Goal: Task Accomplishment & Management: Use online tool/utility

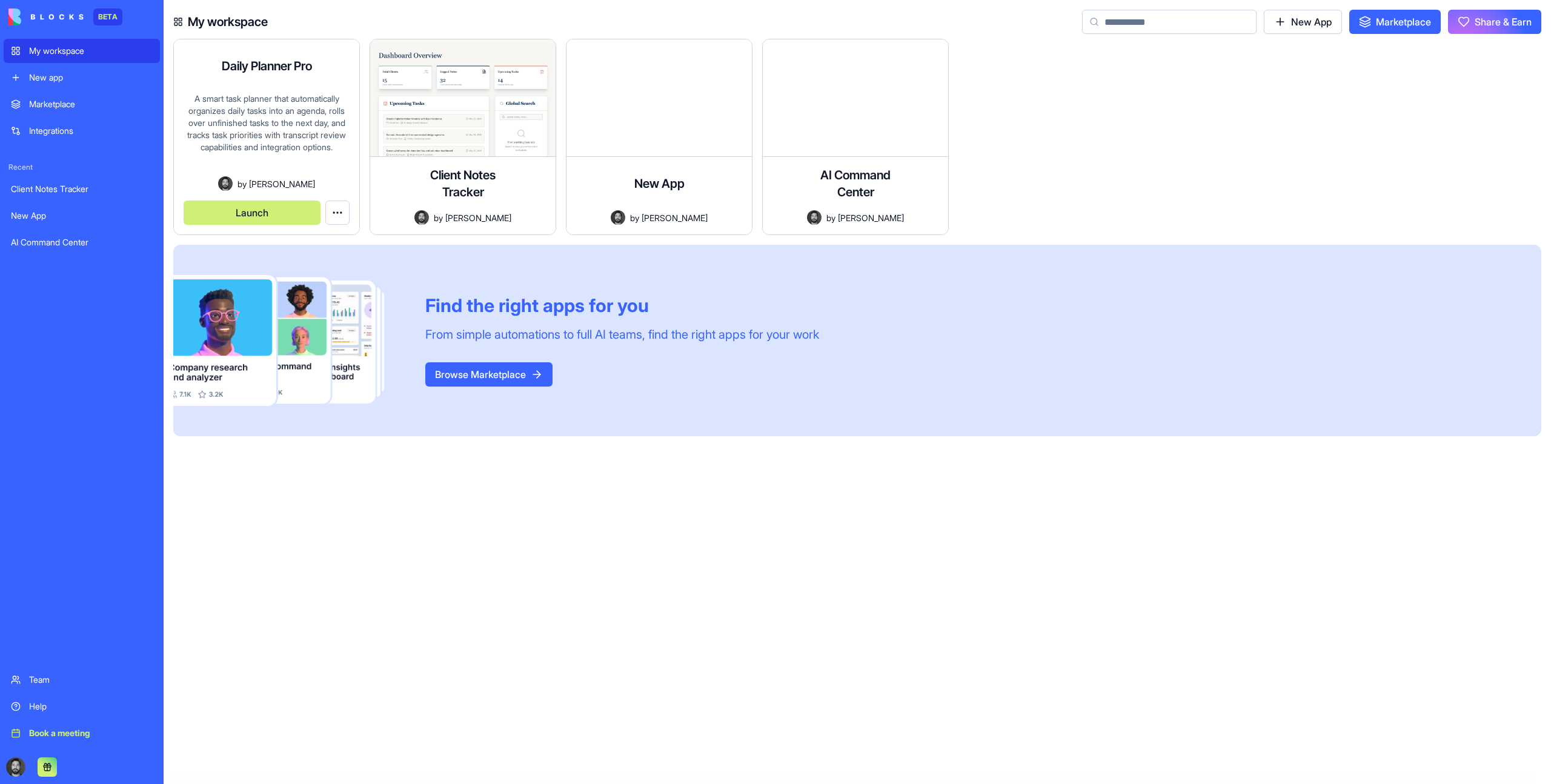
click at [266, 210] on button "Launch" at bounding box center [252, 213] width 137 height 24
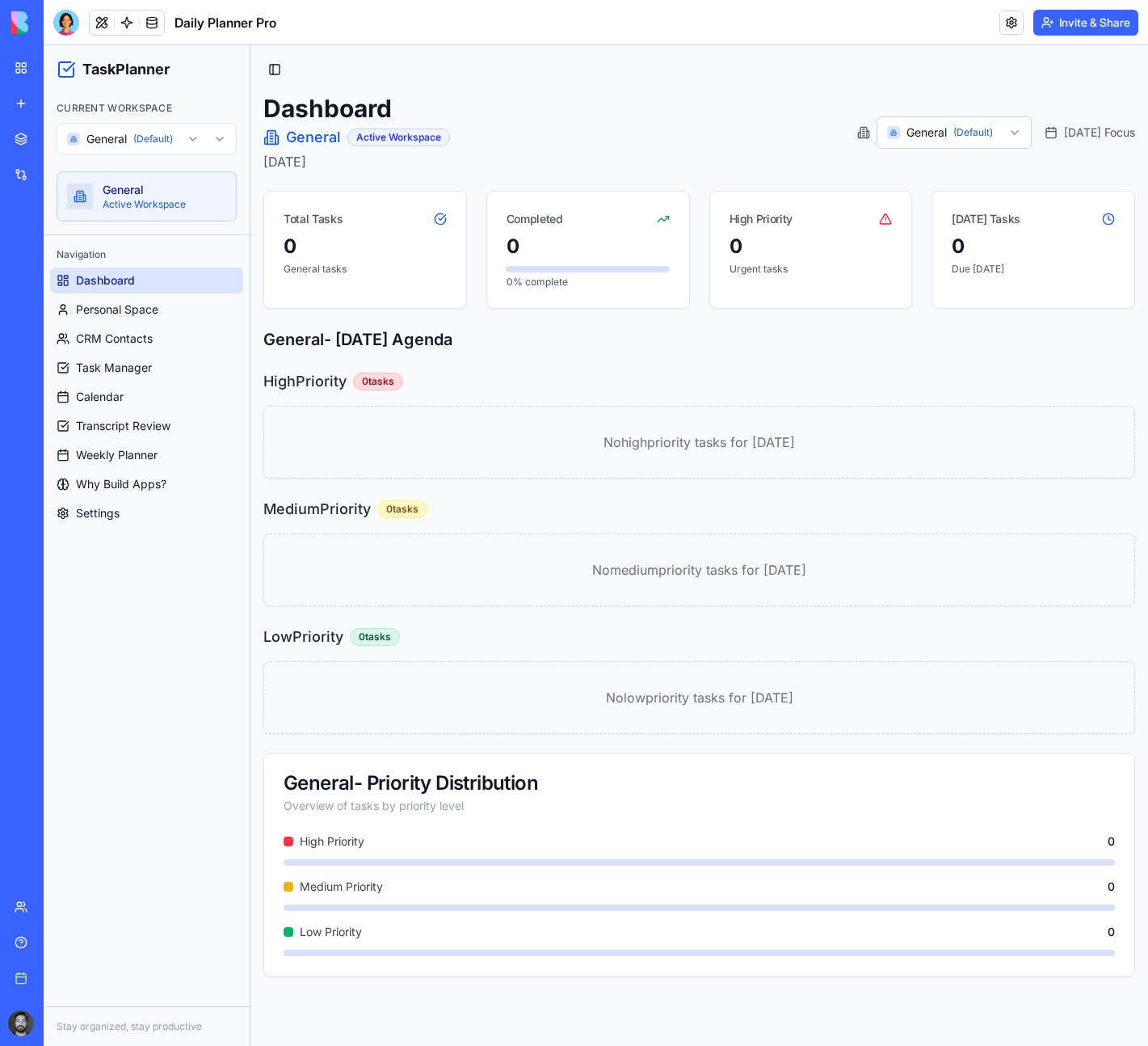
click at [127, 139] on html "TaskPlanner Current Workspace General (Default) General Active Workspace Naviga…" at bounding box center [596, 545] width 1105 height 1000
click at [112, 139] on html "TaskPlanner Current Workspace ForgeStop ForgeStop Active Workspace Navigation D…" at bounding box center [596, 545] width 1105 height 1000
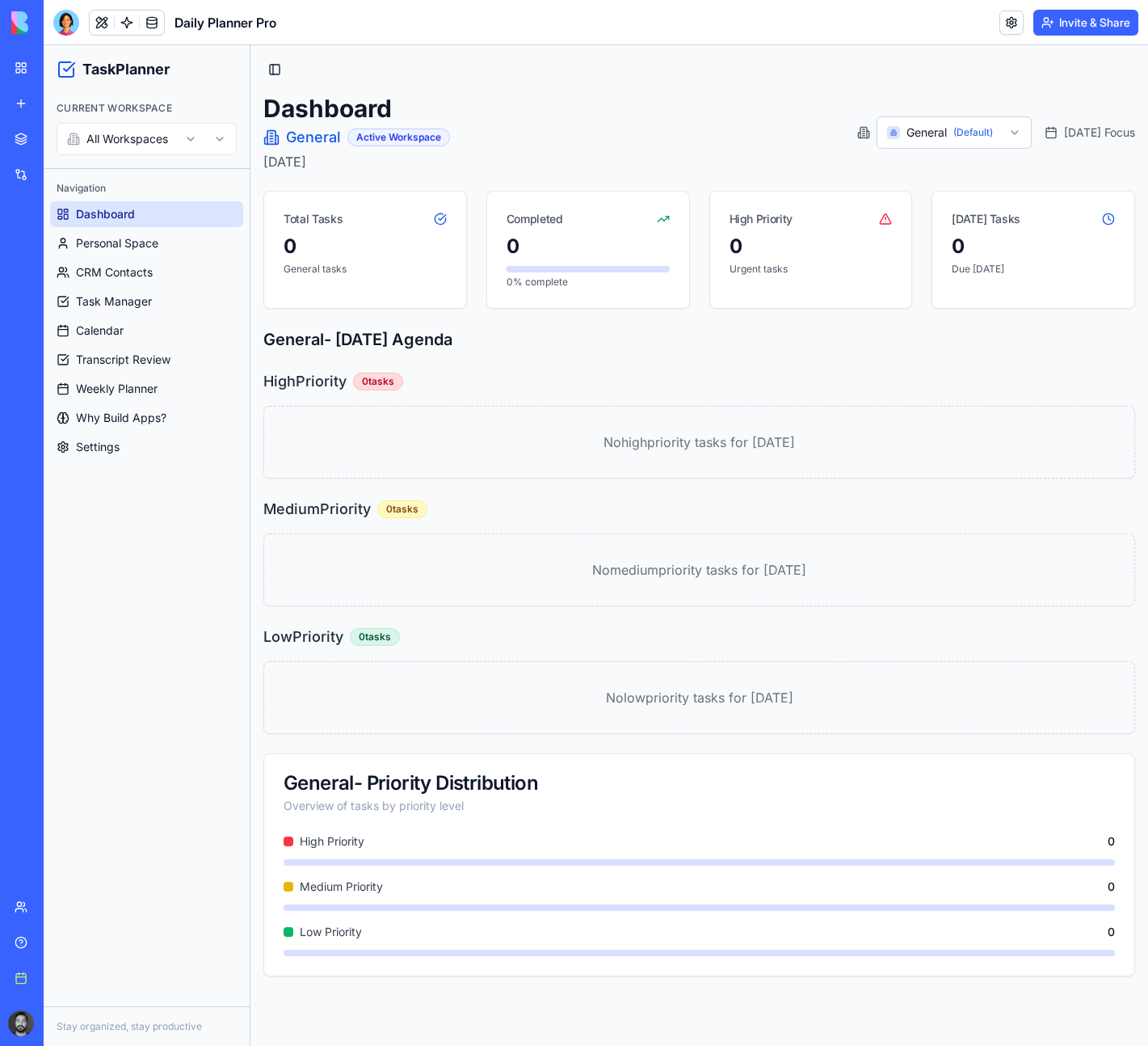
click at [121, 126] on html "TaskPlanner Current Workspace All Workspaces Navigation Dashboard Personal Spac…" at bounding box center [596, 545] width 1105 height 1000
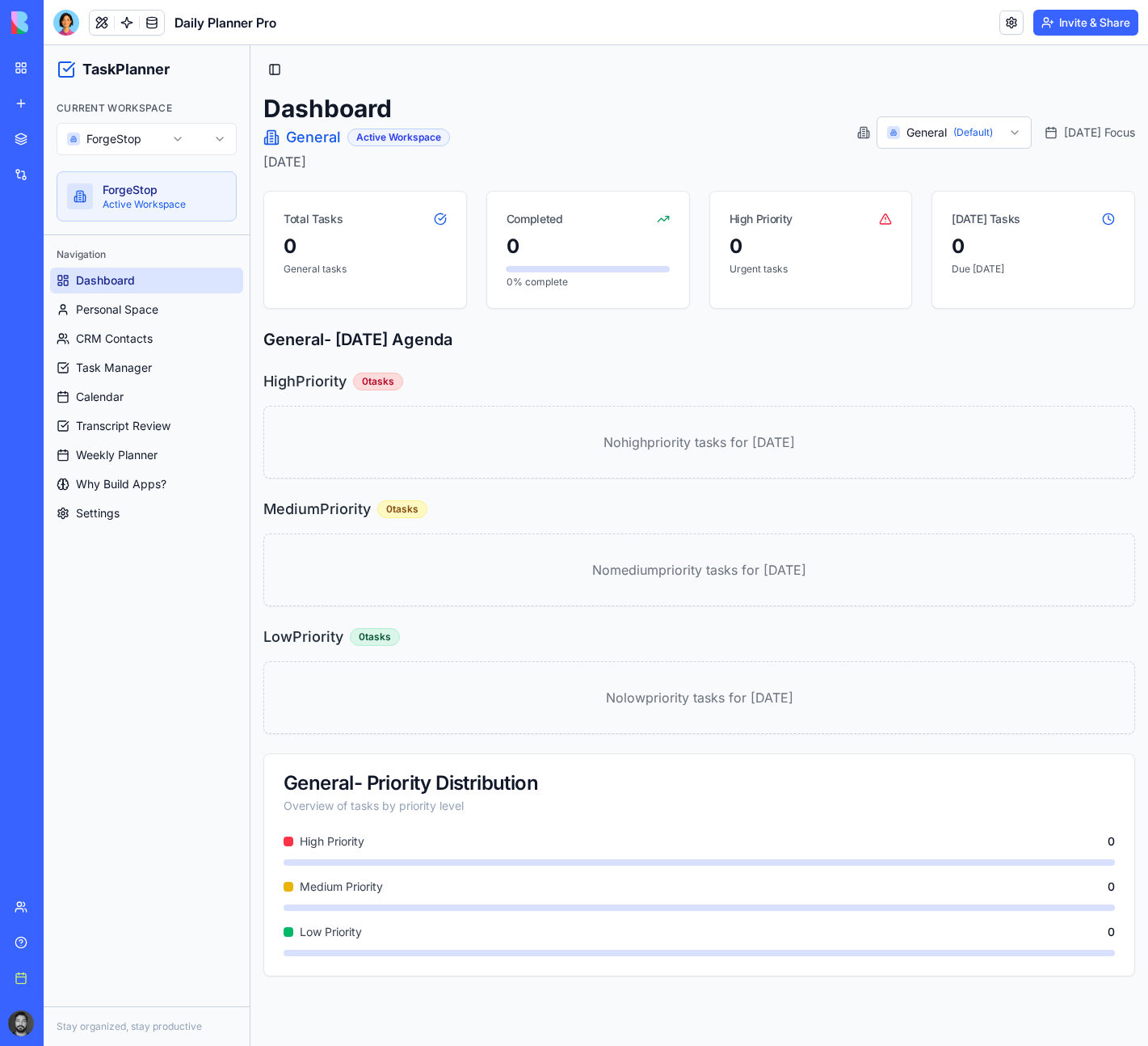
click at [120, 149] on html "TaskPlanner Current Workspace ForgeStop ForgeStop Active Workspace Navigation D…" at bounding box center [596, 545] width 1105 height 1000
click at [108, 303] on span "Personal Space" at bounding box center [117, 309] width 82 height 16
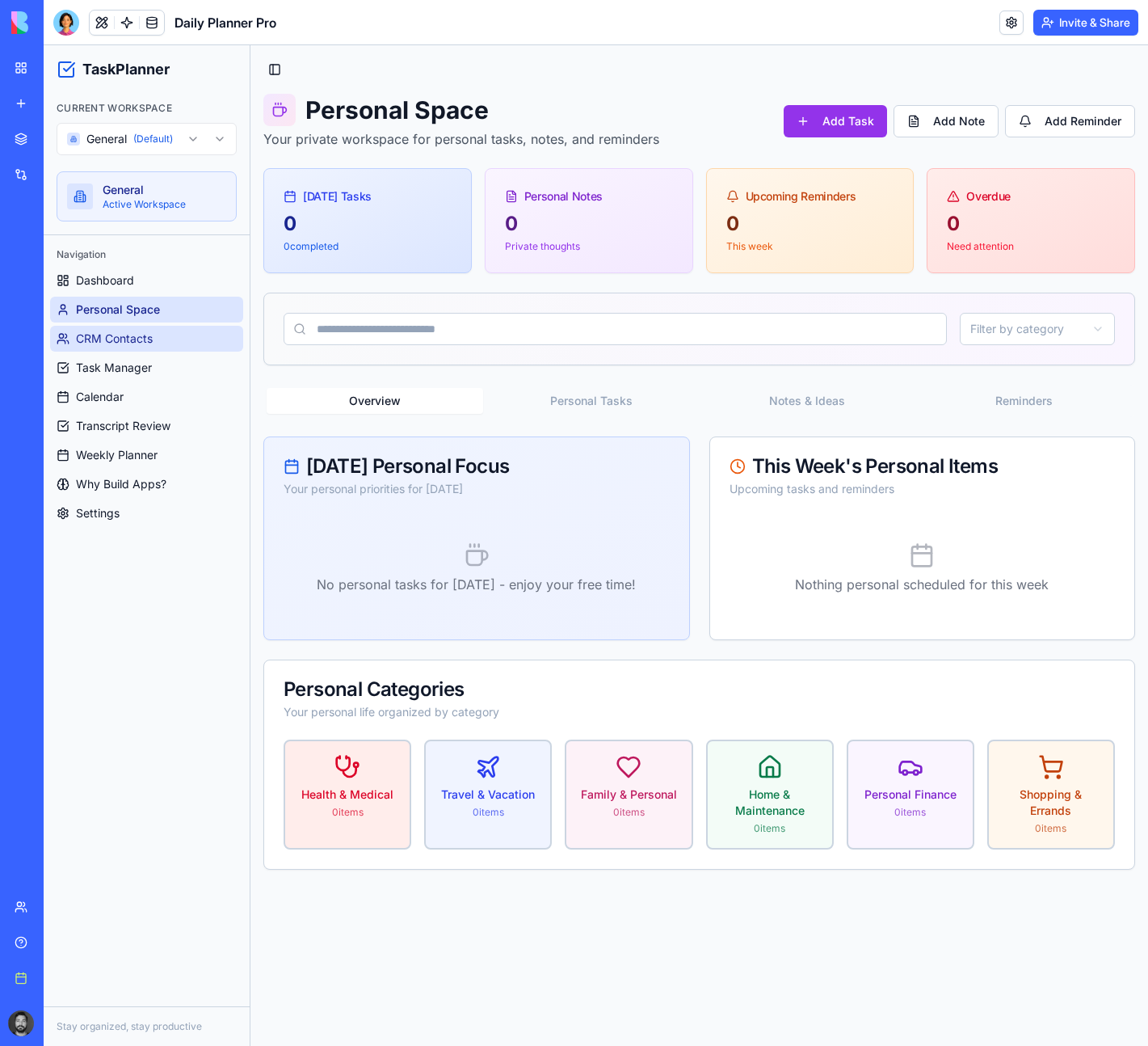
click at [114, 336] on span "CRM Contacts" at bounding box center [114, 339] width 77 height 16
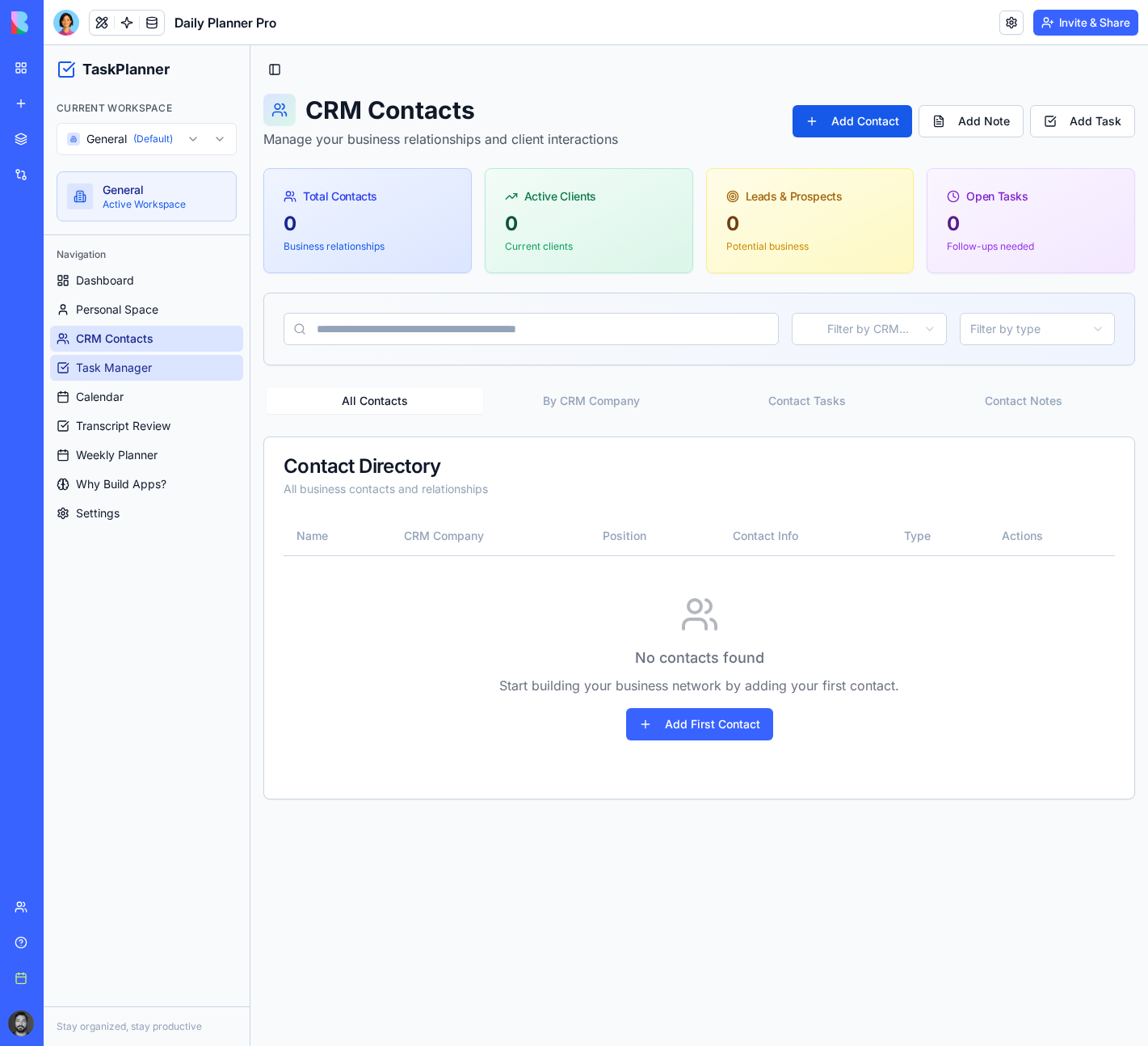
click at [112, 360] on span "Task Manager" at bounding box center [113, 367] width 76 height 16
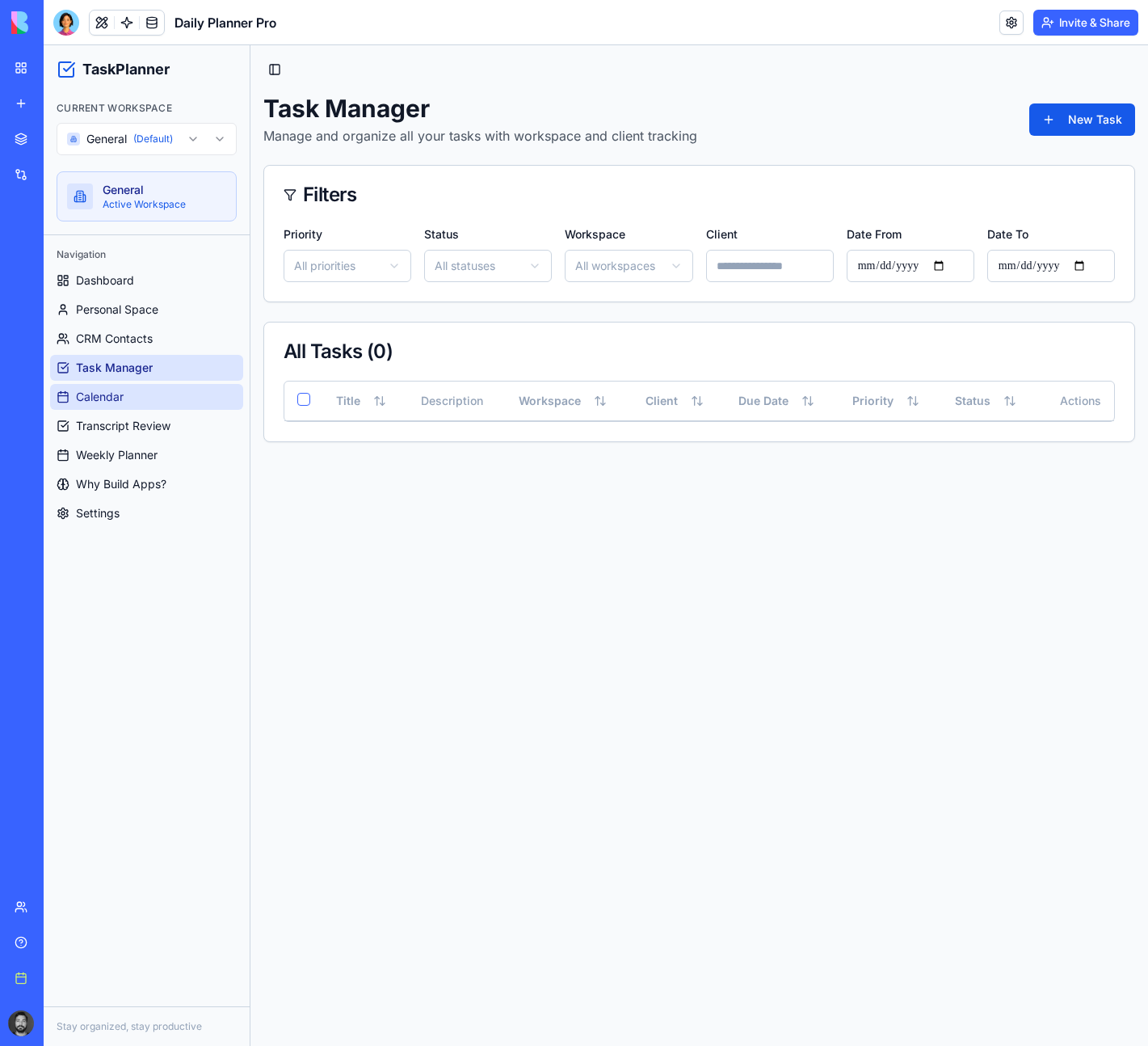
click at [108, 396] on span "Calendar" at bounding box center [99, 396] width 48 height 16
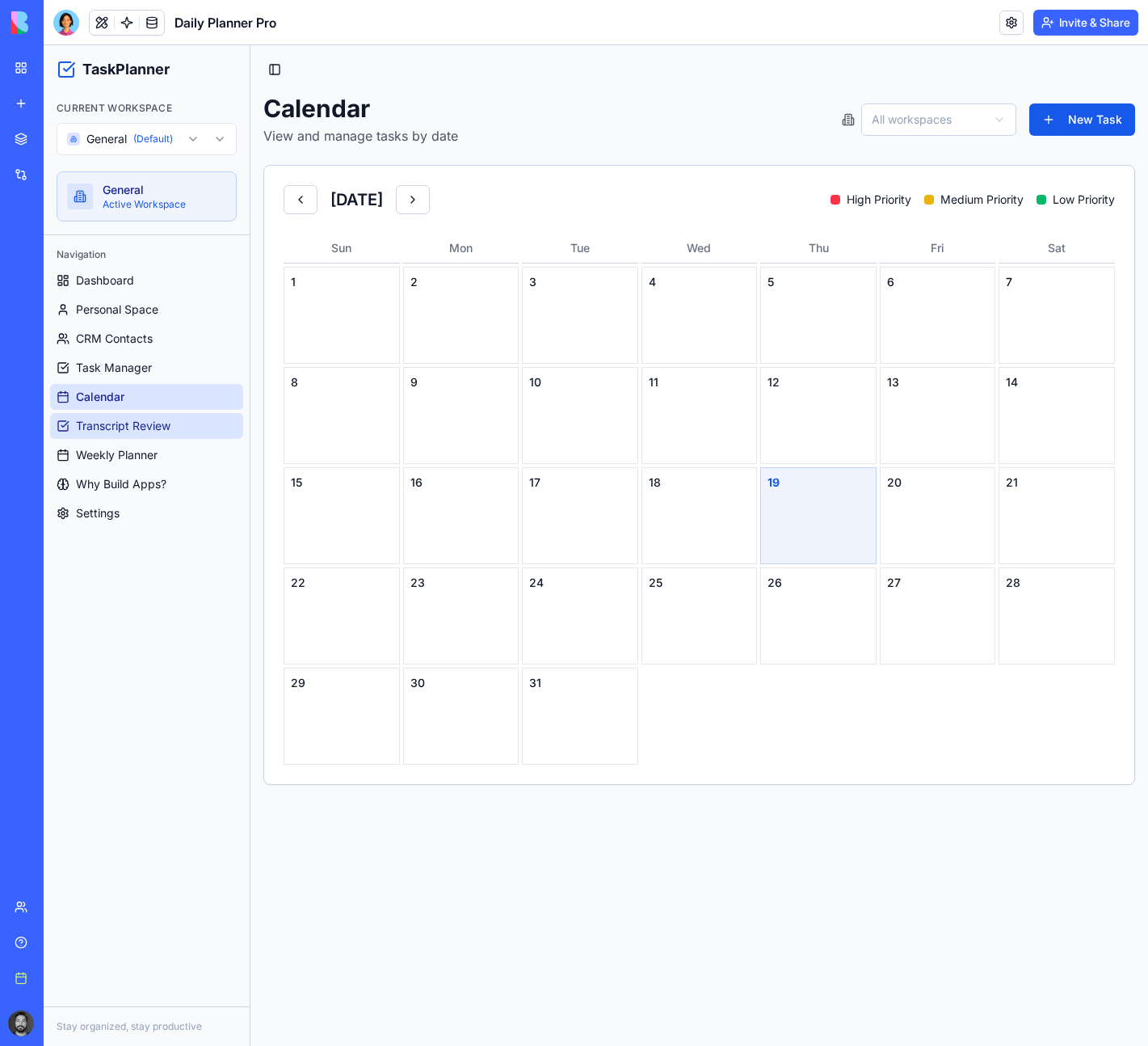
click at [116, 419] on span "Transcript Review" at bounding box center [123, 426] width 94 height 16
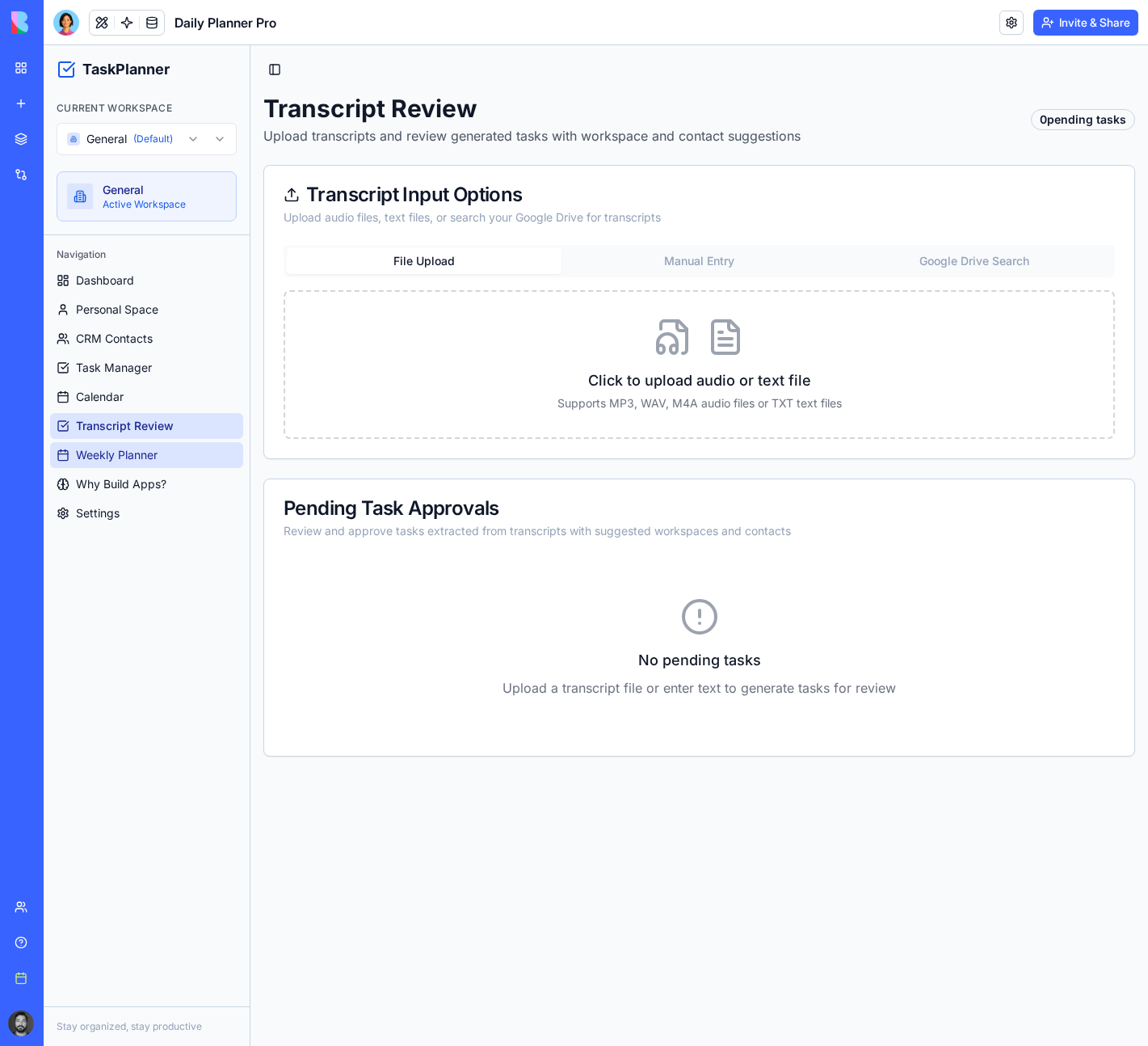
click at [124, 443] on link "Weekly Planner" at bounding box center [146, 454] width 193 height 26
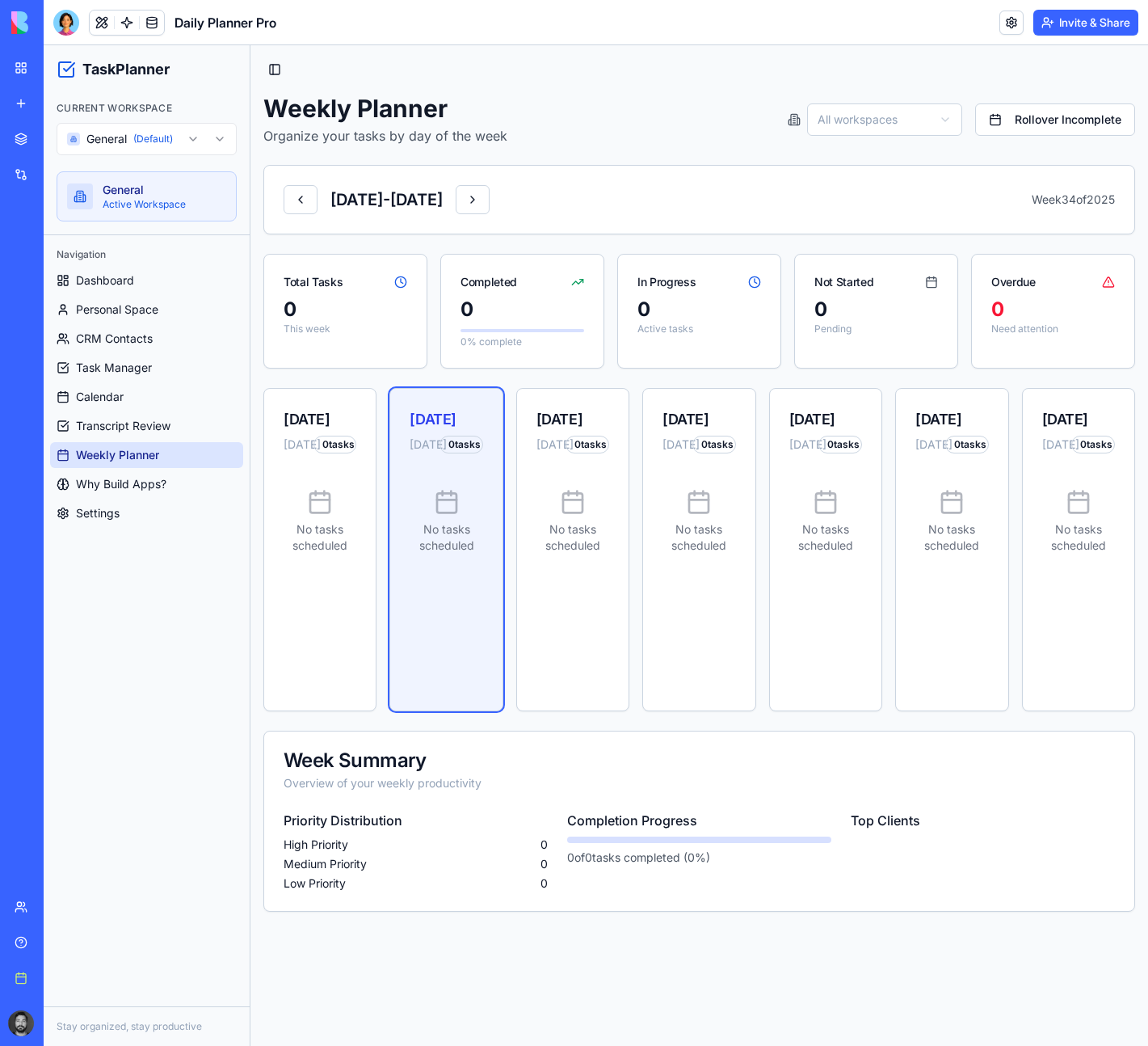
click at [560, 483] on div "No tasks scheduled" at bounding box center [573, 521] width 73 height 117
click at [714, 490] on div "No tasks scheduled" at bounding box center [699, 521] width 73 height 117
click at [94, 496] on link "Why Build Apps?" at bounding box center [146, 484] width 193 height 26
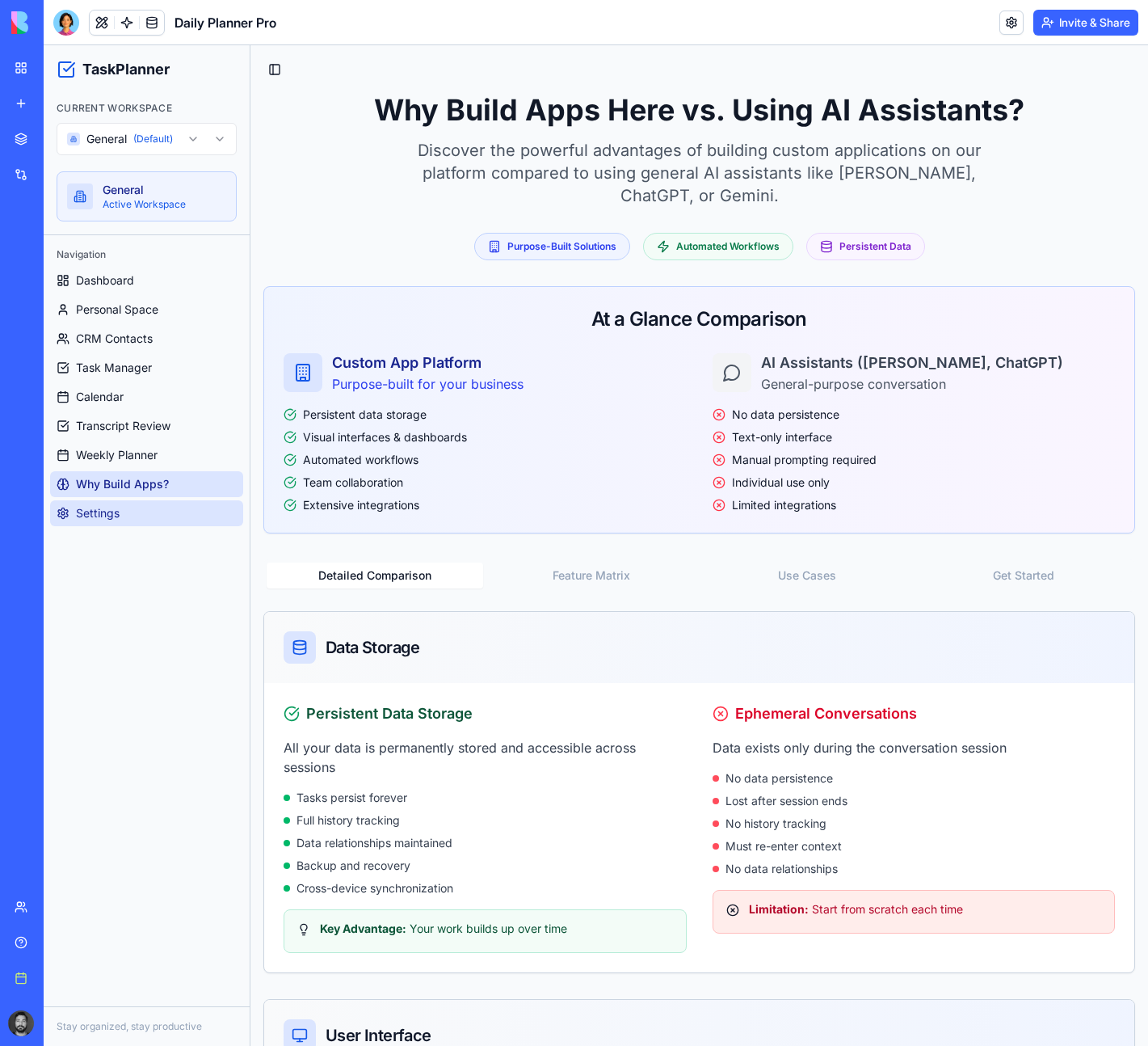
click at [101, 514] on span "Settings" at bounding box center [97, 513] width 43 height 16
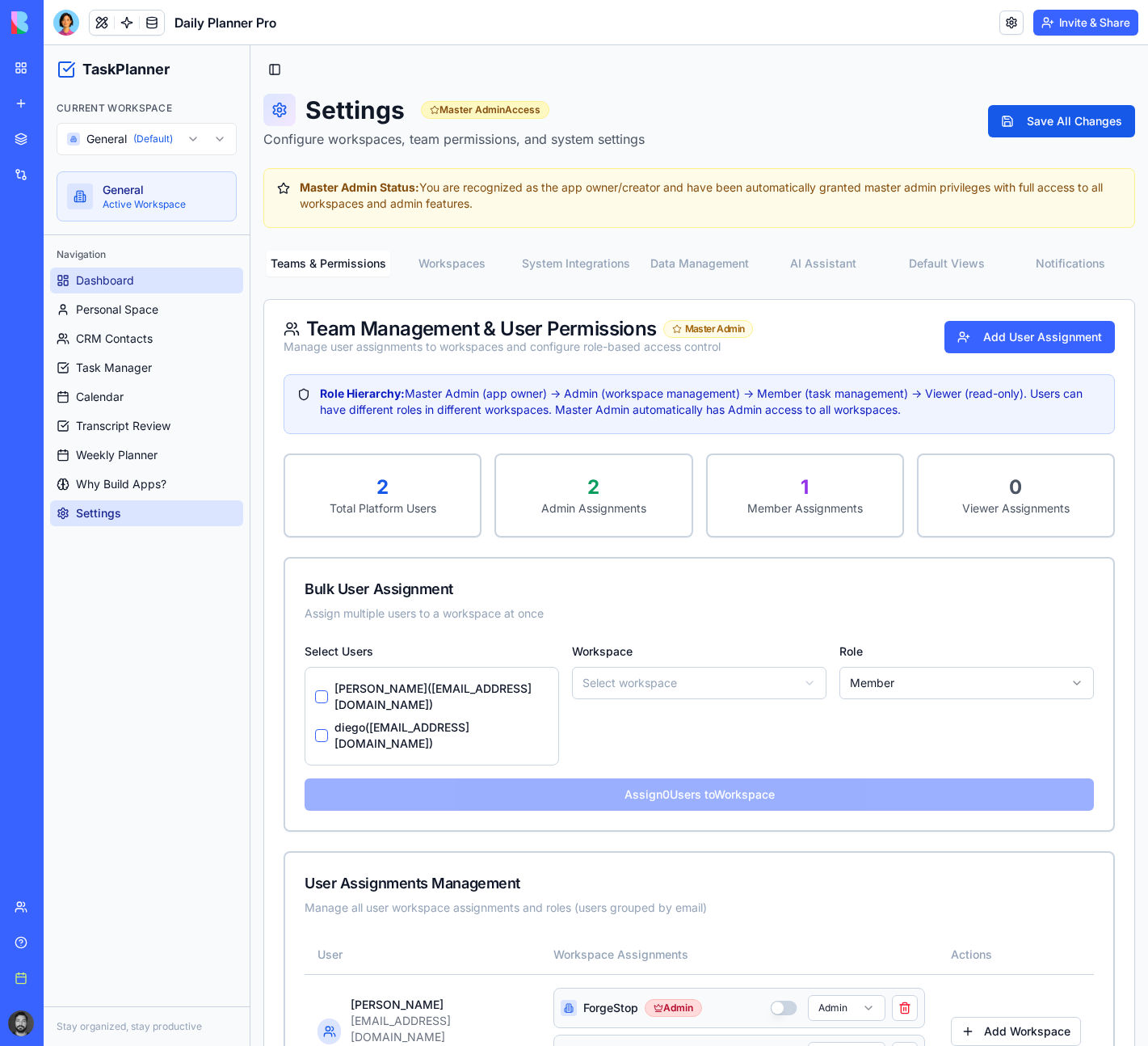
click at [165, 275] on link "Dashboard" at bounding box center [146, 281] width 193 height 26
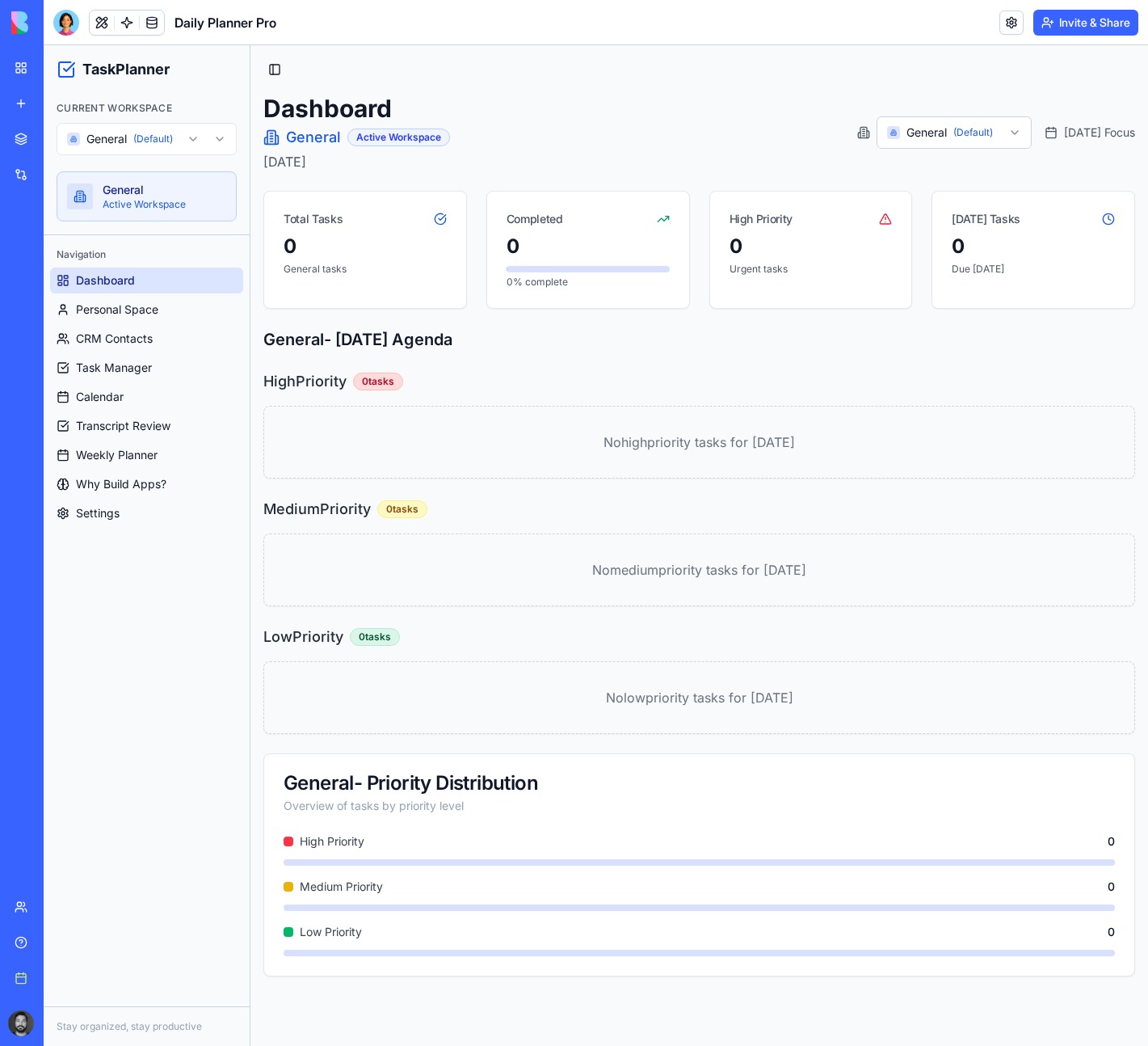
click at [861, 136] on icon at bounding box center [863, 131] width 7 height 11
click at [901, 136] on html "TaskPlanner Current Workspace General (Default) General Active Workspace Naviga…" at bounding box center [596, 545] width 1105 height 1000
click at [785, 108] on html "TaskPlanner Current Workspace General (Default) General Active Workspace Naviga…" at bounding box center [596, 545] width 1105 height 1000
click at [153, 28] on link at bounding box center [151, 23] width 25 height 25
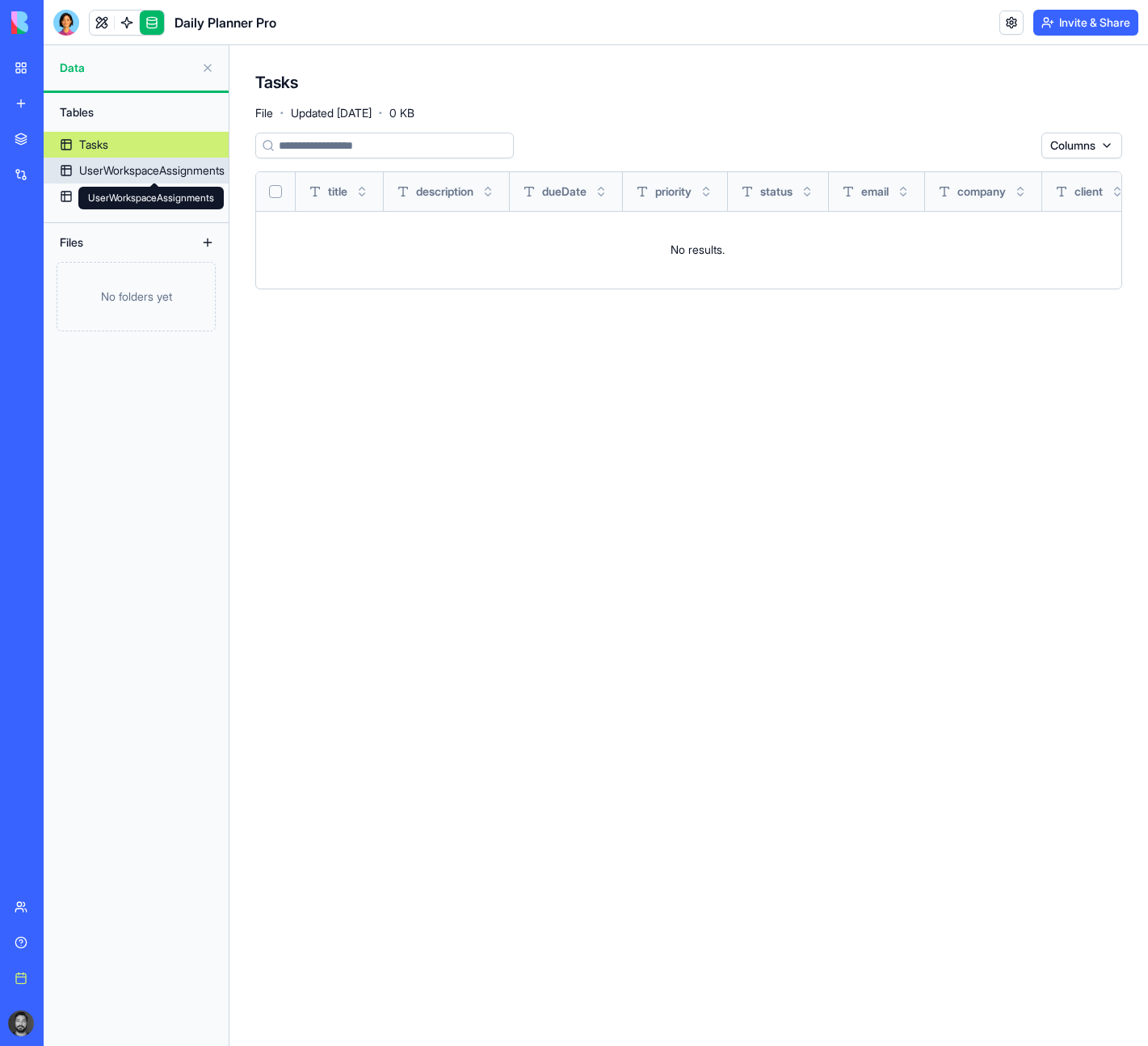
click at [112, 167] on div "UserWorkspaceAssignments" at bounding box center [152, 171] width 145 height 16
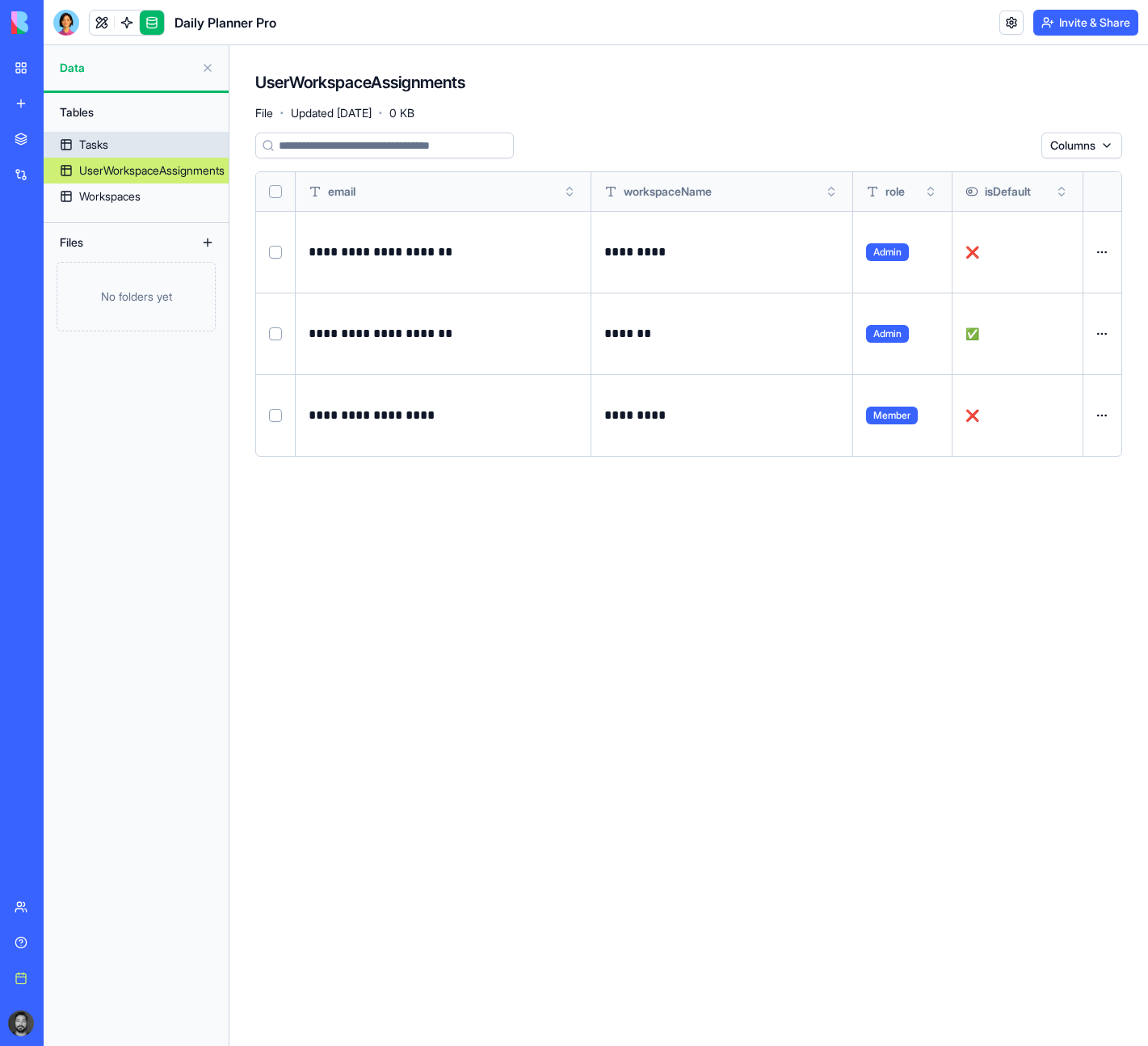
click at [112, 148] on link "Tasks" at bounding box center [135, 144] width 185 height 26
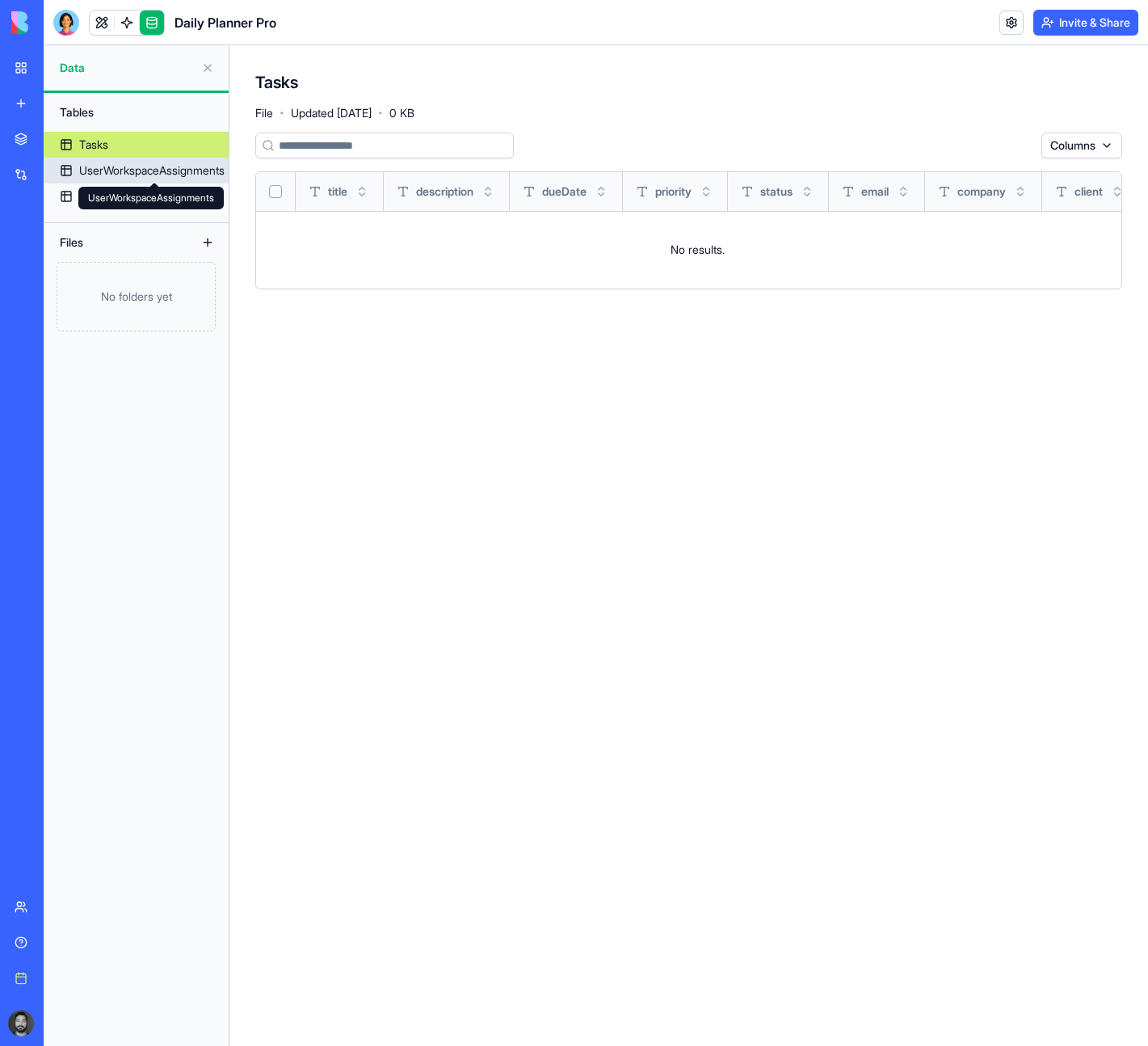
click at [108, 167] on div "UserWorkspaceAssignments" at bounding box center [152, 171] width 145 height 16
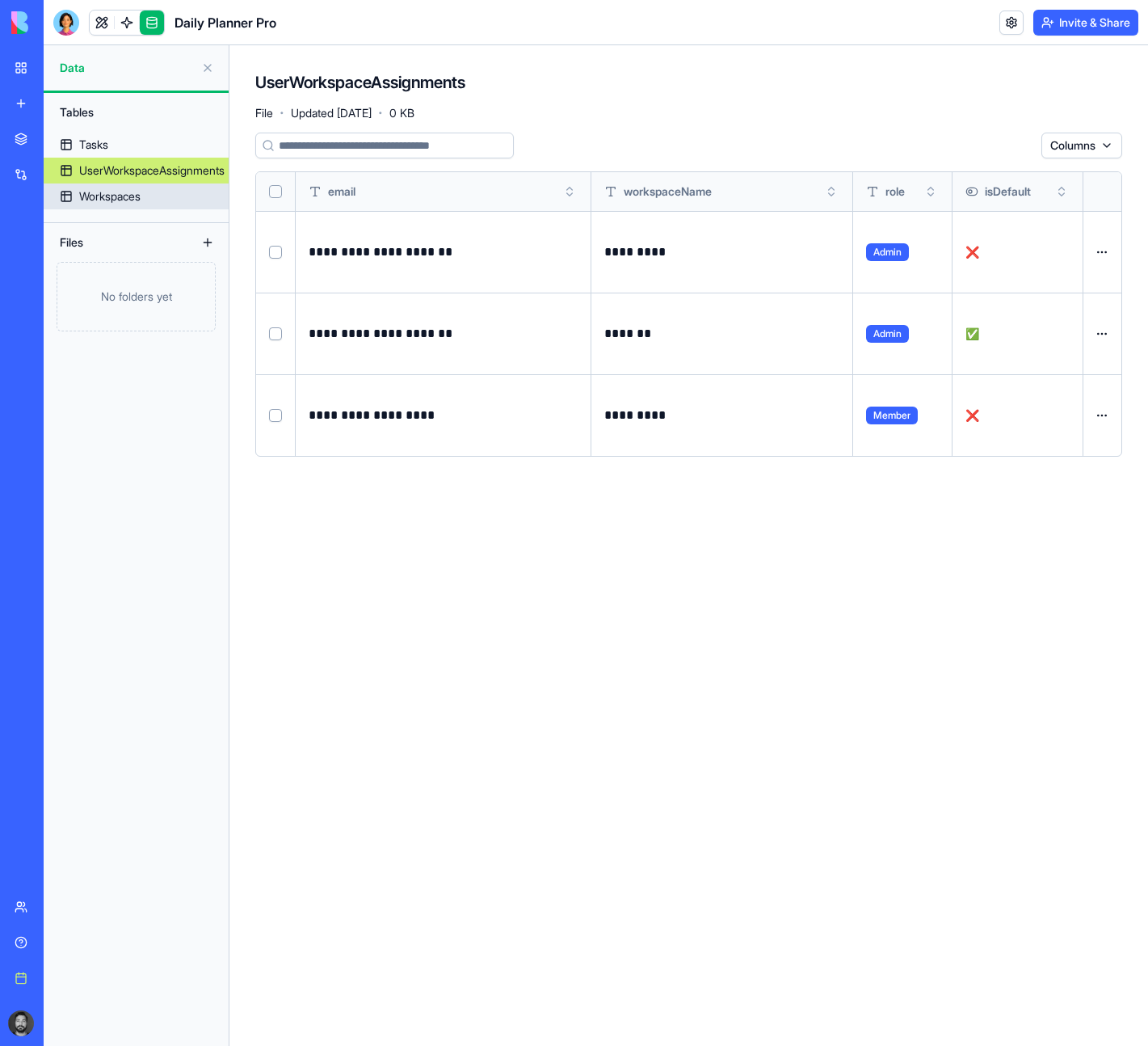
click at [106, 199] on div "Workspaces" at bounding box center [110, 196] width 62 height 16
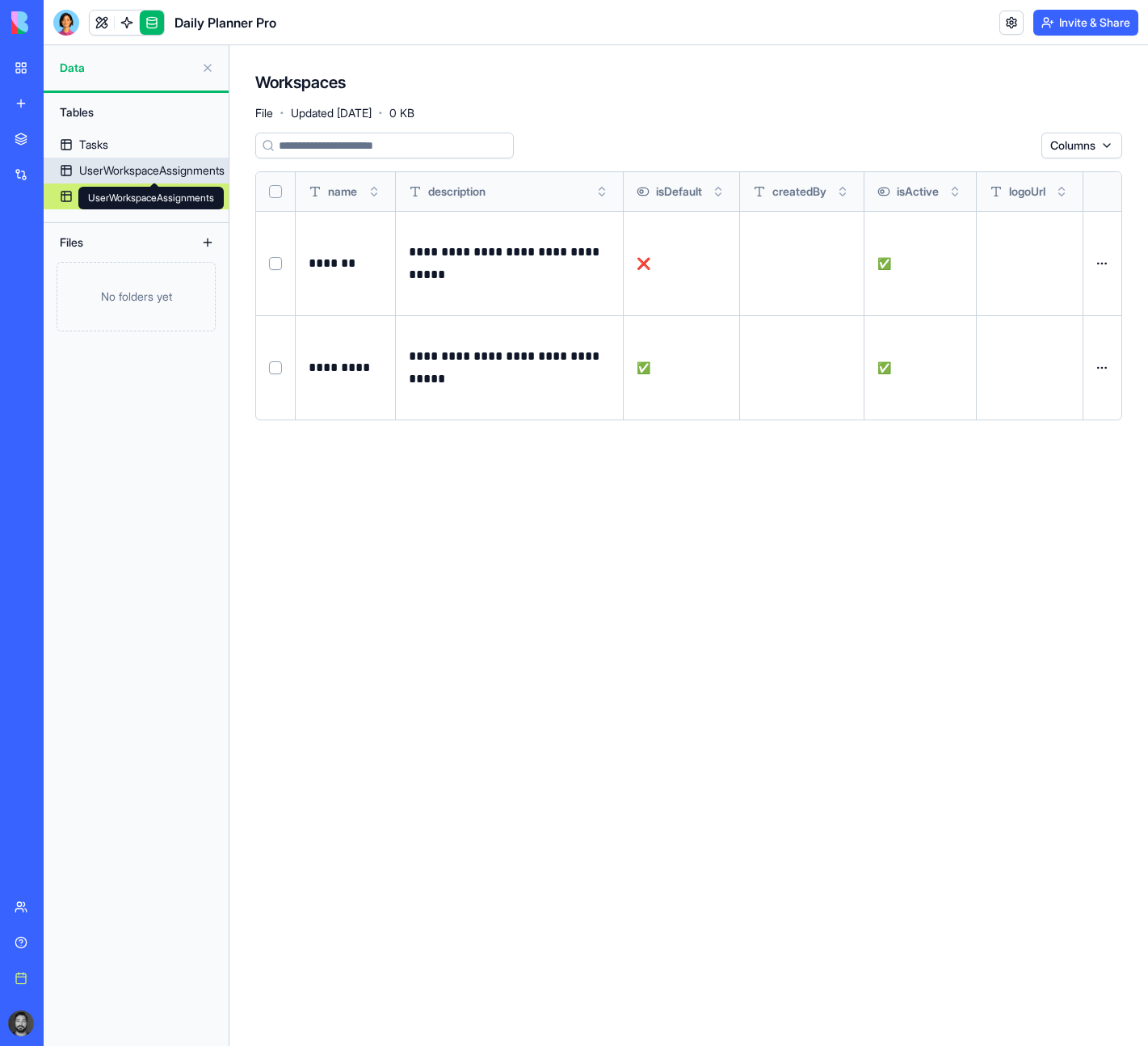
click at [107, 174] on div "UserWorkspaceAssignments" at bounding box center [152, 171] width 145 height 16
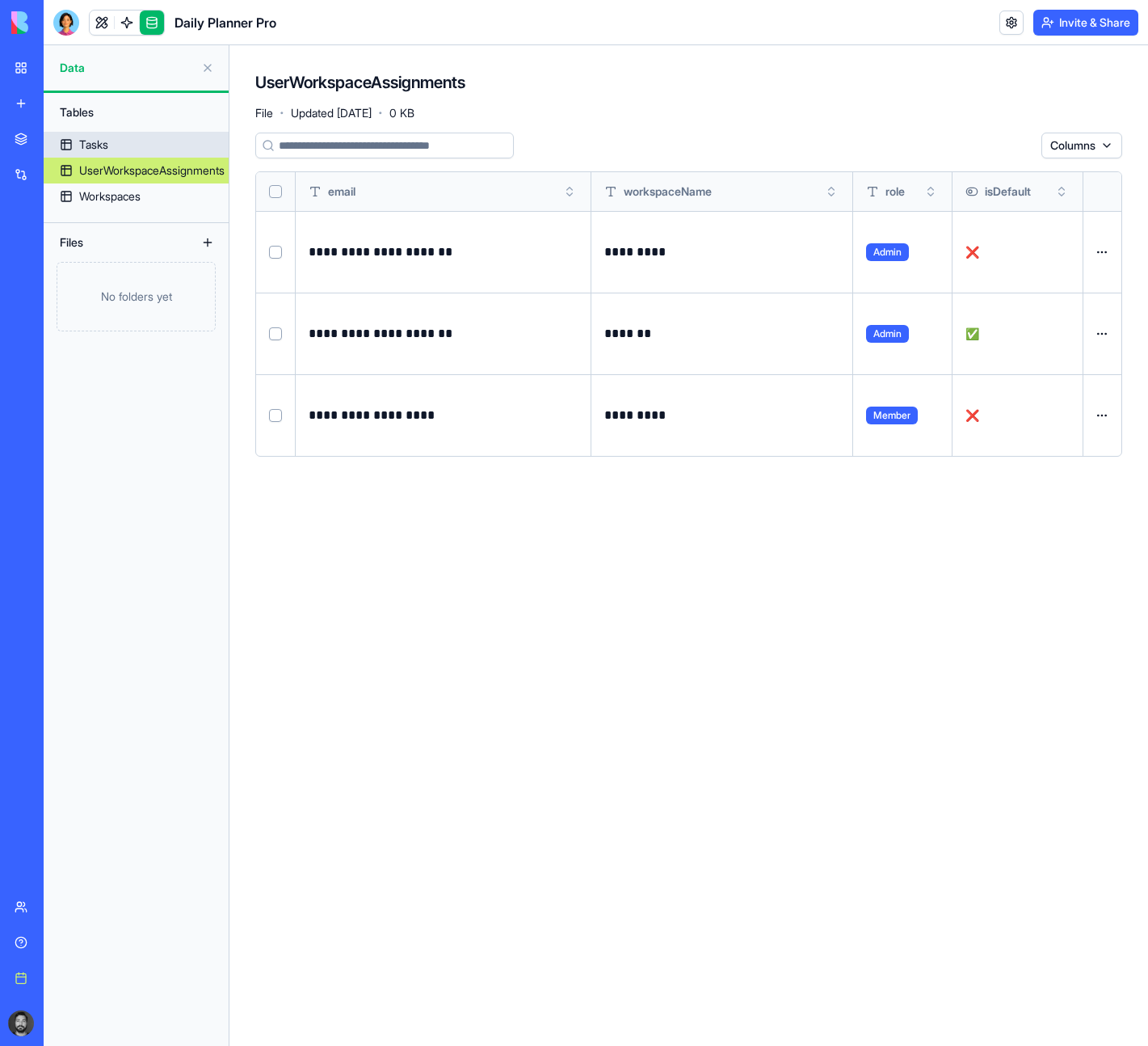
click at [130, 137] on link "Tasks" at bounding box center [135, 144] width 185 height 26
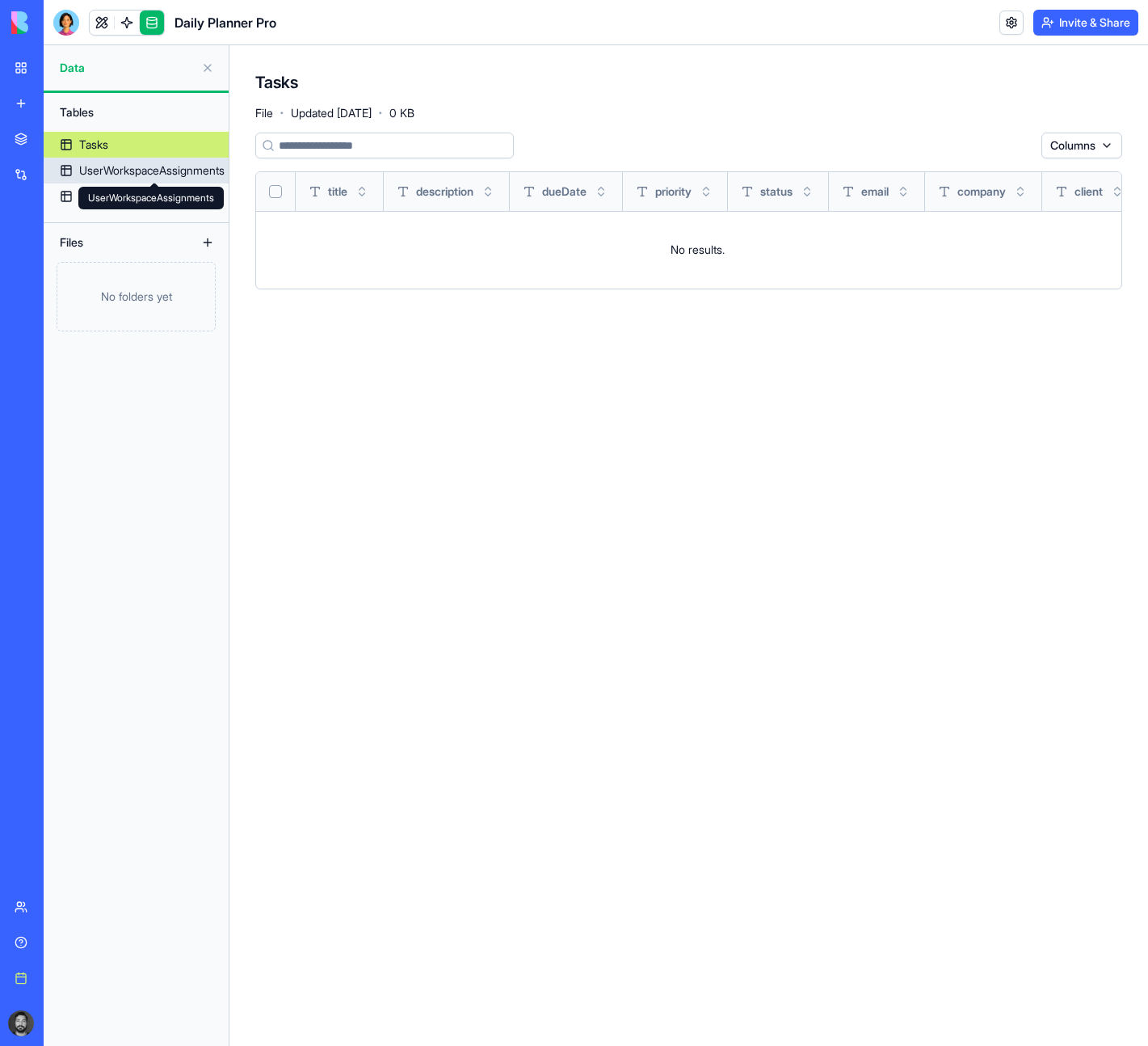
click at [144, 163] on div "UserWorkspaceAssignments" at bounding box center [152, 171] width 145 height 16
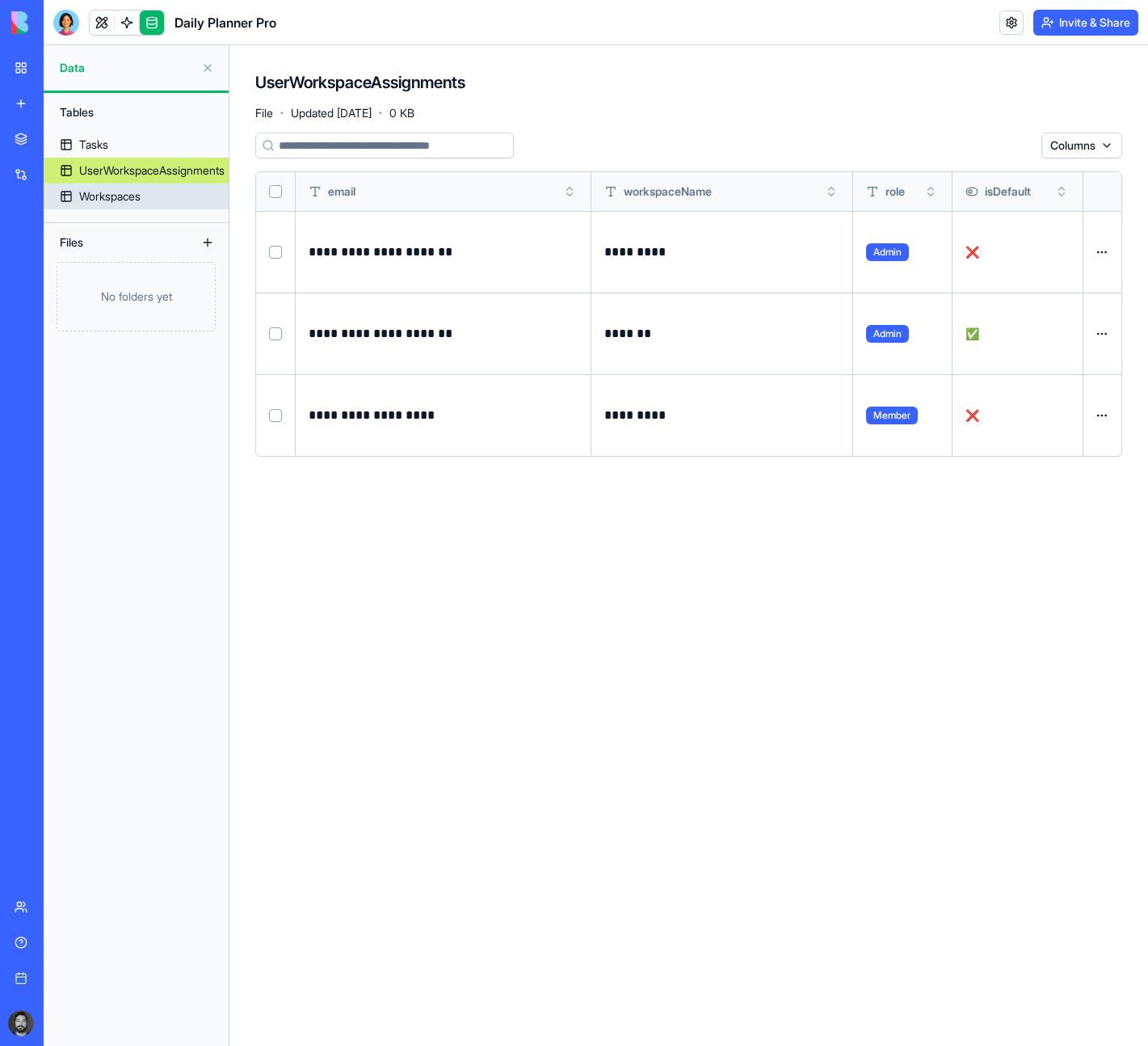
click at [149, 189] on link "Workspaces" at bounding box center [135, 196] width 185 height 26
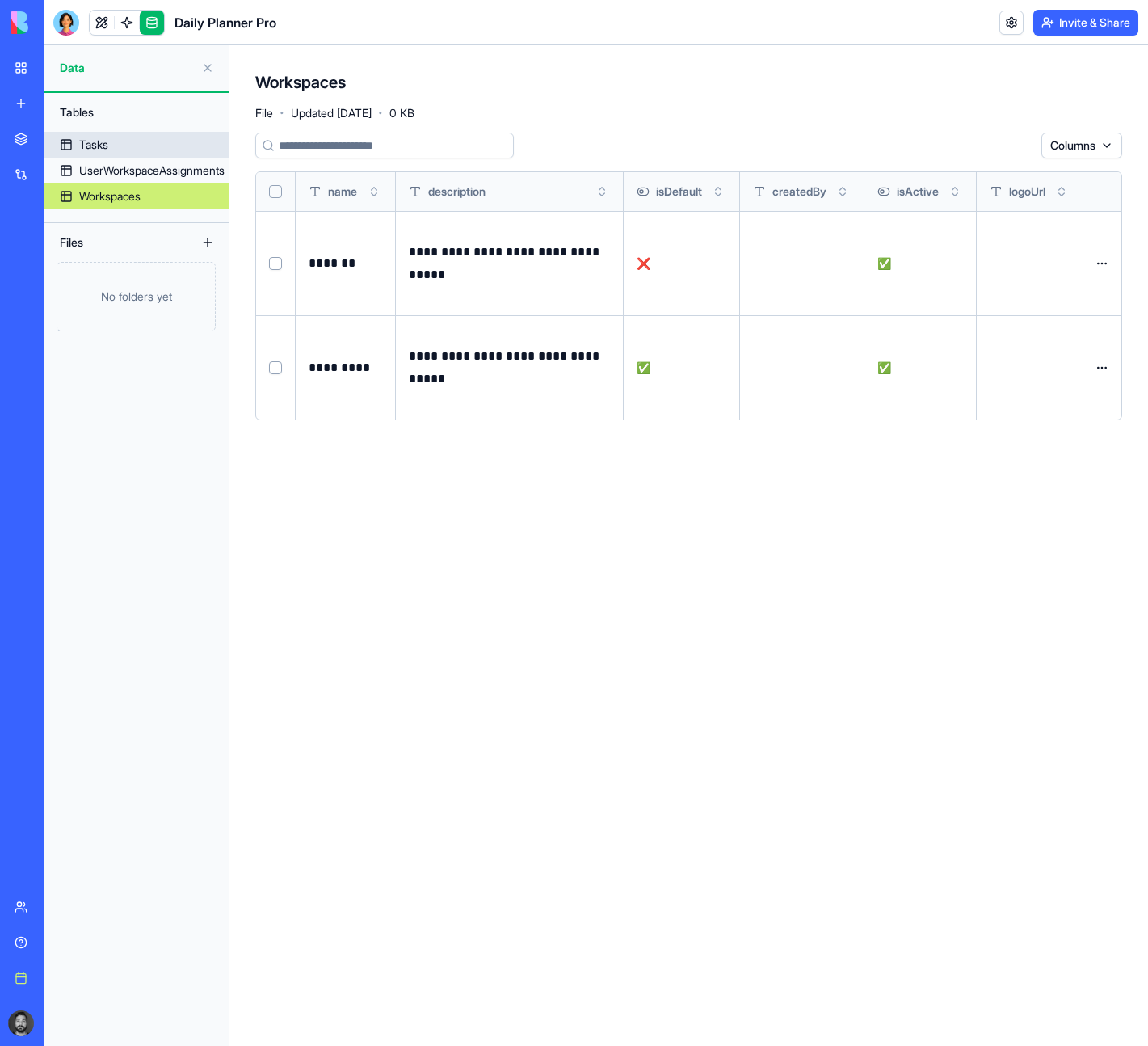
click at [120, 148] on link "Tasks" at bounding box center [135, 144] width 185 height 26
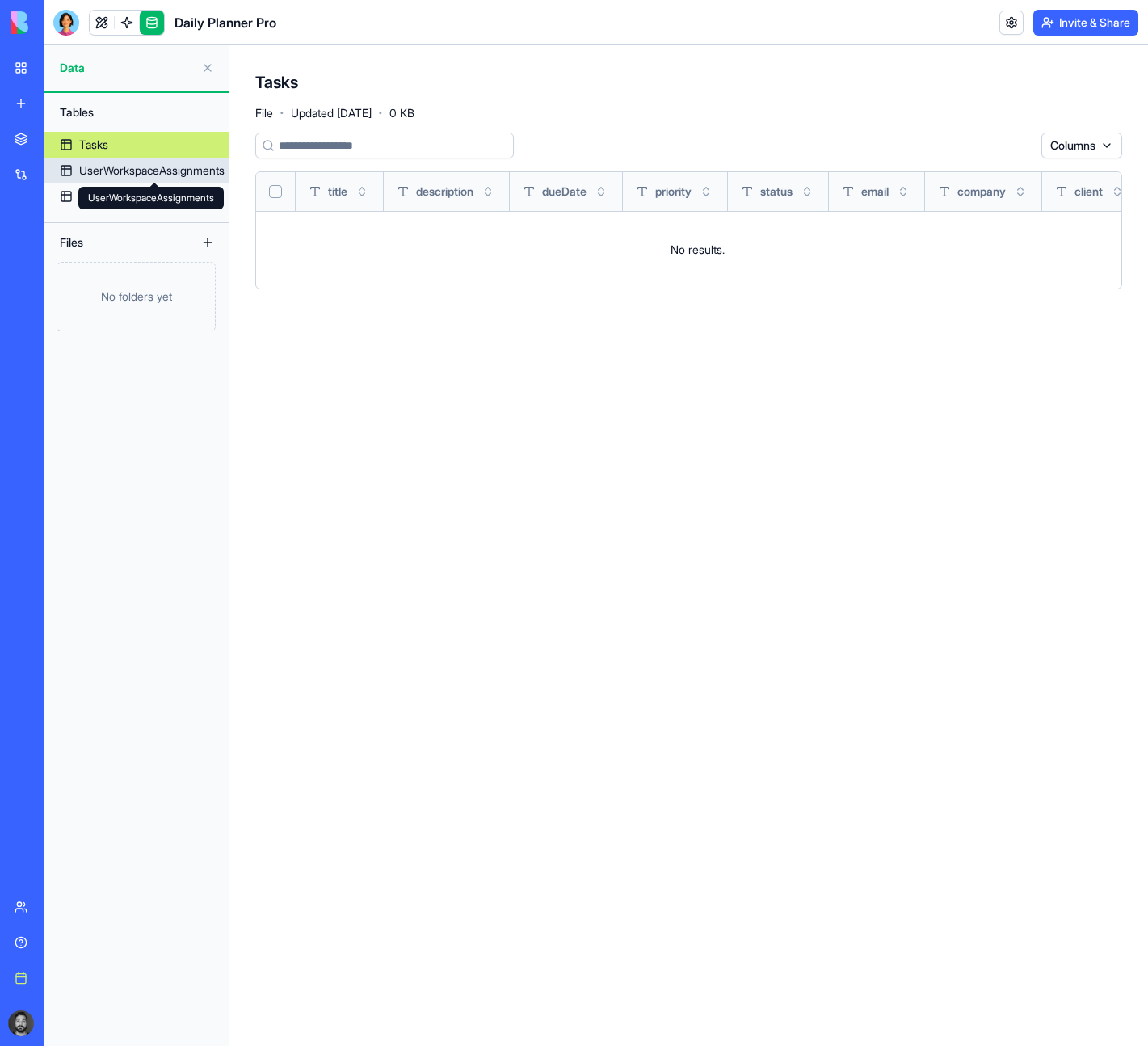
click at [124, 163] on div "UserWorkspaceAssignments" at bounding box center [152, 171] width 145 height 16
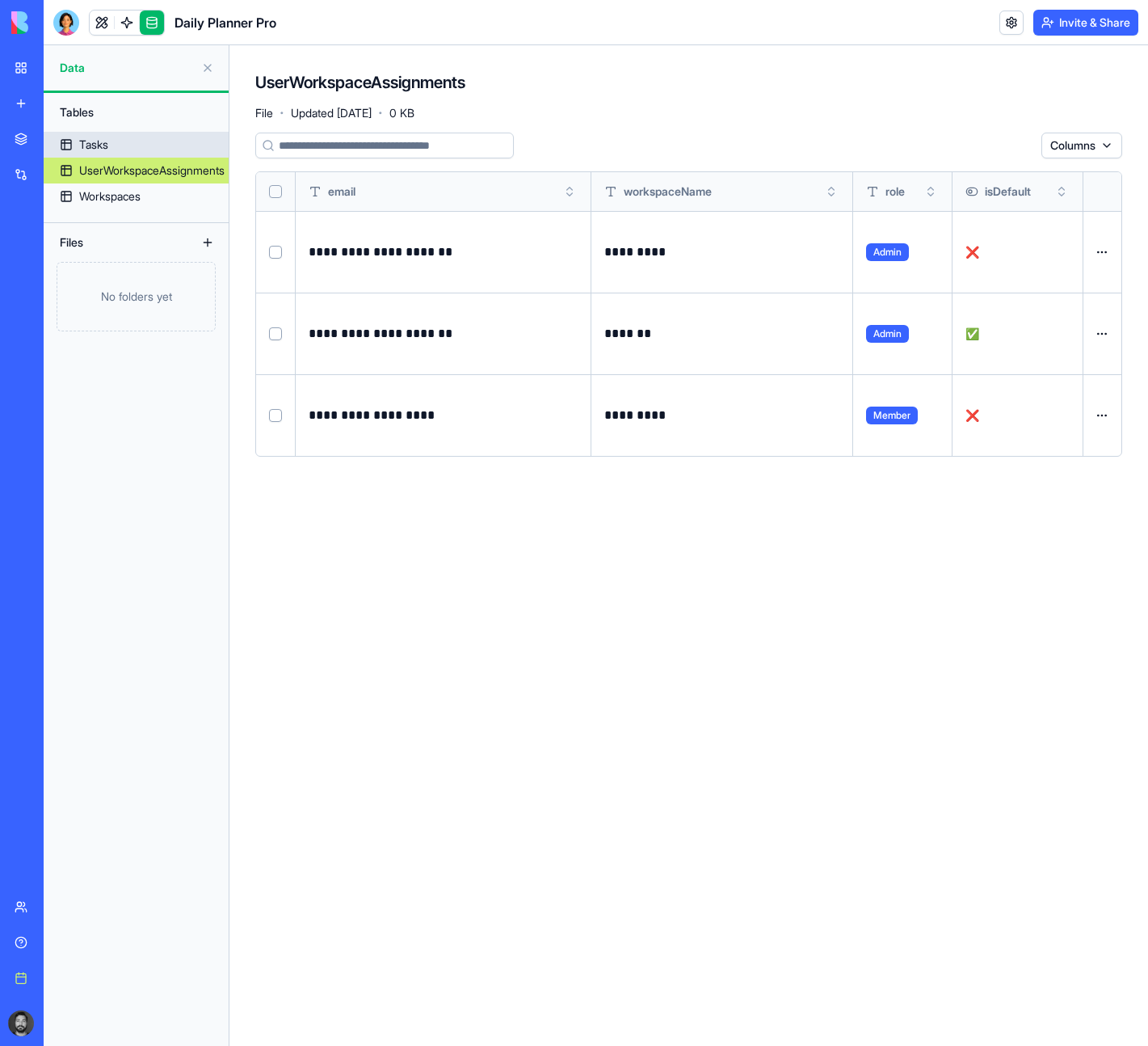
click at [115, 140] on link "Tasks" at bounding box center [135, 144] width 185 height 26
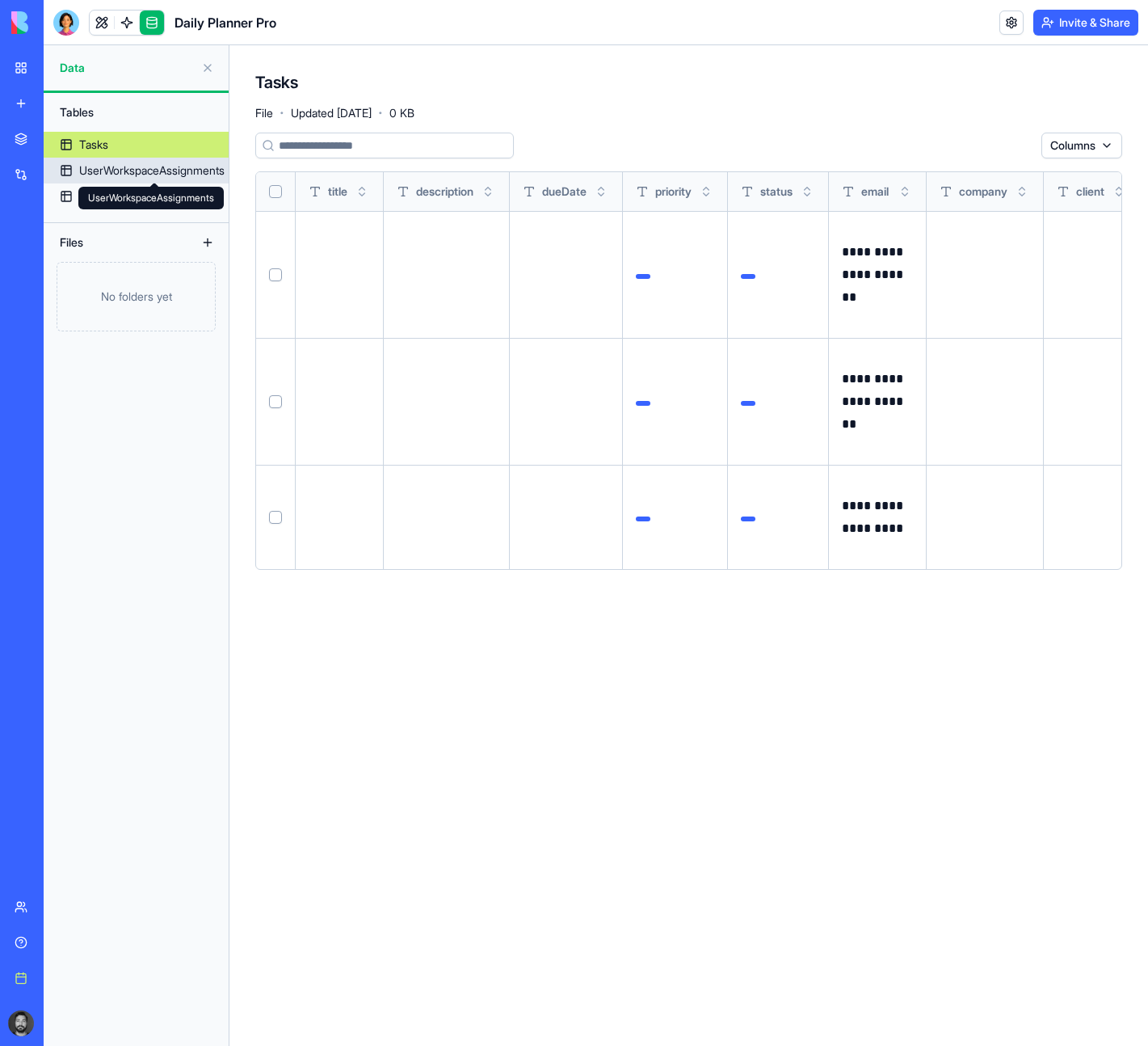
click at [122, 166] on div "UserWorkspaceAssignments" at bounding box center [152, 171] width 145 height 16
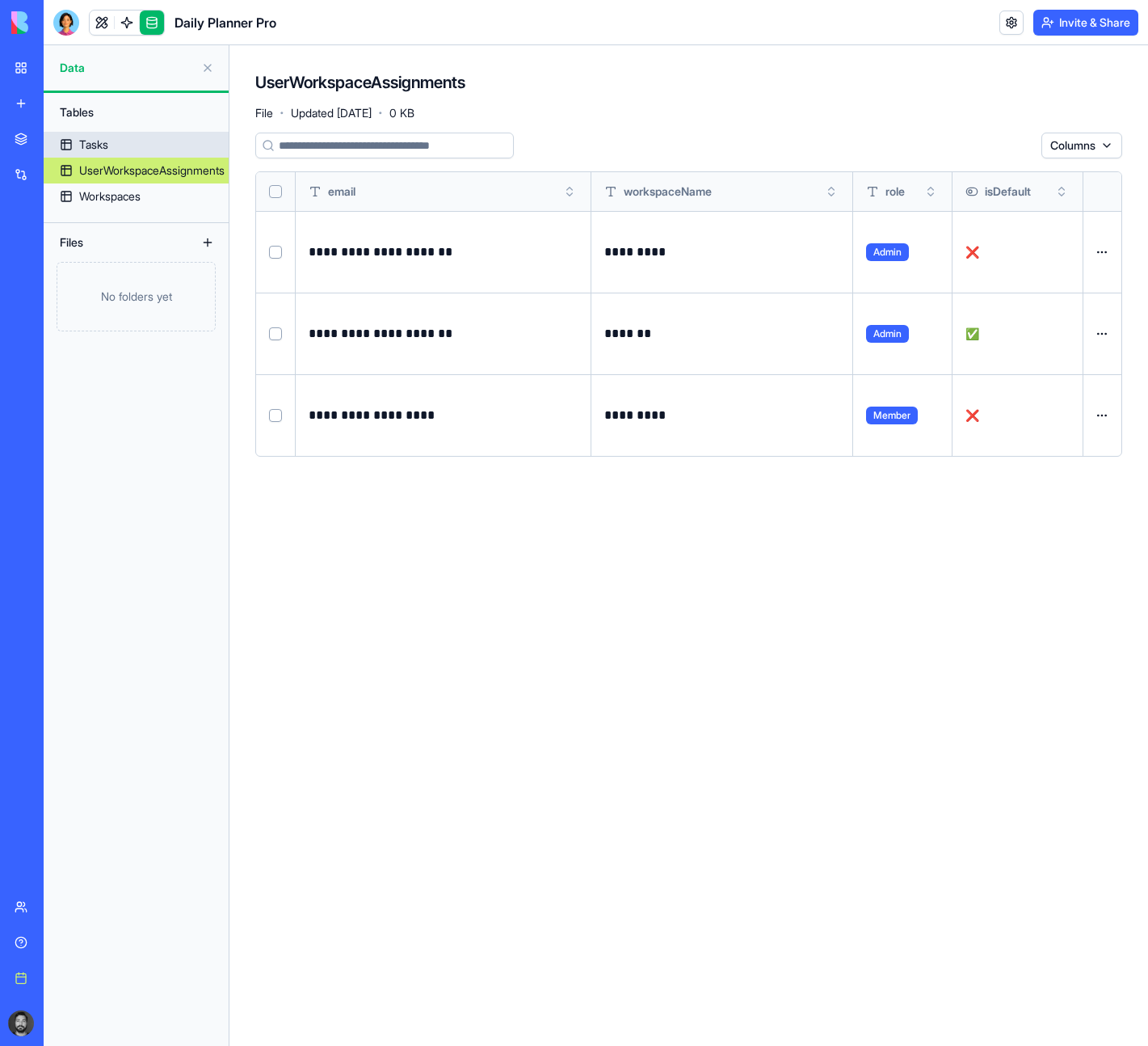
click at [112, 147] on link "Tasks" at bounding box center [135, 144] width 185 height 26
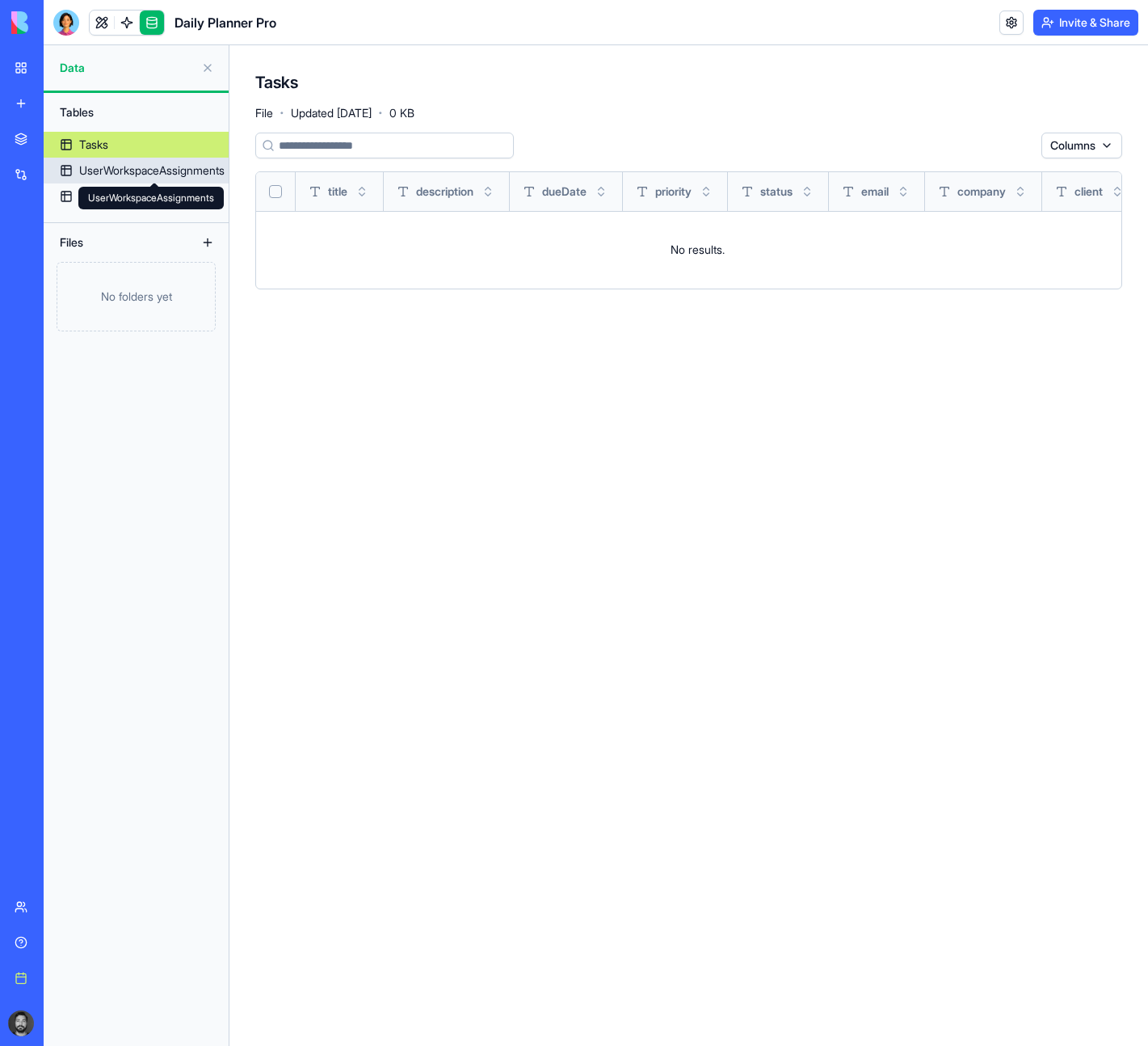
click at [133, 175] on div "UserWorkspaceAssignments" at bounding box center [152, 171] width 145 height 16
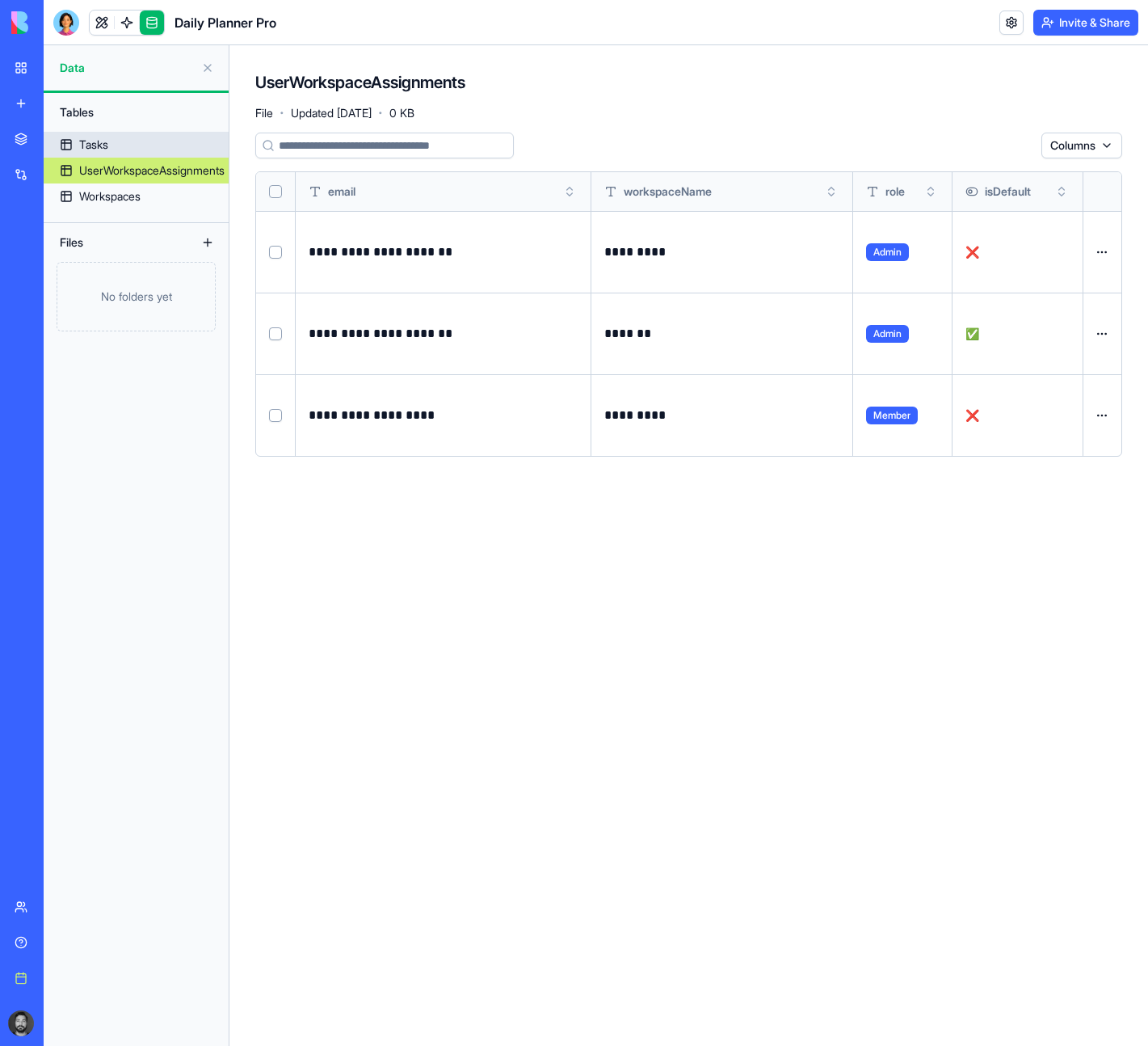
click at [120, 142] on link "Tasks" at bounding box center [135, 144] width 185 height 26
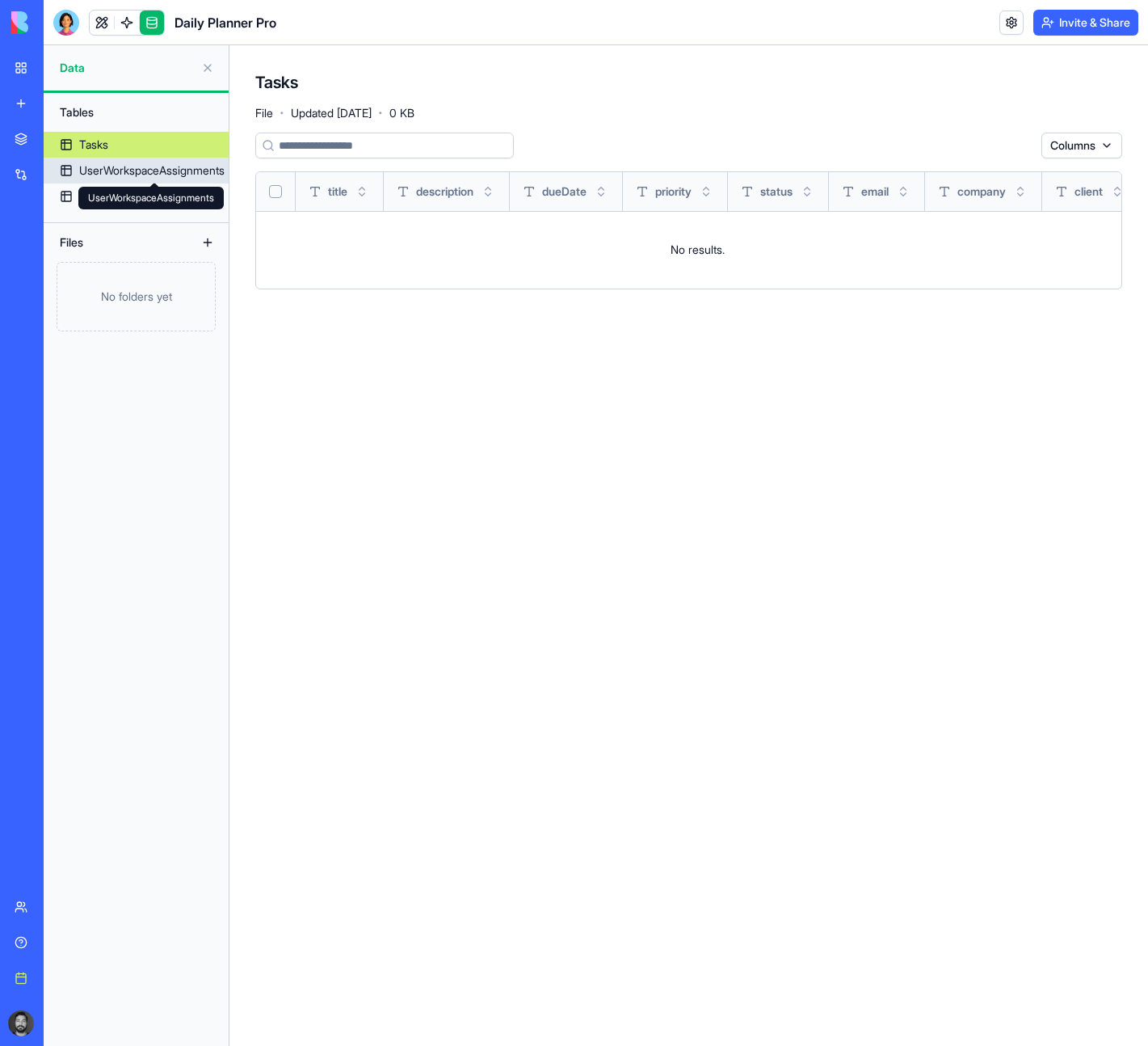
click at [122, 165] on div "UserWorkspaceAssignments" at bounding box center [152, 171] width 145 height 16
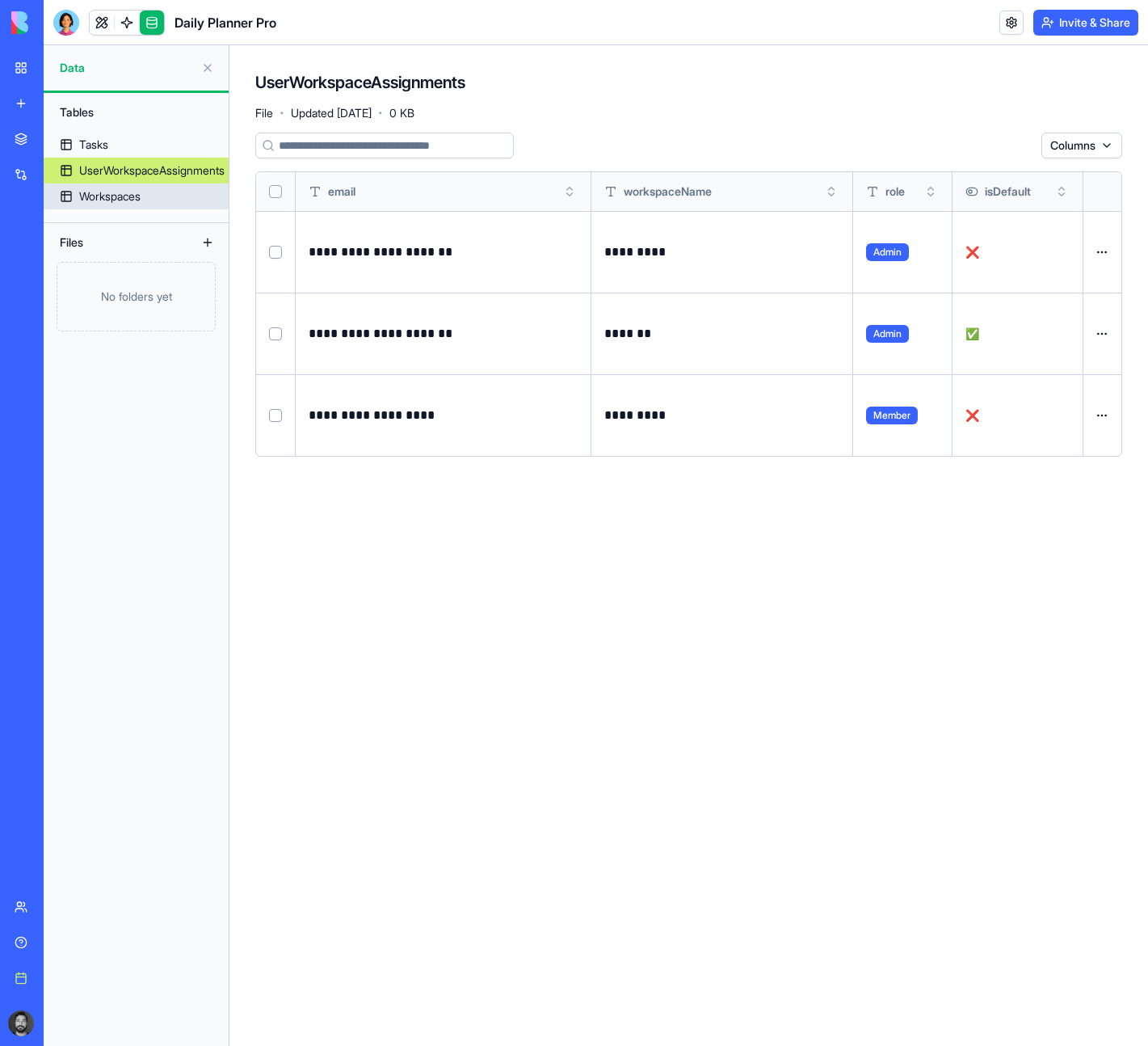
click at [126, 188] on div "Workspaces" at bounding box center [110, 196] width 62 height 16
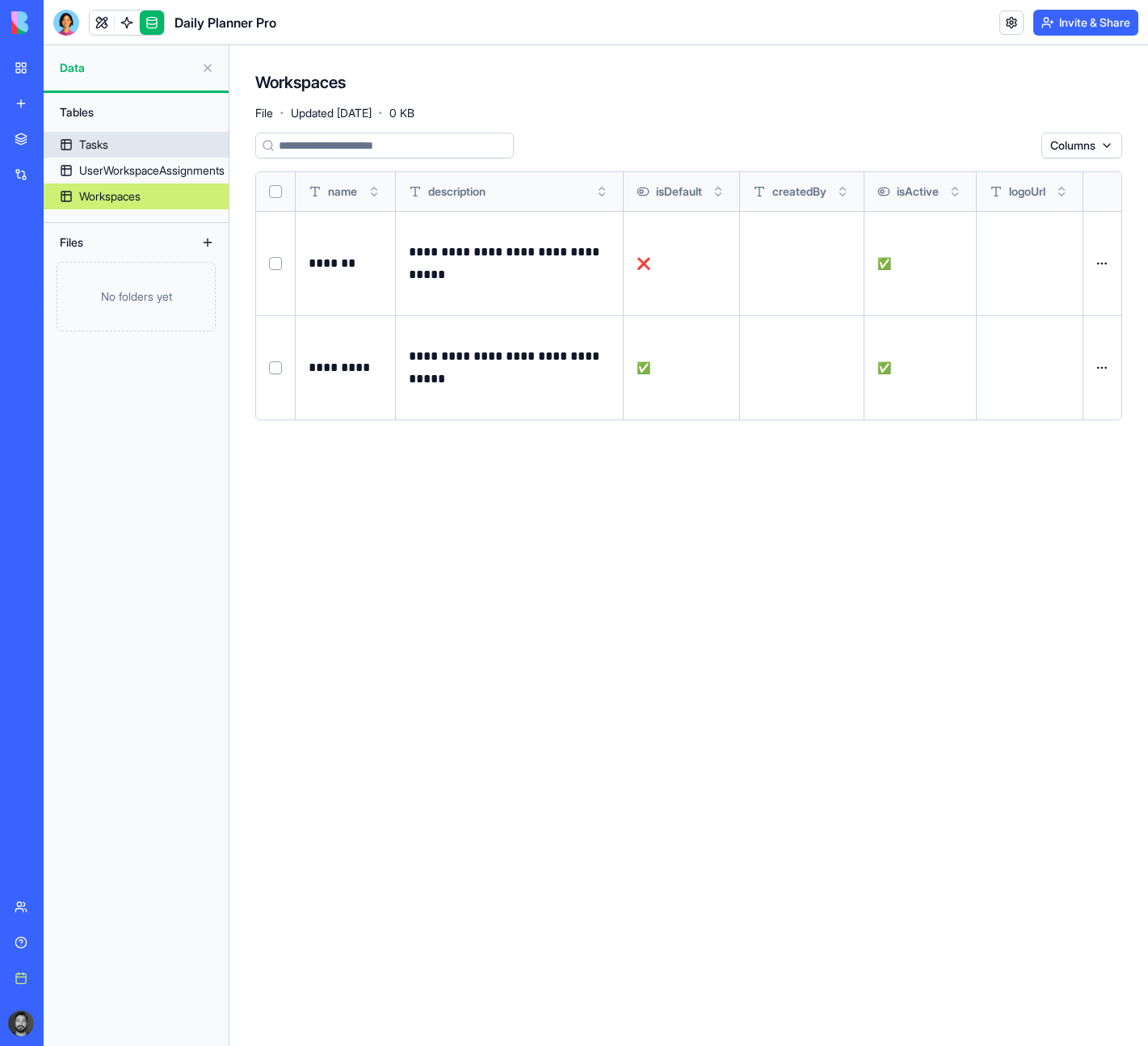
click at [101, 145] on div "Tasks" at bounding box center [94, 144] width 29 height 16
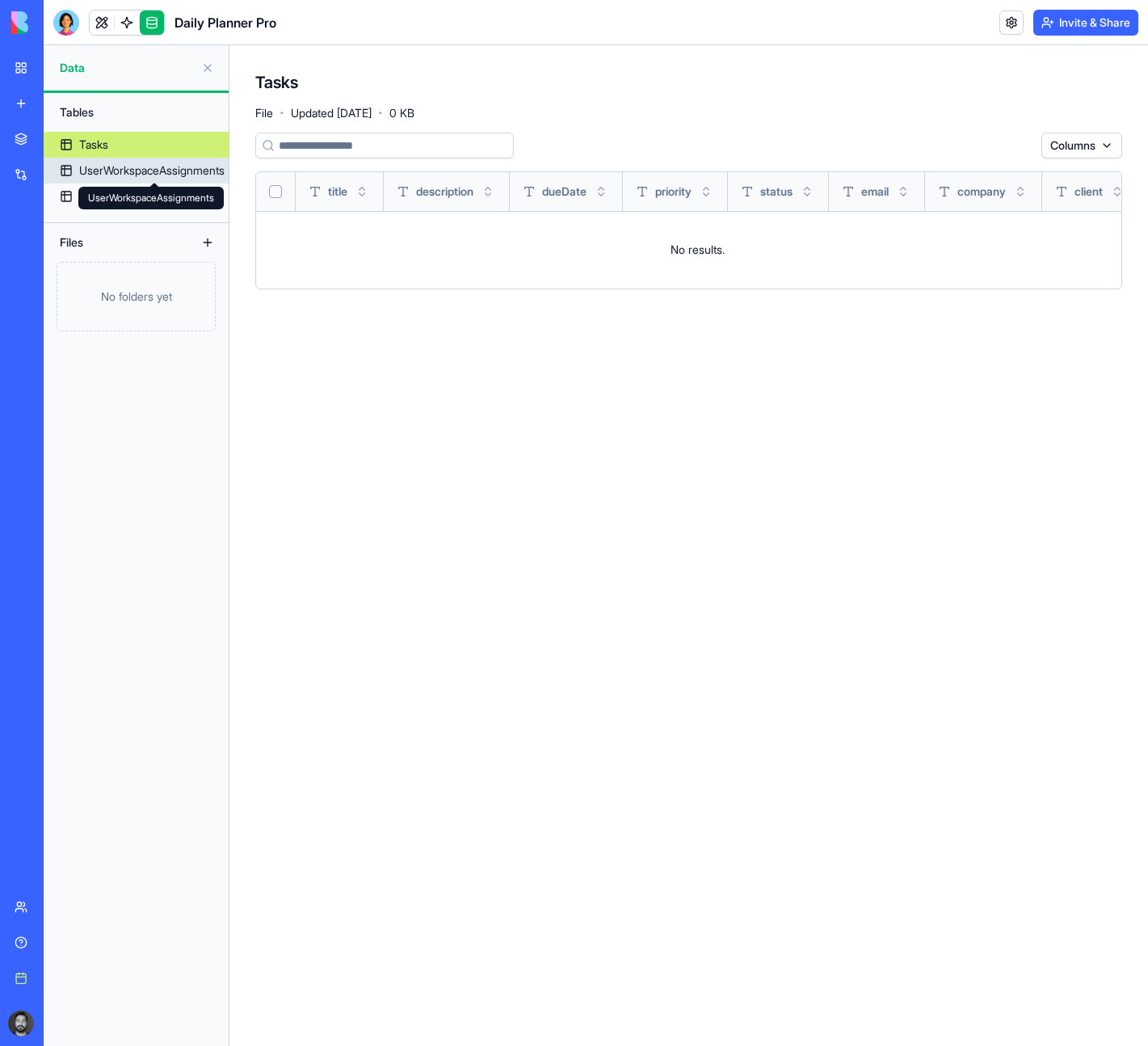
click at [105, 179] on link "UserWorkspaceAssignments" at bounding box center [135, 171] width 185 height 26
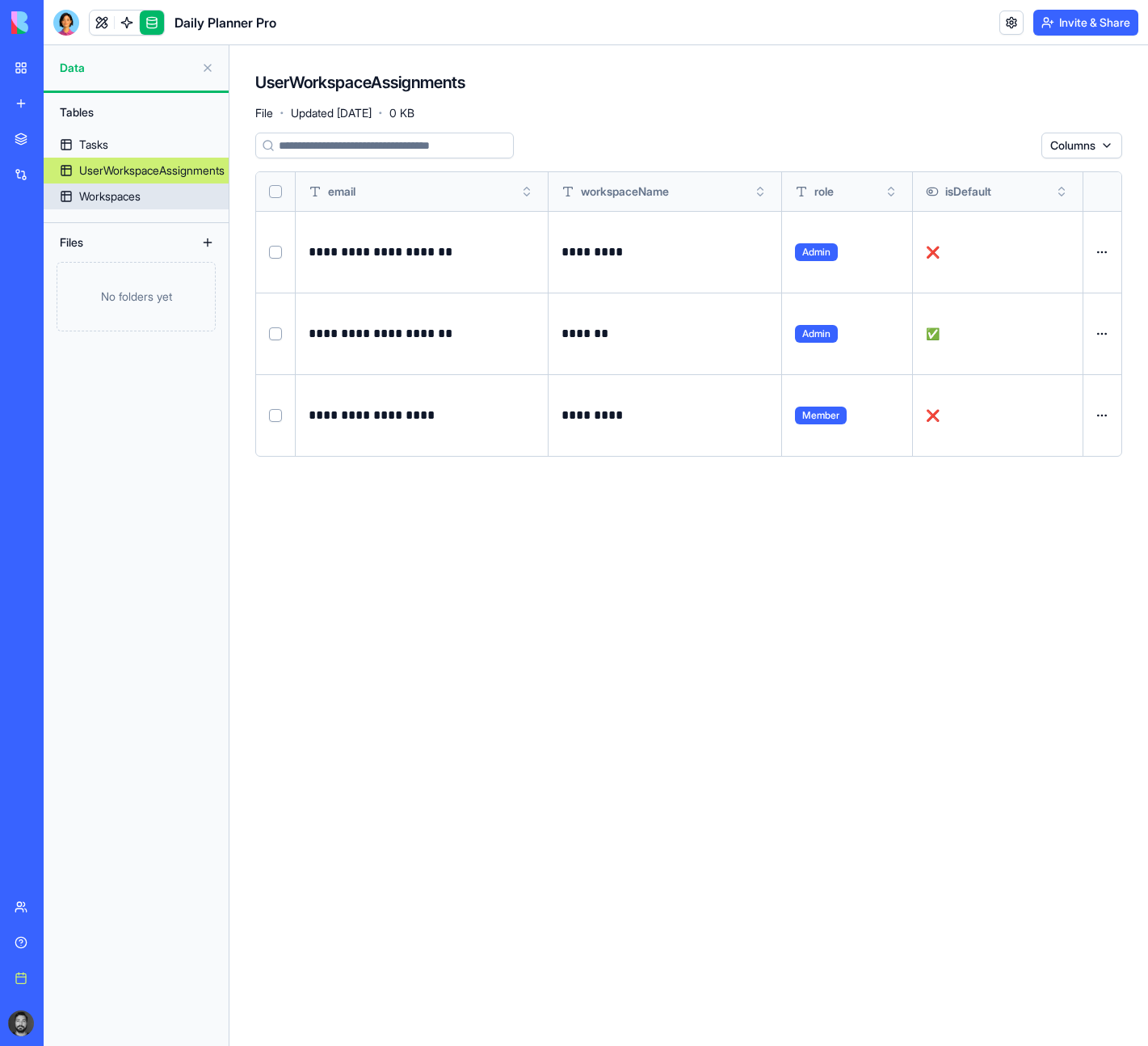
click at [117, 185] on link "Workspaces" at bounding box center [135, 196] width 185 height 26
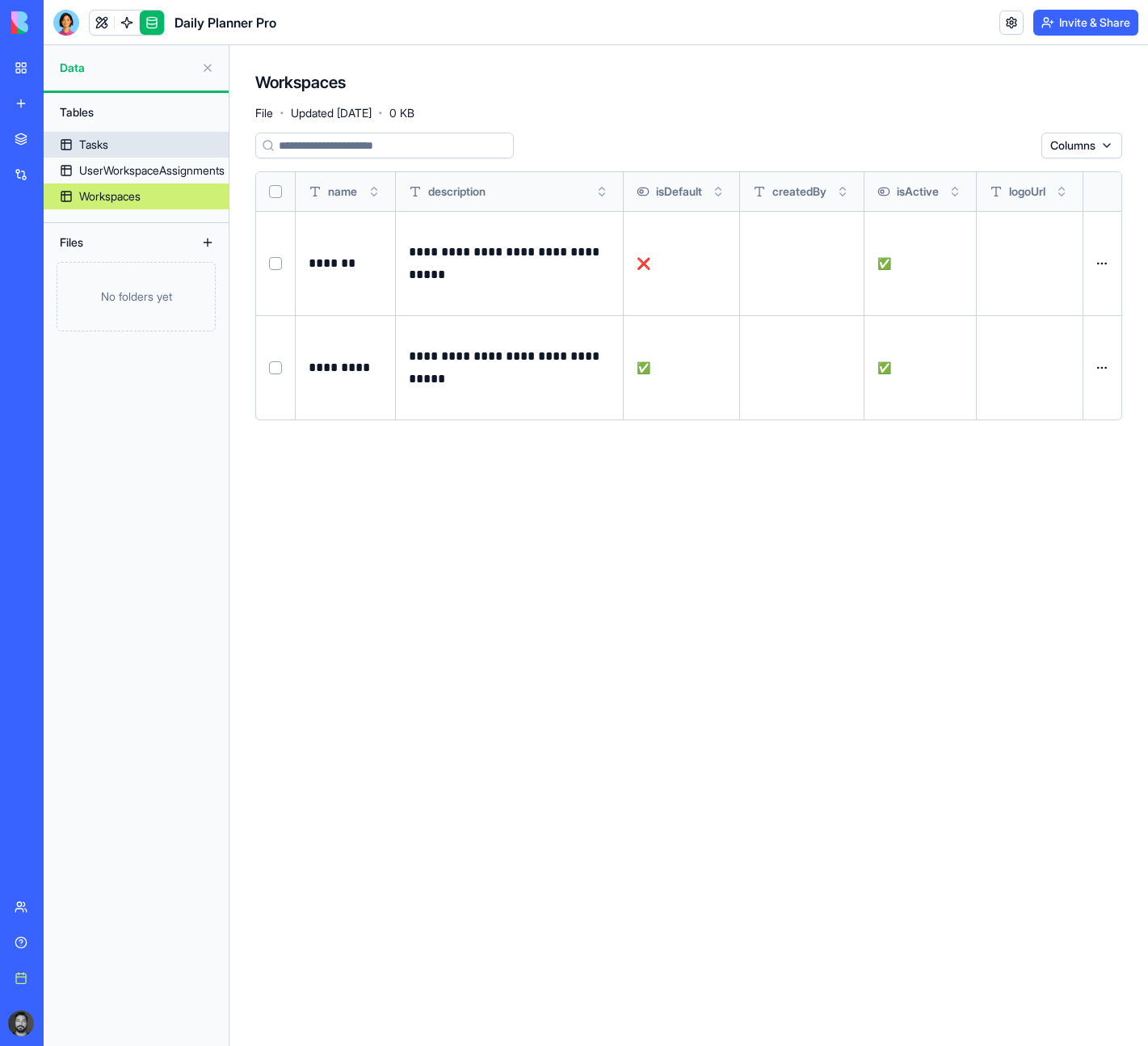
click at [98, 141] on div "Tasks" at bounding box center [94, 144] width 29 height 16
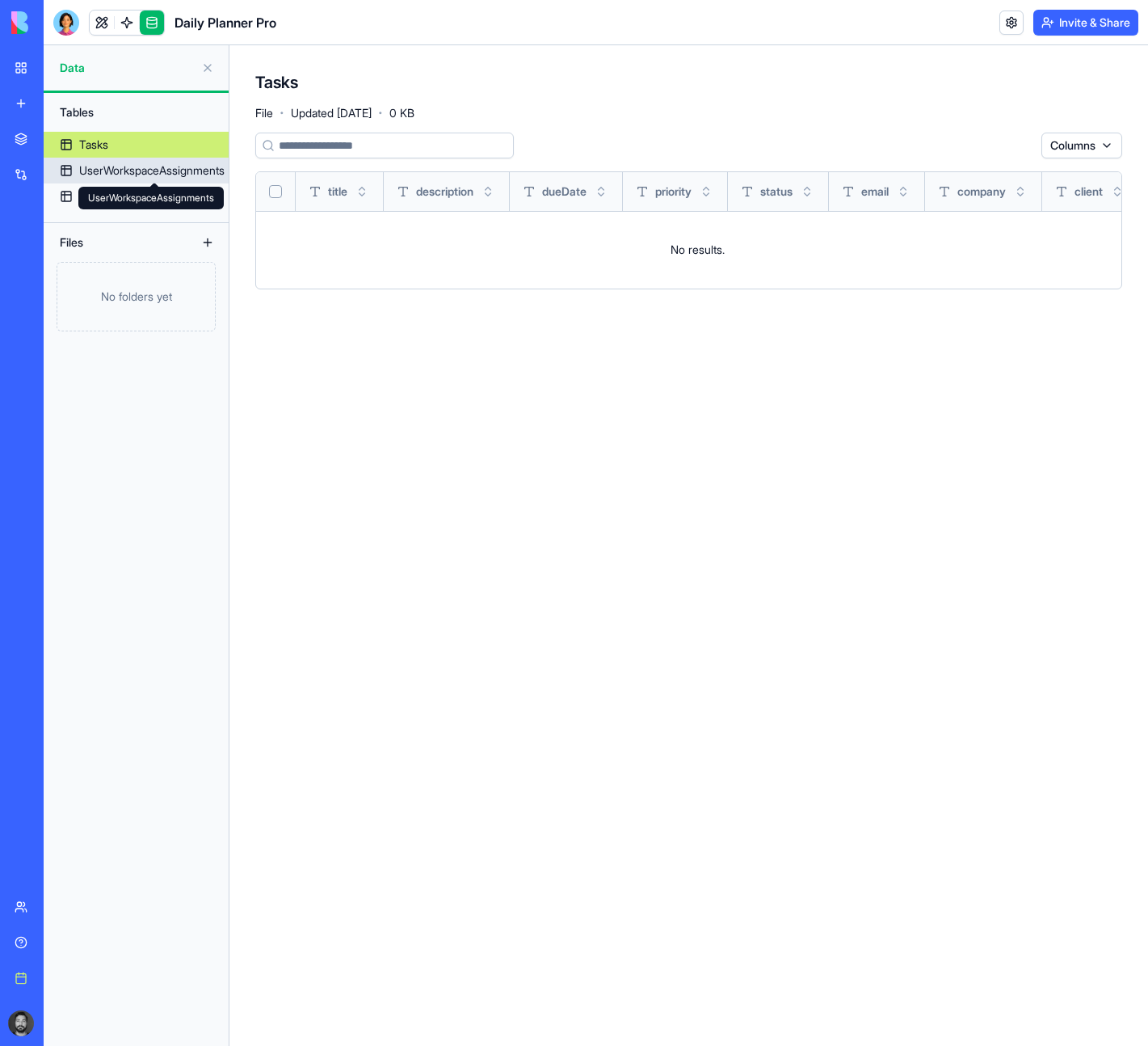
click at [117, 163] on div "UserWorkspaceAssignments" at bounding box center [152, 171] width 145 height 16
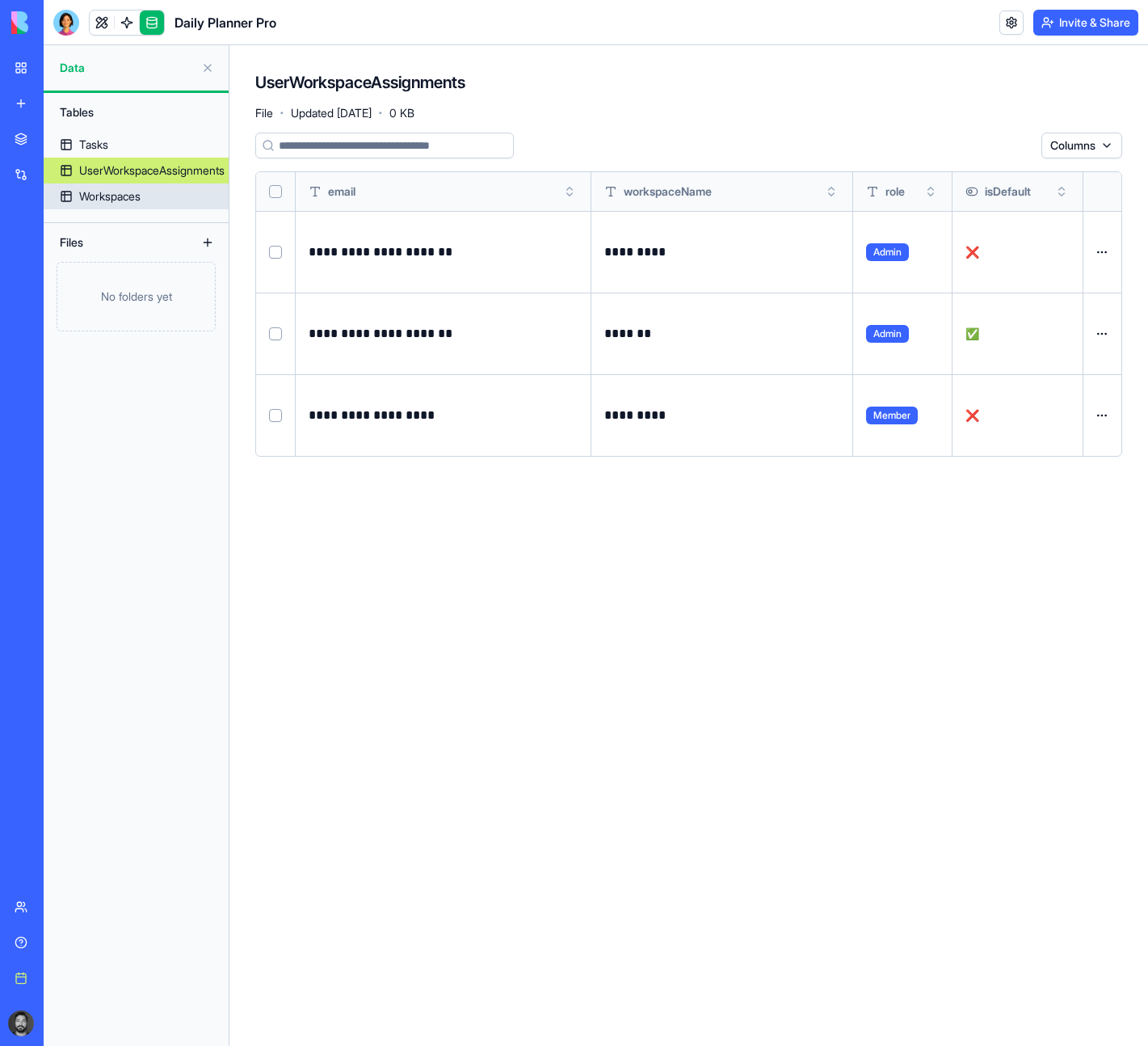
click at [126, 189] on div "Workspaces" at bounding box center [110, 196] width 62 height 16
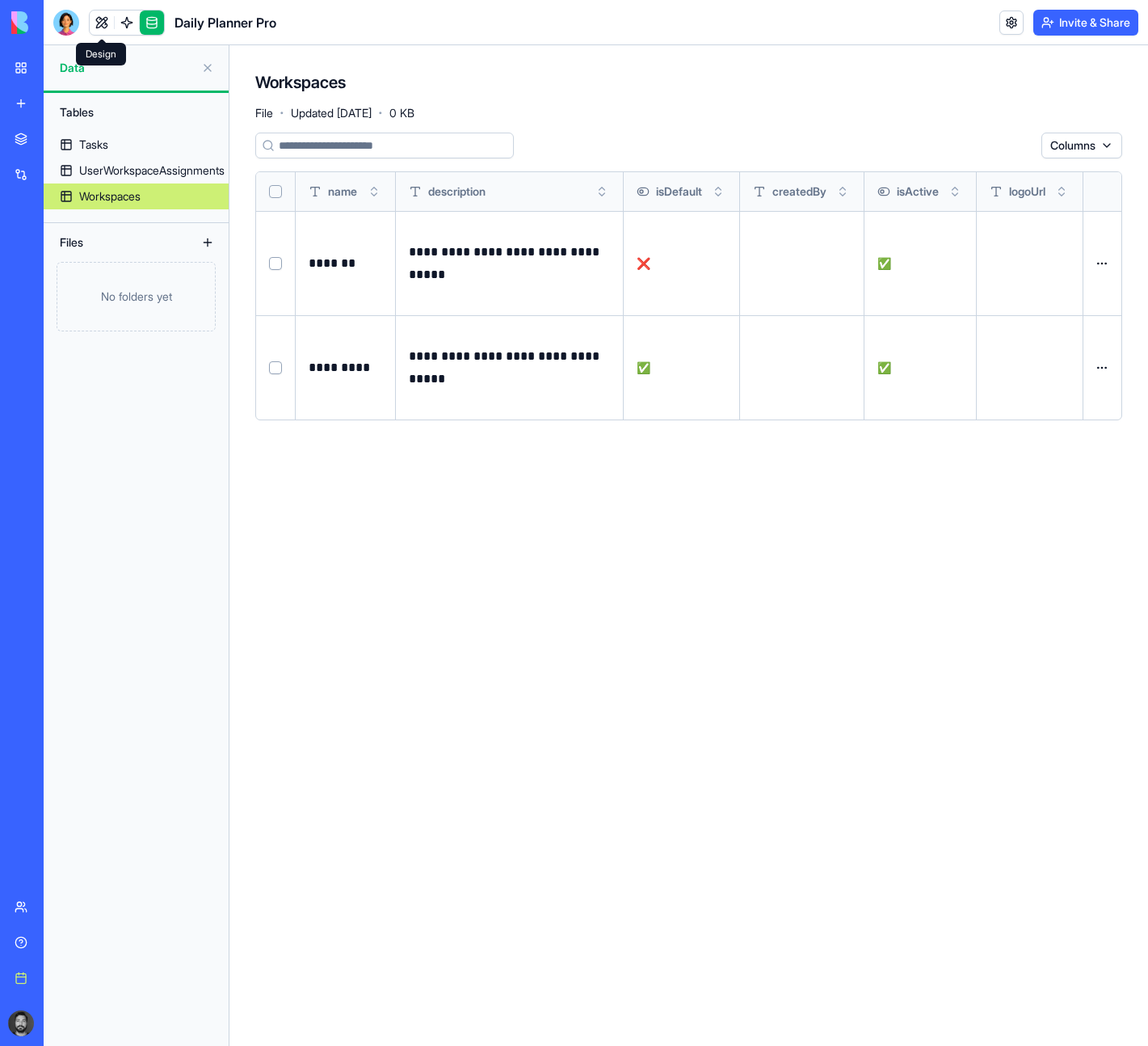
click at [97, 26] on link at bounding box center [101, 23] width 25 height 25
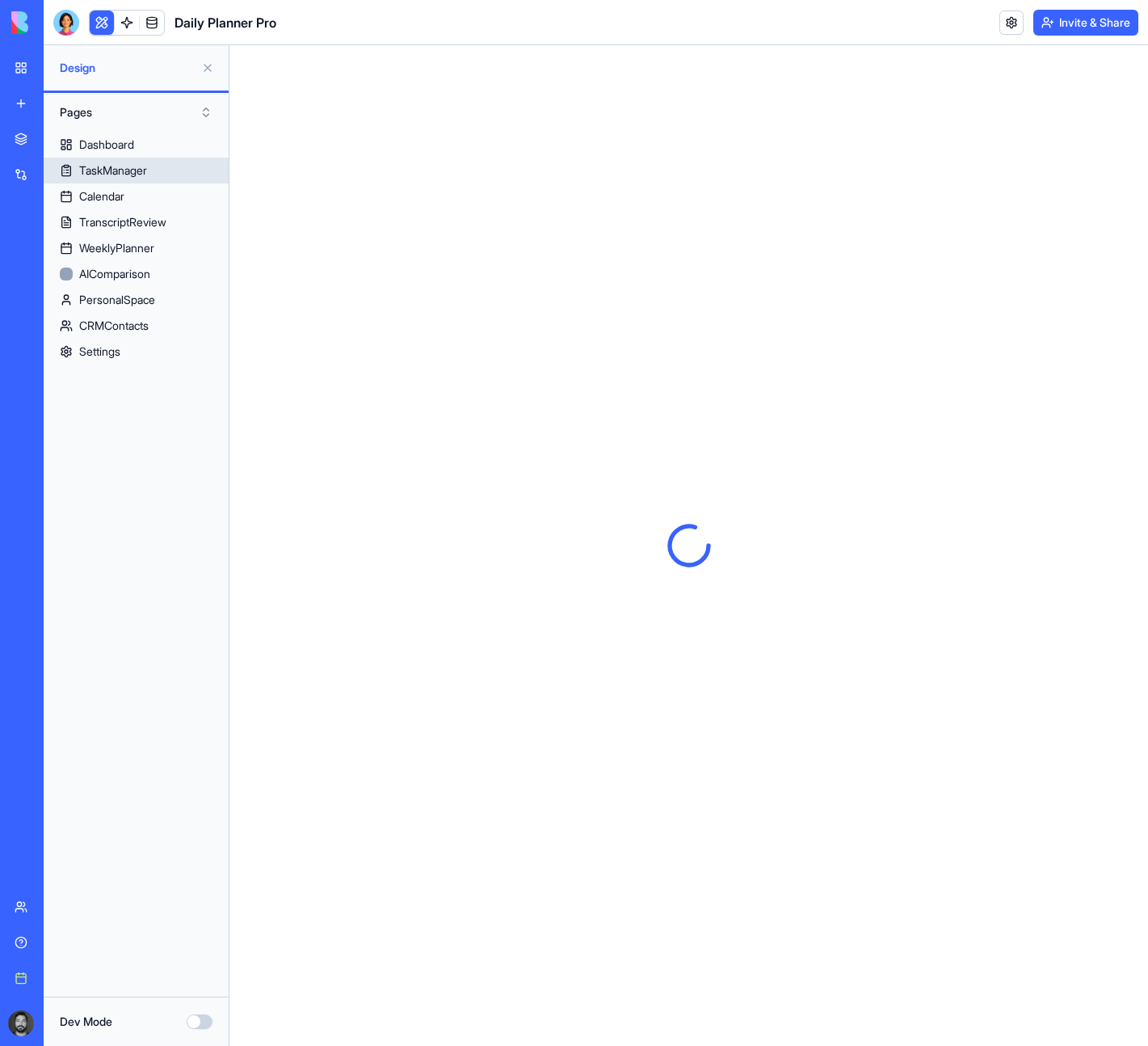
click at [121, 167] on div "TaskManager" at bounding box center [113, 171] width 68 height 16
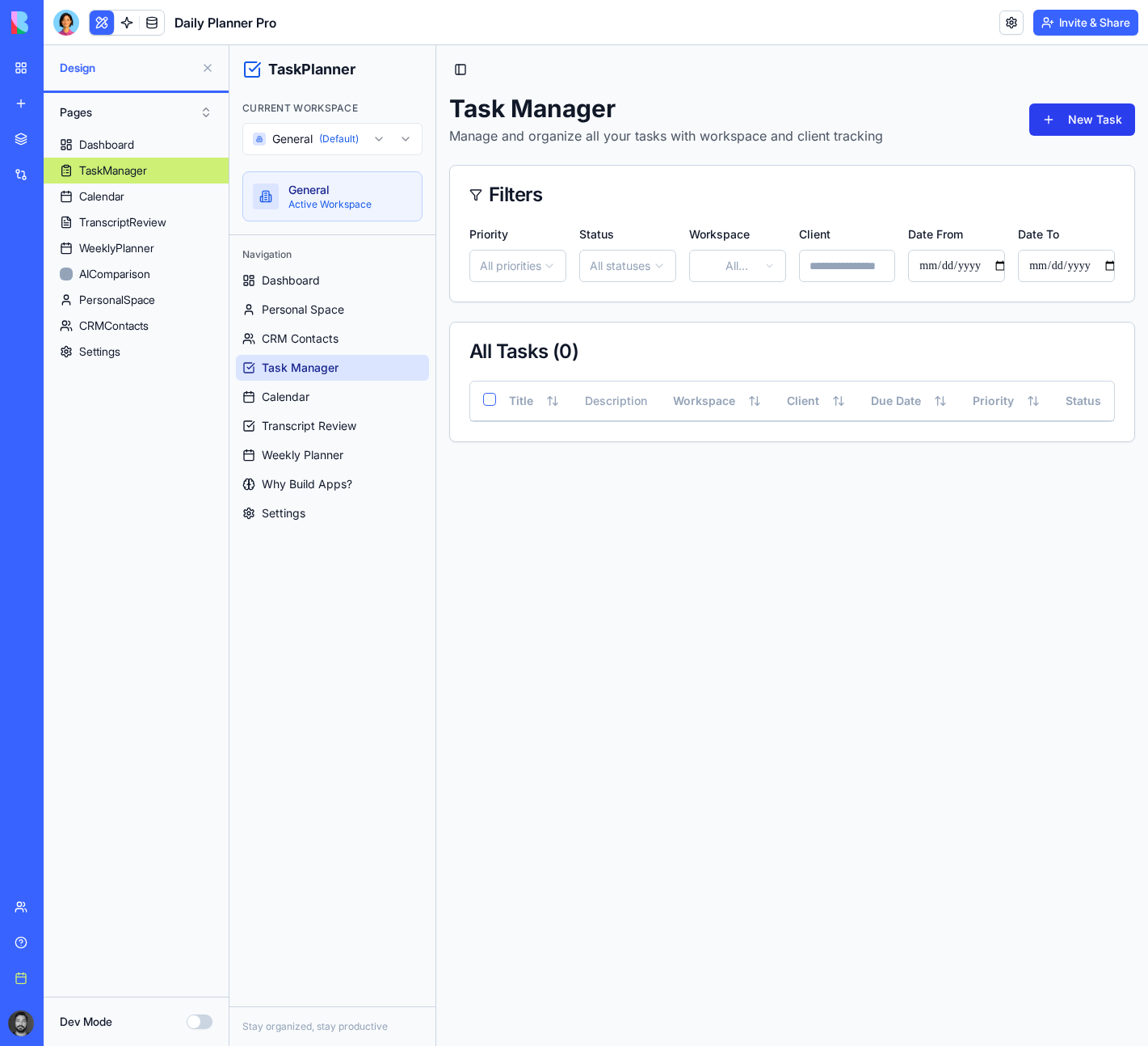
click at [1106, 125] on button "New Task" at bounding box center [1082, 119] width 106 height 32
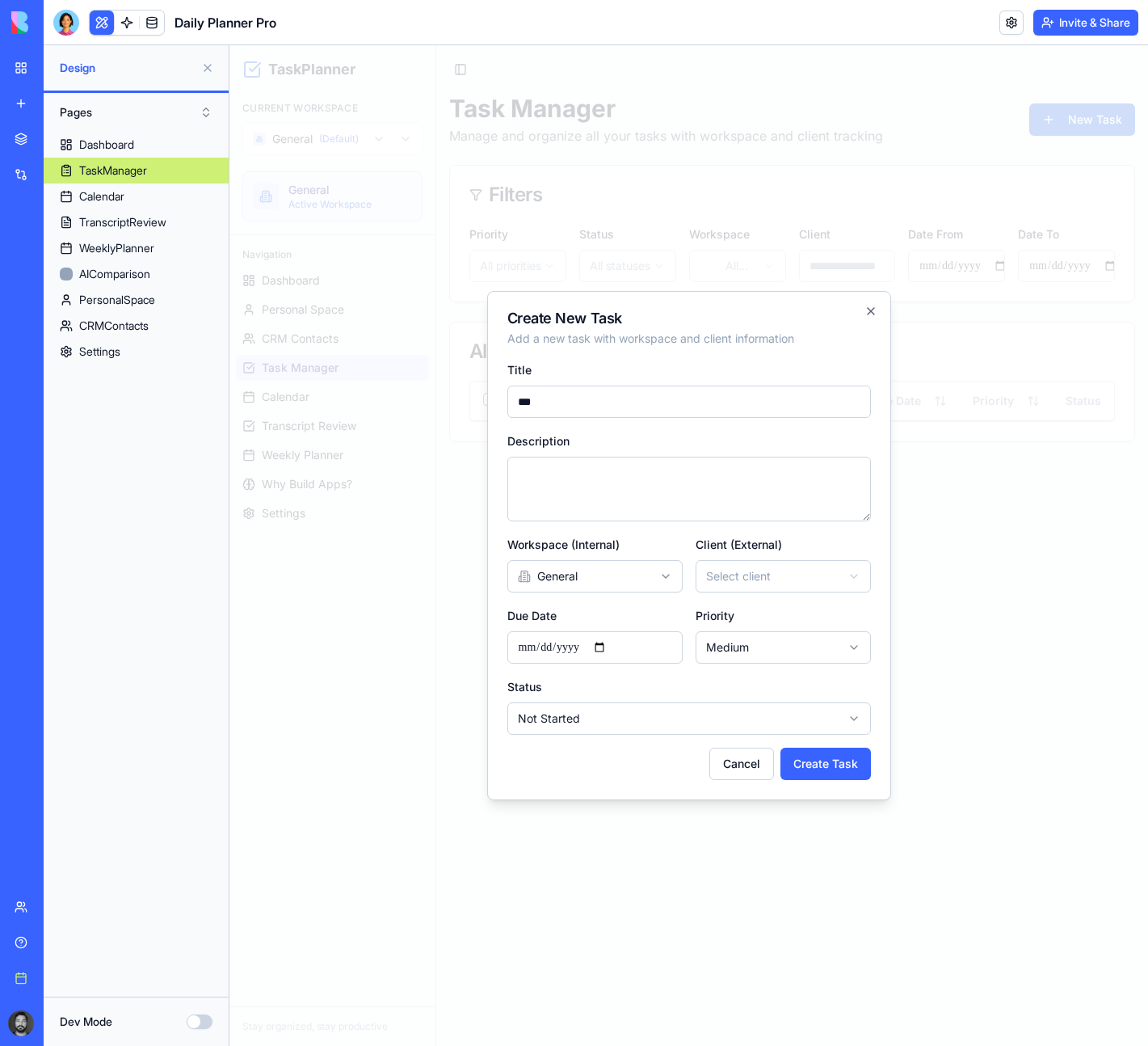
type input "***"
click at [724, 519] on textarea "Description" at bounding box center [689, 489] width 364 height 65
type textarea "***"
click at [804, 768] on button "Create Task" at bounding box center [825, 763] width 90 height 32
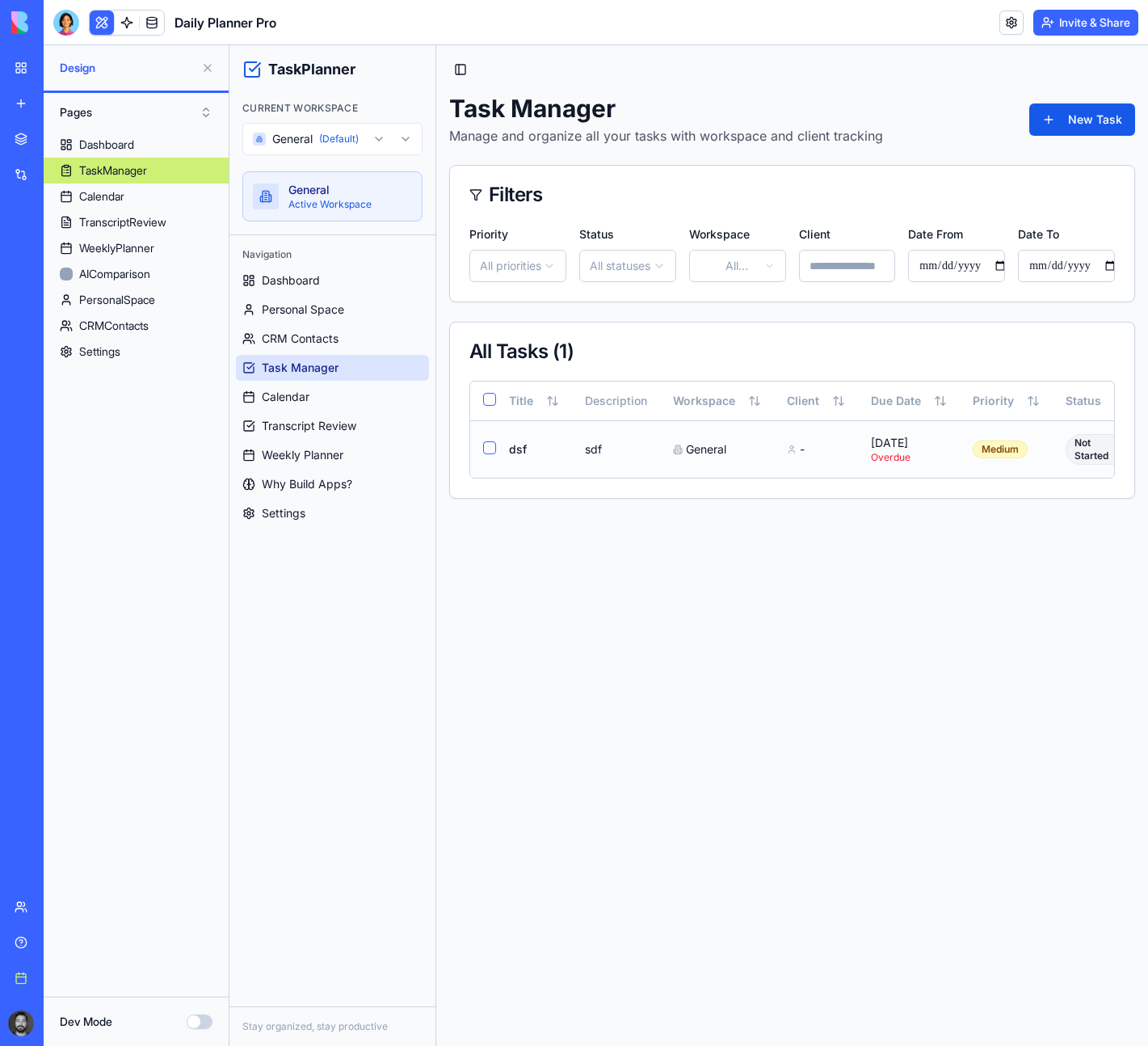
click at [486, 446] on button "button" at bounding box center [489, 447] width 13 height 13
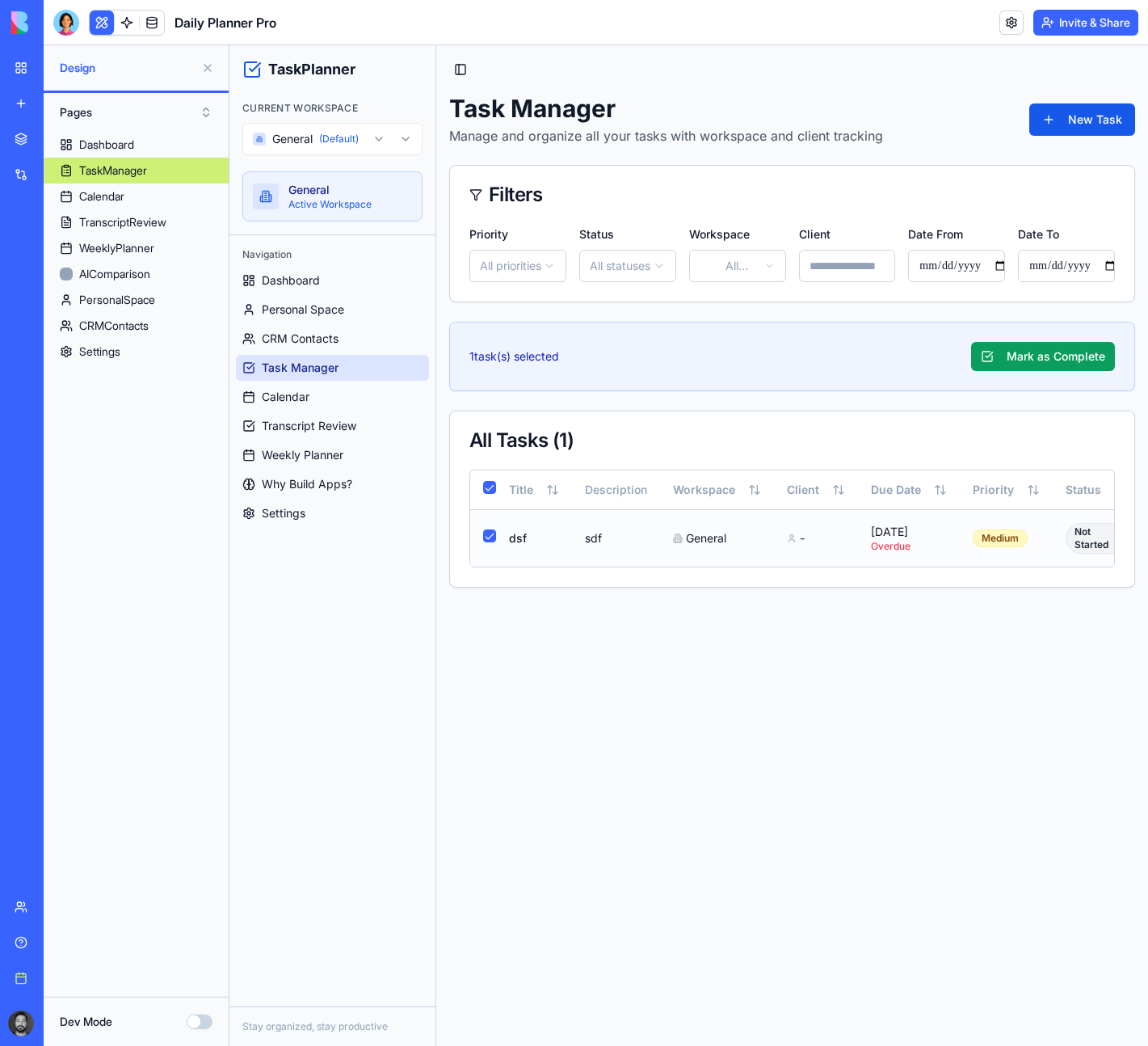
scroll to position [0, 124]
click at [1089, 540] on button at bounding box center [1086, 539] width 34 height 29
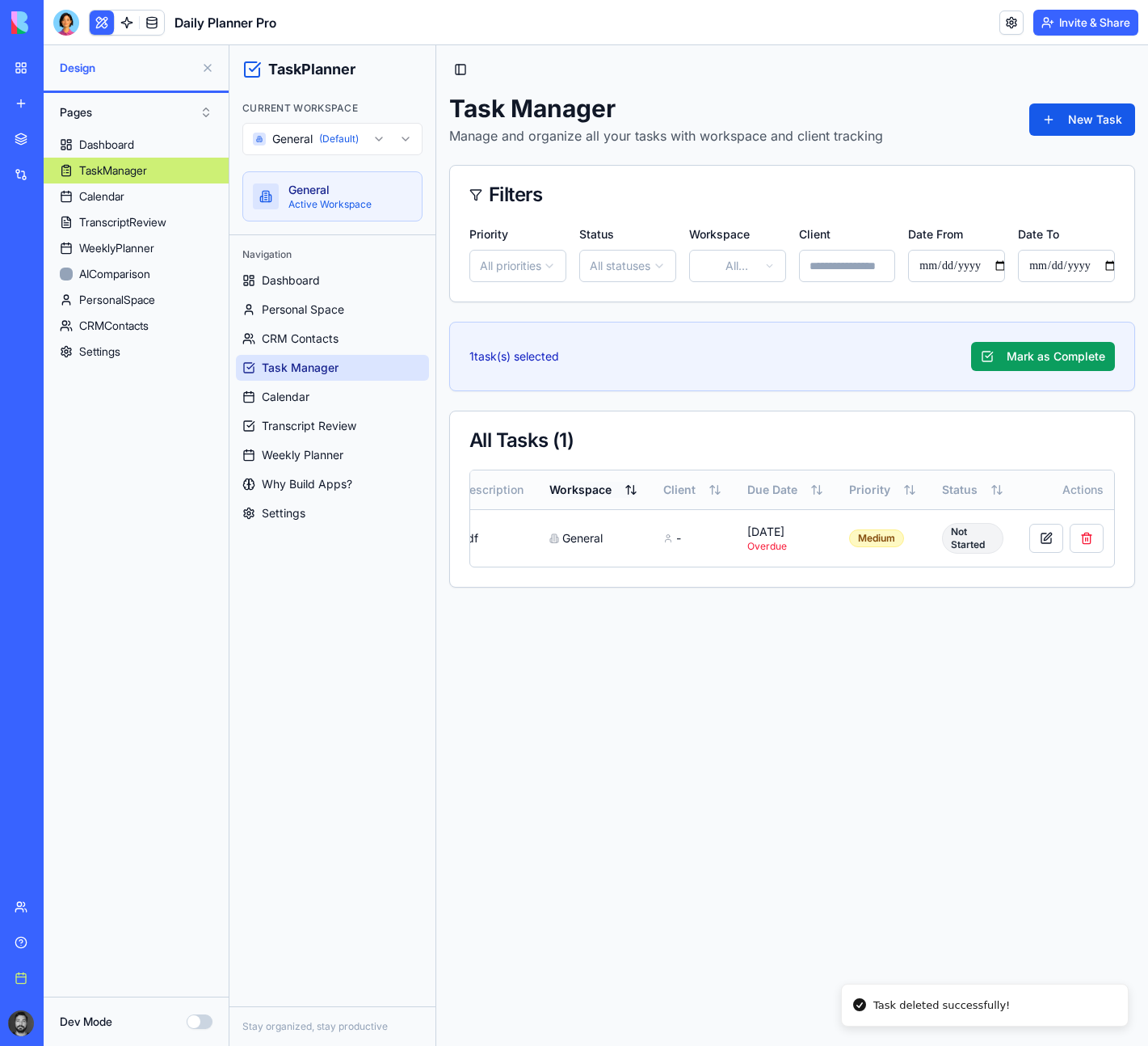
scroll to position [0, 89]
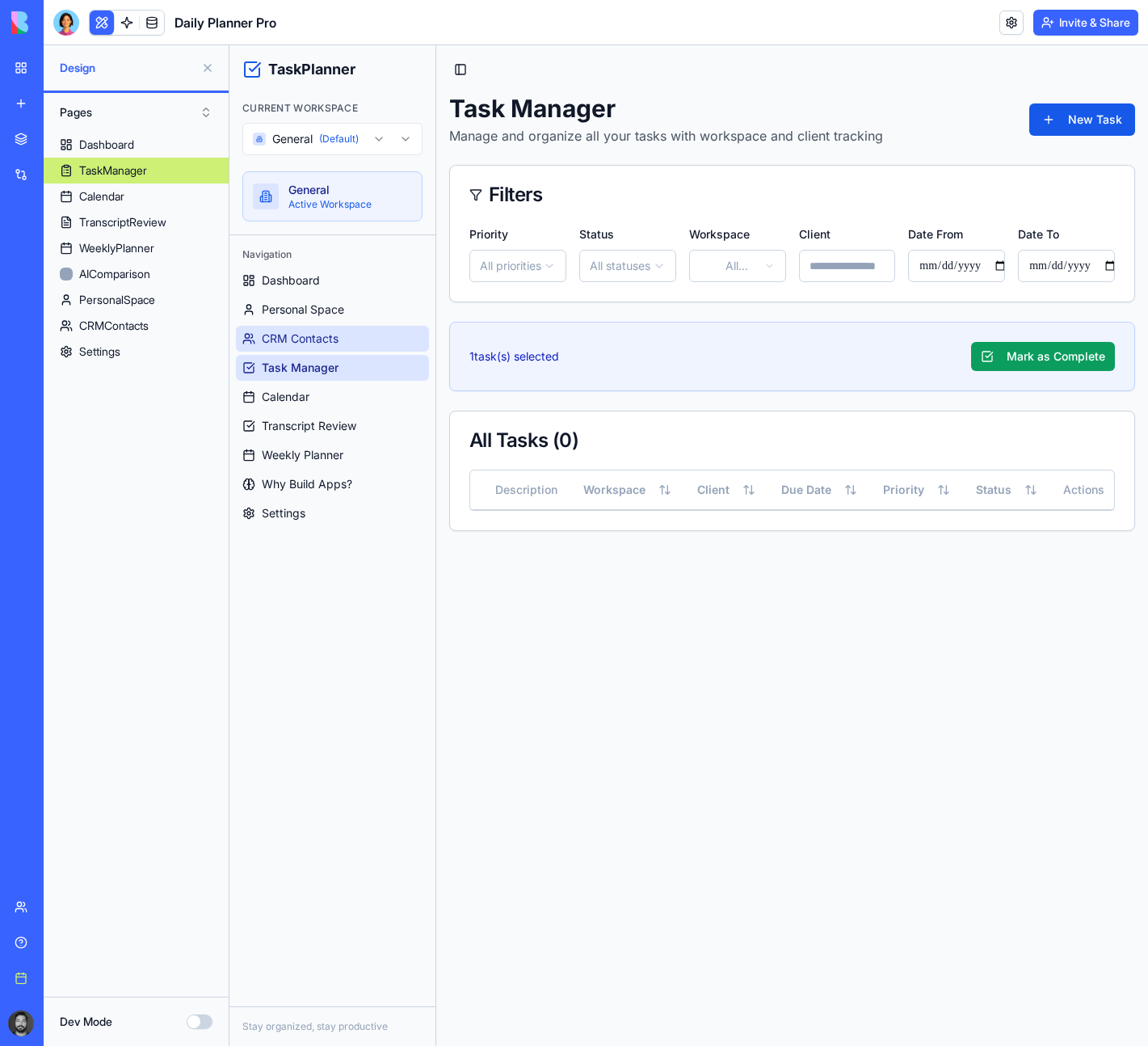
click at [300, 332] on span "CRM Contacts" at bounding box center [300, 339] width 77 height 16
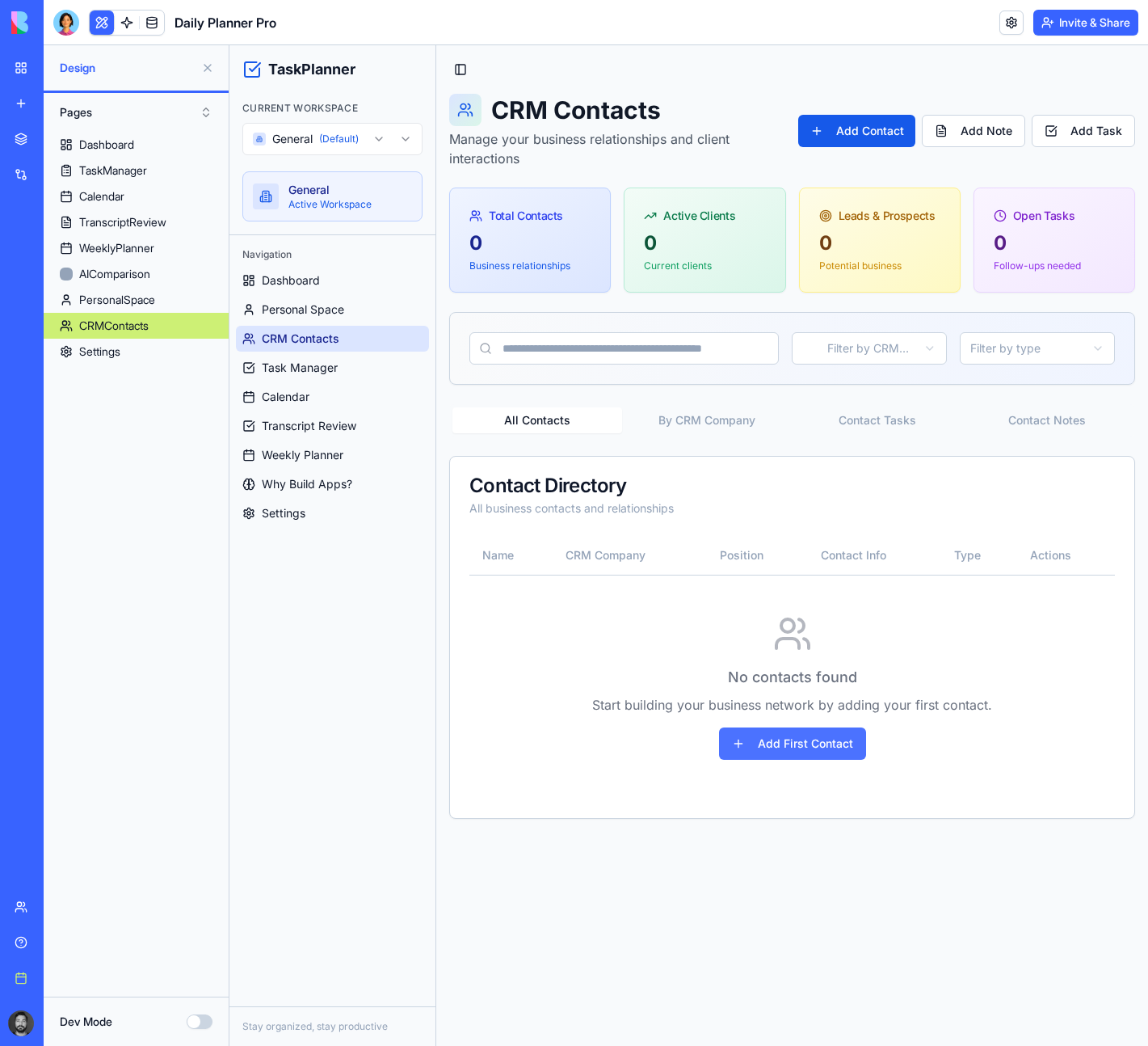
click at [780, 740] on button "Add First Contact" at bounding box center [793, 743] width 147 height 32
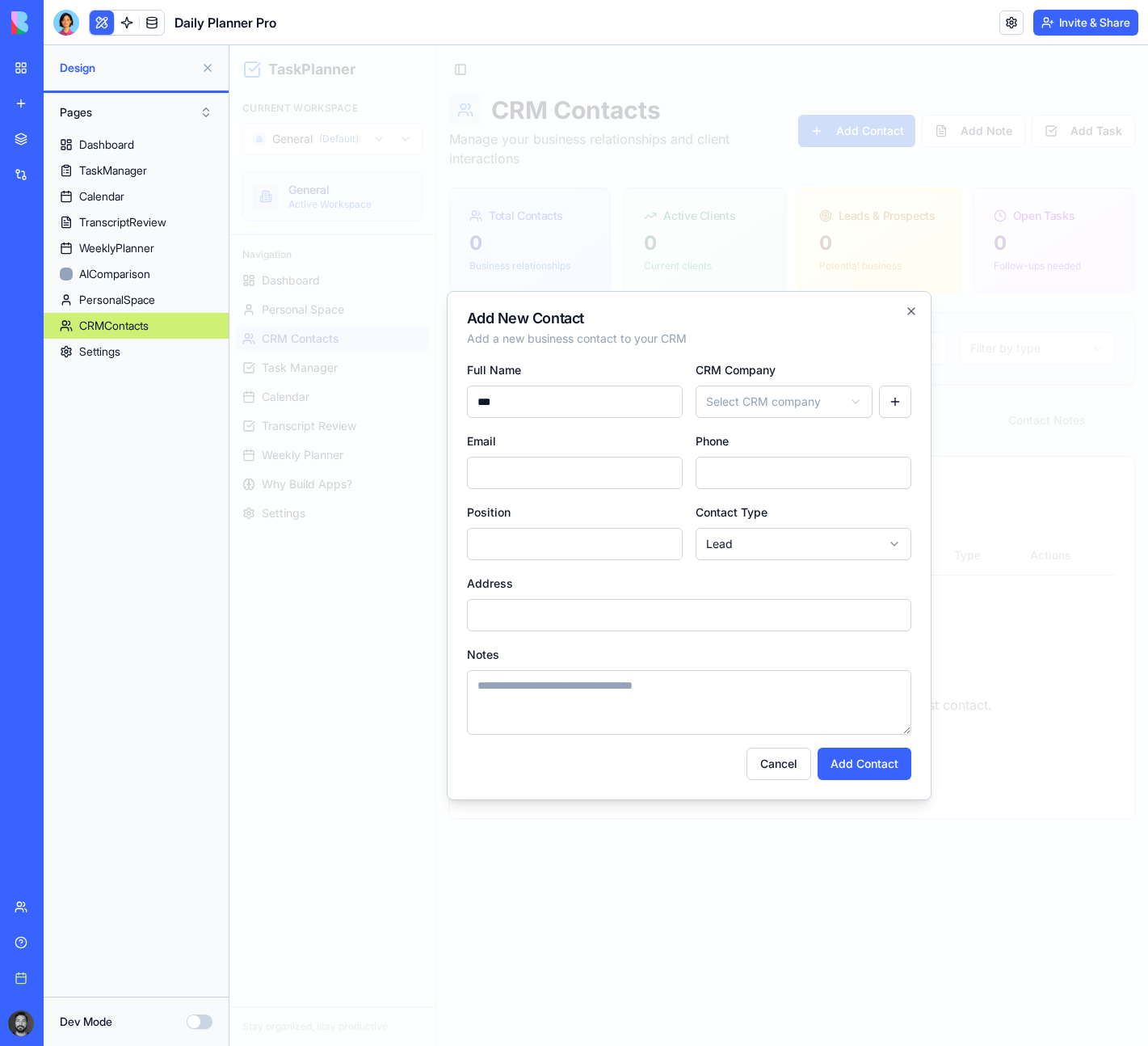
type input "***"
click at [573, 474] on input "Email" at bounding box center [575, 472] width 216 height 32
click at [750, 493] on form "Full Name *** CRM Company Select CRM company Email Phone Position Contact Type …" at bounding box center [689, 569] width 444 height 420
click at [740, 478] on input "Phone" at bounding box center [804, 472] width 216 height 32
click at [748, 400] on body "TaskPlanner Current Workspace General (Default) General Active Workspace Naviga…" at bounding box center [689, 545] width 918 height 1000
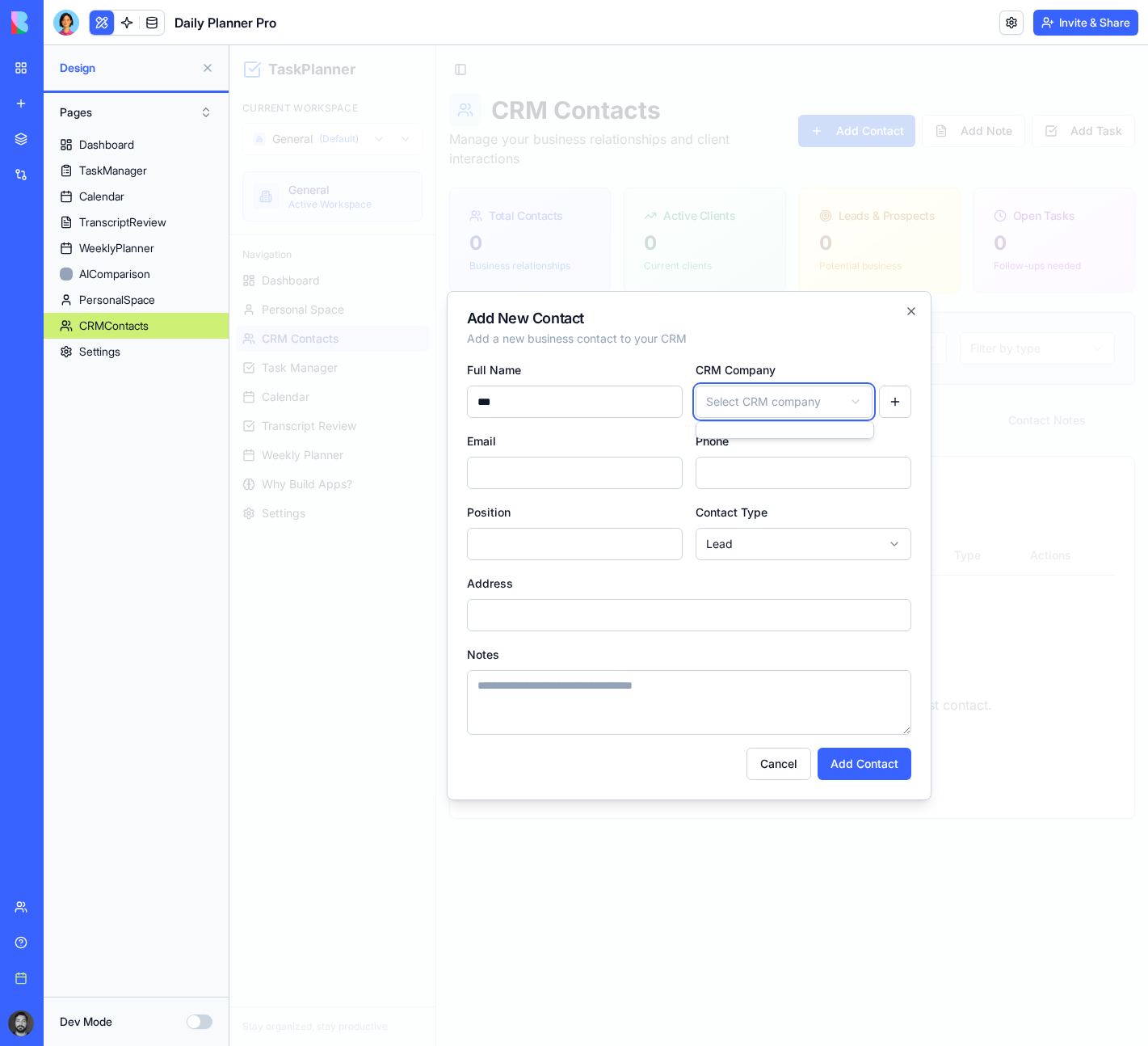
drag, startPoint x: 856, startPoint y: 401, endPoint x: 867, endPoint y: 401, distance: 11.0
click at [856, 401] on body "TaskPlanner Current Workspace General (Default) General Active Workspace Naviga…" at bounding box center [689, 545] width 918 height 1000
click at [886, 401] on button "button" at bounding box center [895, 401] width 32 height 32
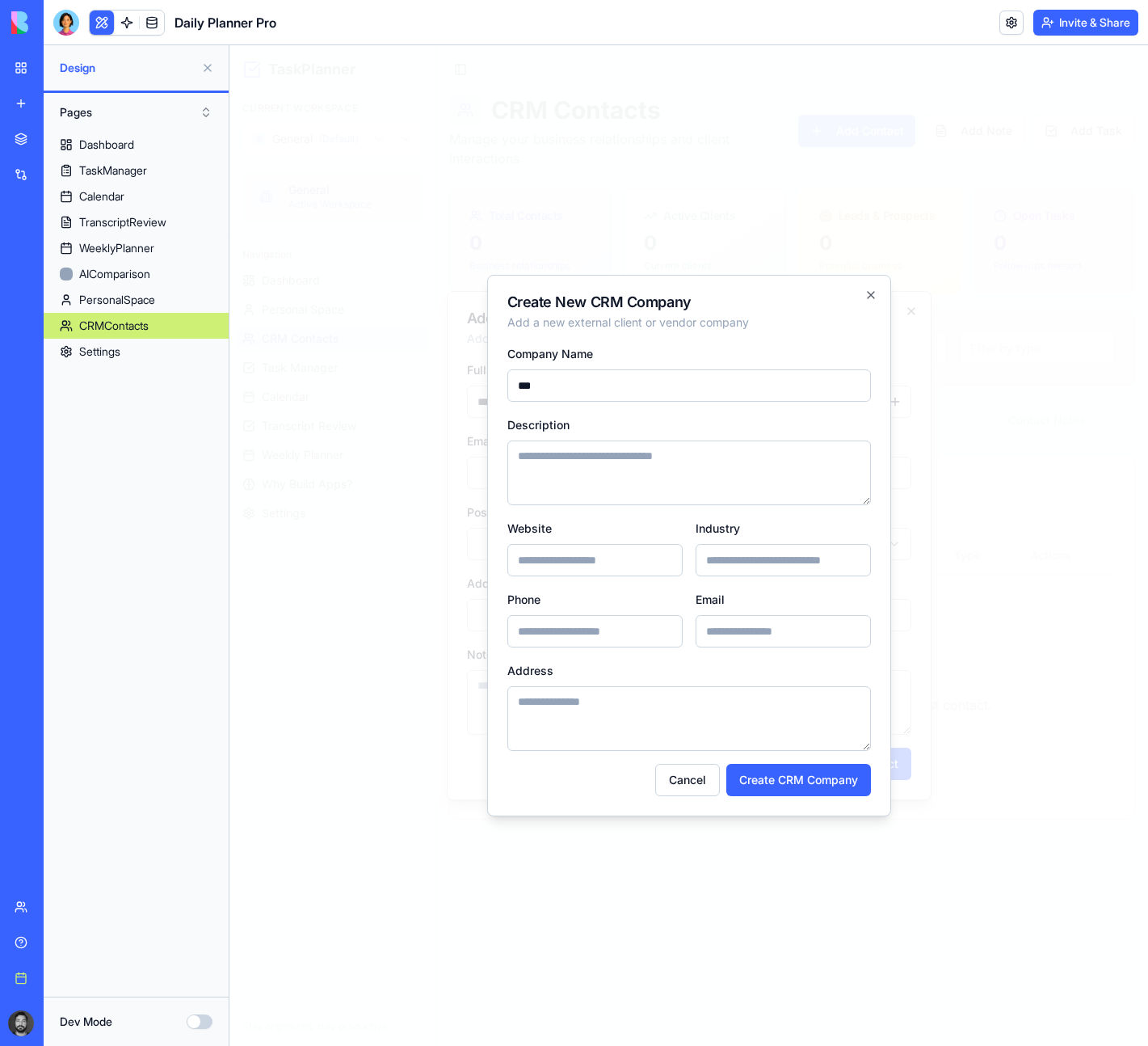
type input "***"
click at [693, 453] on textarea "Description" at bounding box center [689, 473] width 364 height 65
type textarea "***"
click at [804, 785] on button "Create CRM Company" at bounding box center [798, 779] width 144 height 32
click at [862, 290] on div "Create New CRM Company Add a new external client or vendor company Company Name…" at bounding box center [690, 546] width 404 height 542
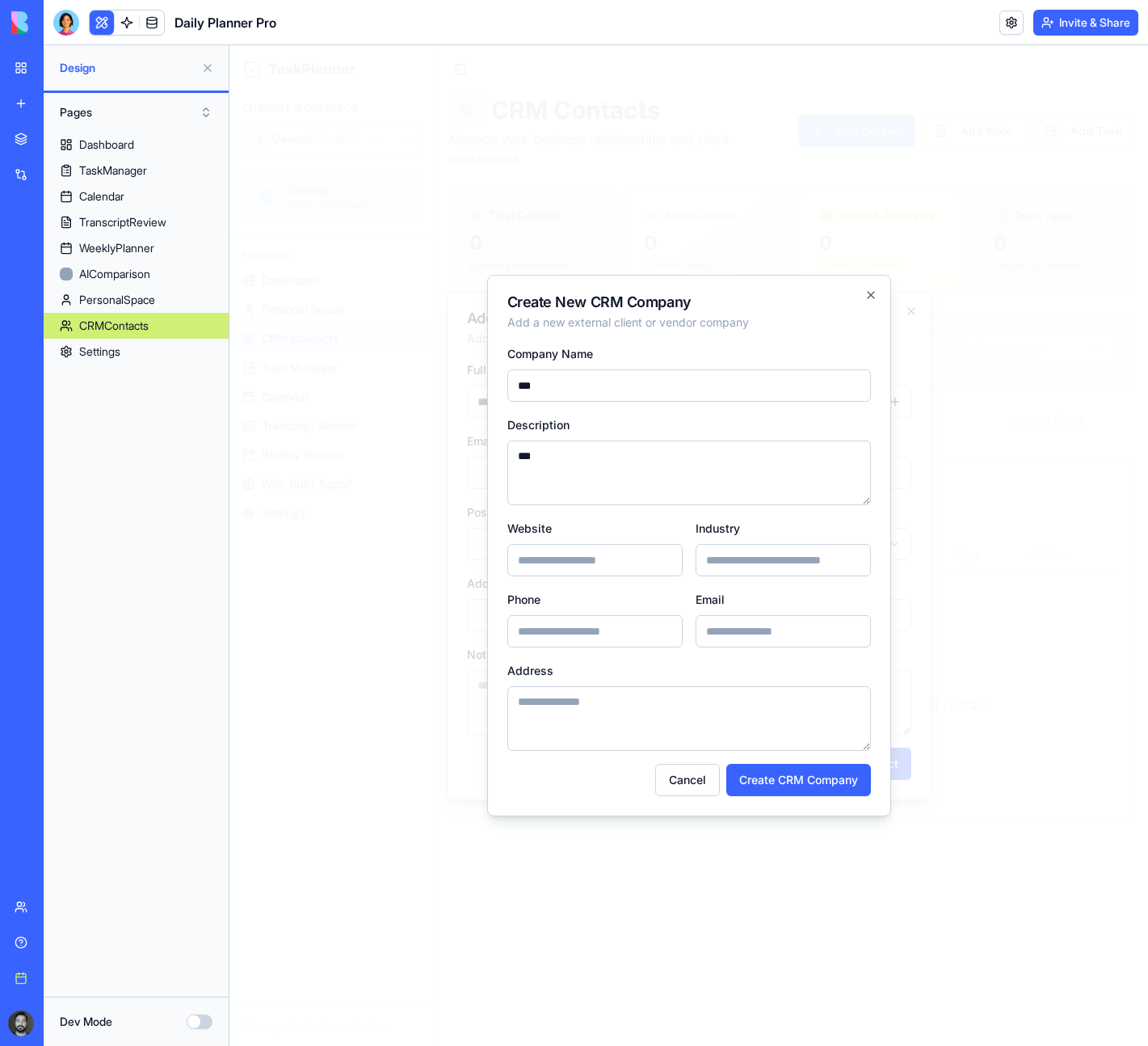
click at [862, 290] on div "Create New CRM Company Add a new external client or vendor company Company Name…" at bounding box center [690, 546] width 404 height 542
click at [864, 293] on icon "button" at bounding box center [870, 294] width 13 height 13
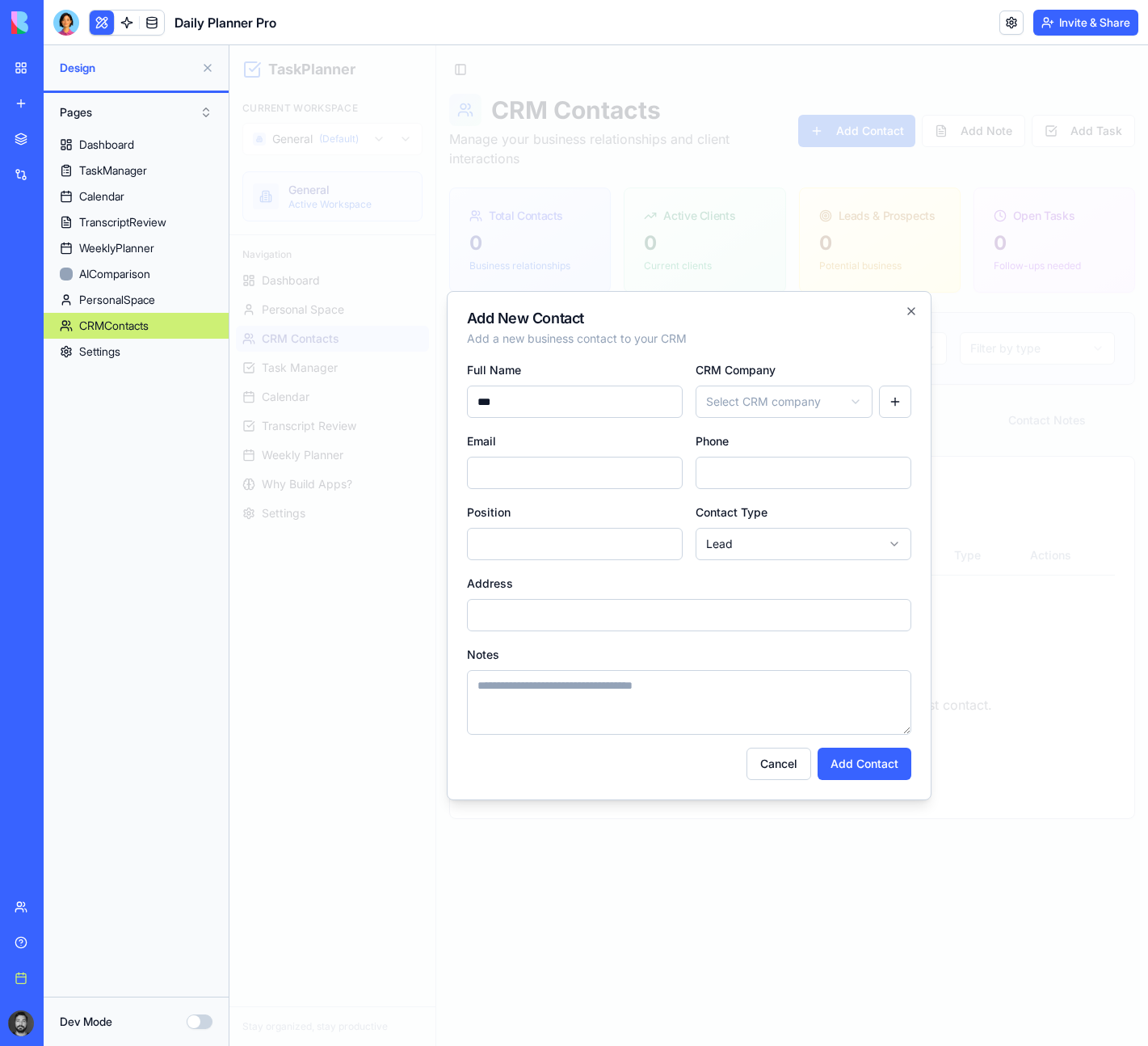
click at [909, 319] on h2 "Add New Contact" at bounding box center [689, 318] width 444 height 15
click at [535, 469] on input "Email" at bounding box center [575, 472] width 216 height 32
type input "**********"
click at [786, 410] on body "**********" at bounding box center [689, 545] width 918 height 1000
click at [780, 466] on body "**********" at bounding box center [689, 545] width 918 height 1000
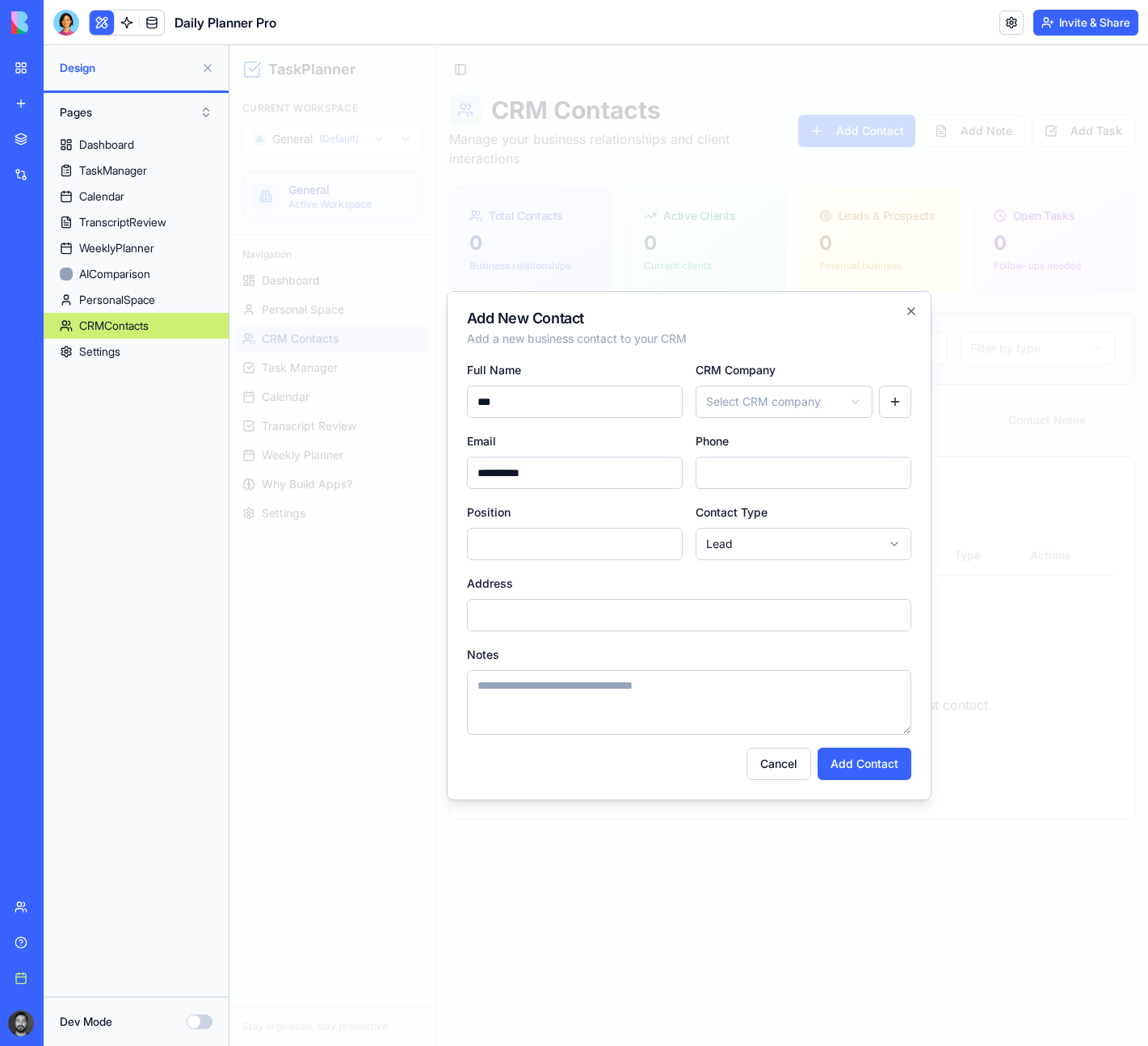
click at [778, 487] on input "Phone" at bounding box center [804, 472] width 216 height 32
type input "*******"
click at [749, 548] on body "**********" at bounding box center [689, 545] width 918 height 1000
select select "********"
click at [600, 548] on input "Position" at bounding box center [575, 544] width 216 height 32
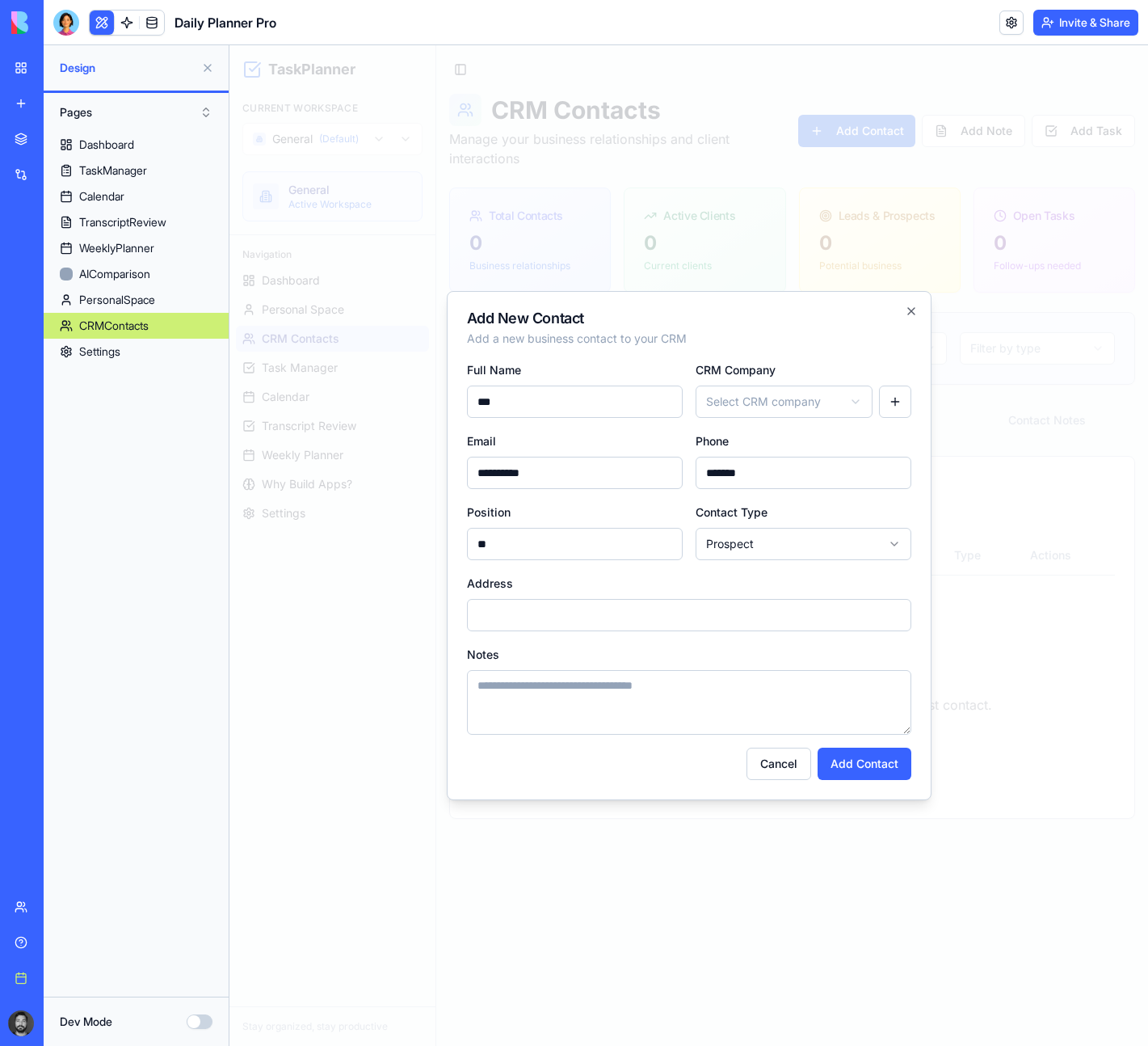
type input "**"
click at [588, 612] on input "Address" at bounding box center [689, 614] width 444 height 32
type input "***"
click at [629, 694] on textarea "*" at bounding box center [689, 703] width 444 height 65
type textarea "***"
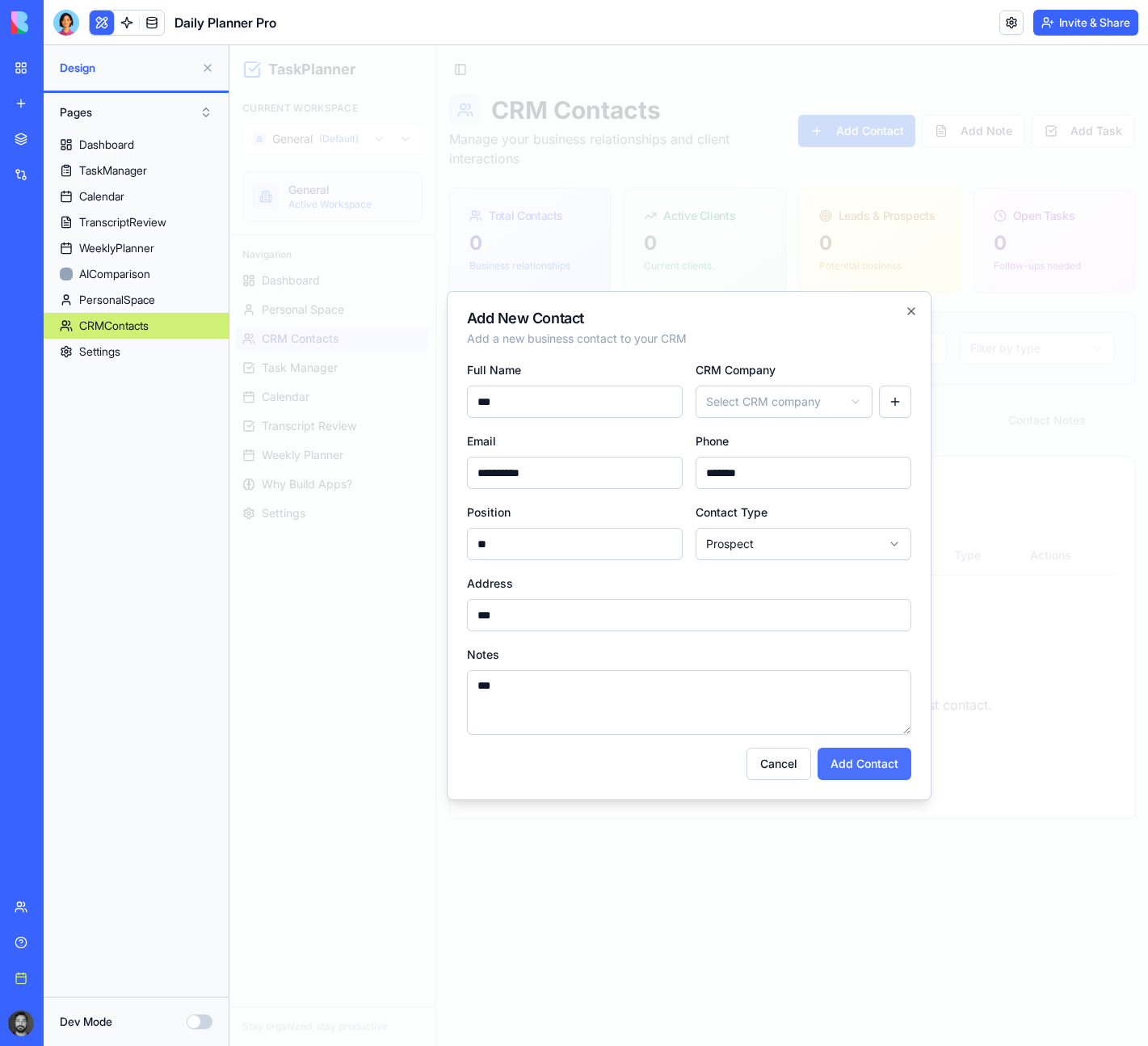
click at [845, 759] on button "Add Contact" at bounding box center [864, 763] width 94 height 32
select select "****"
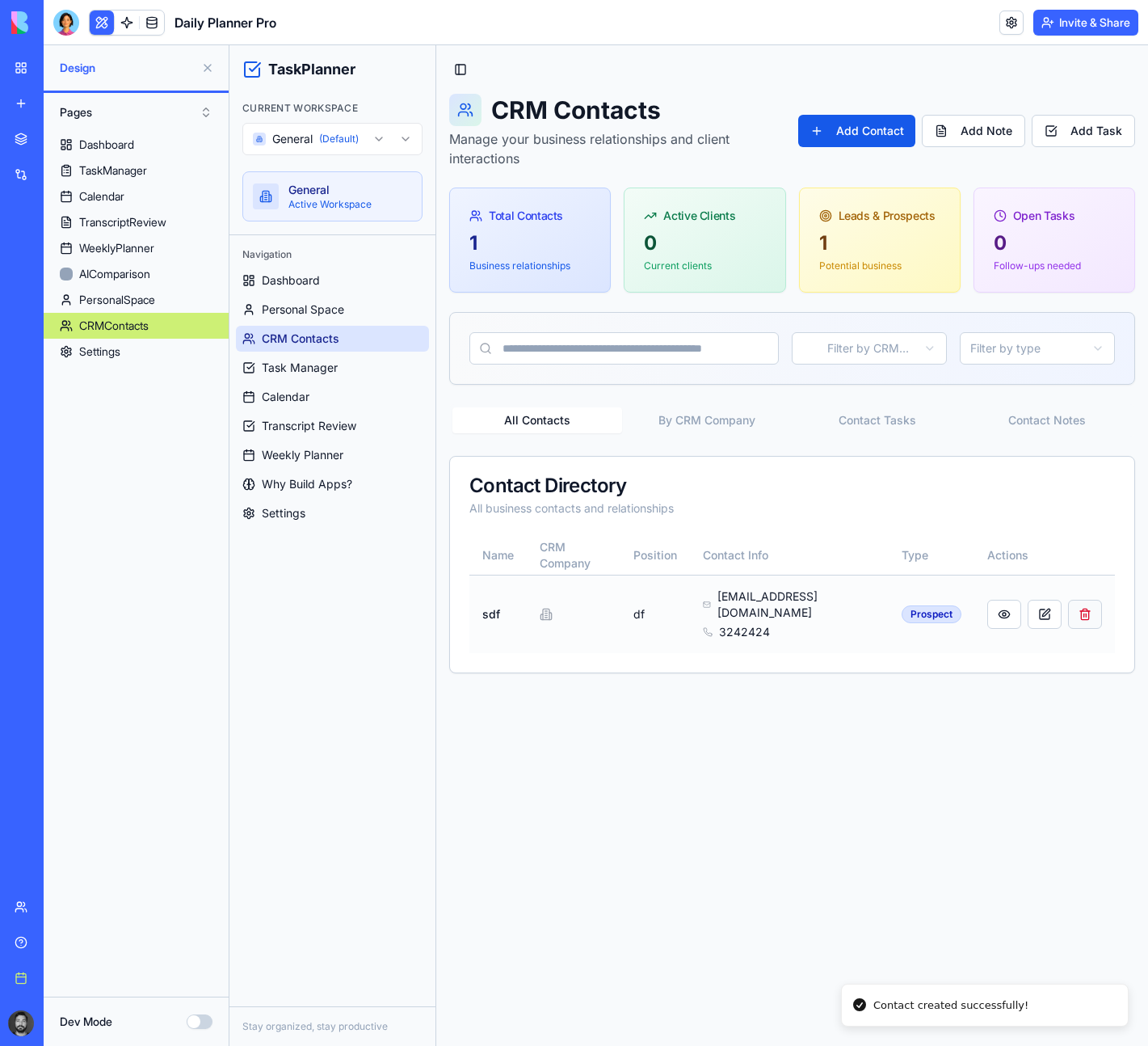
click at [1069, 601] on button at bounding box center [1085, 614] width 34 height 29
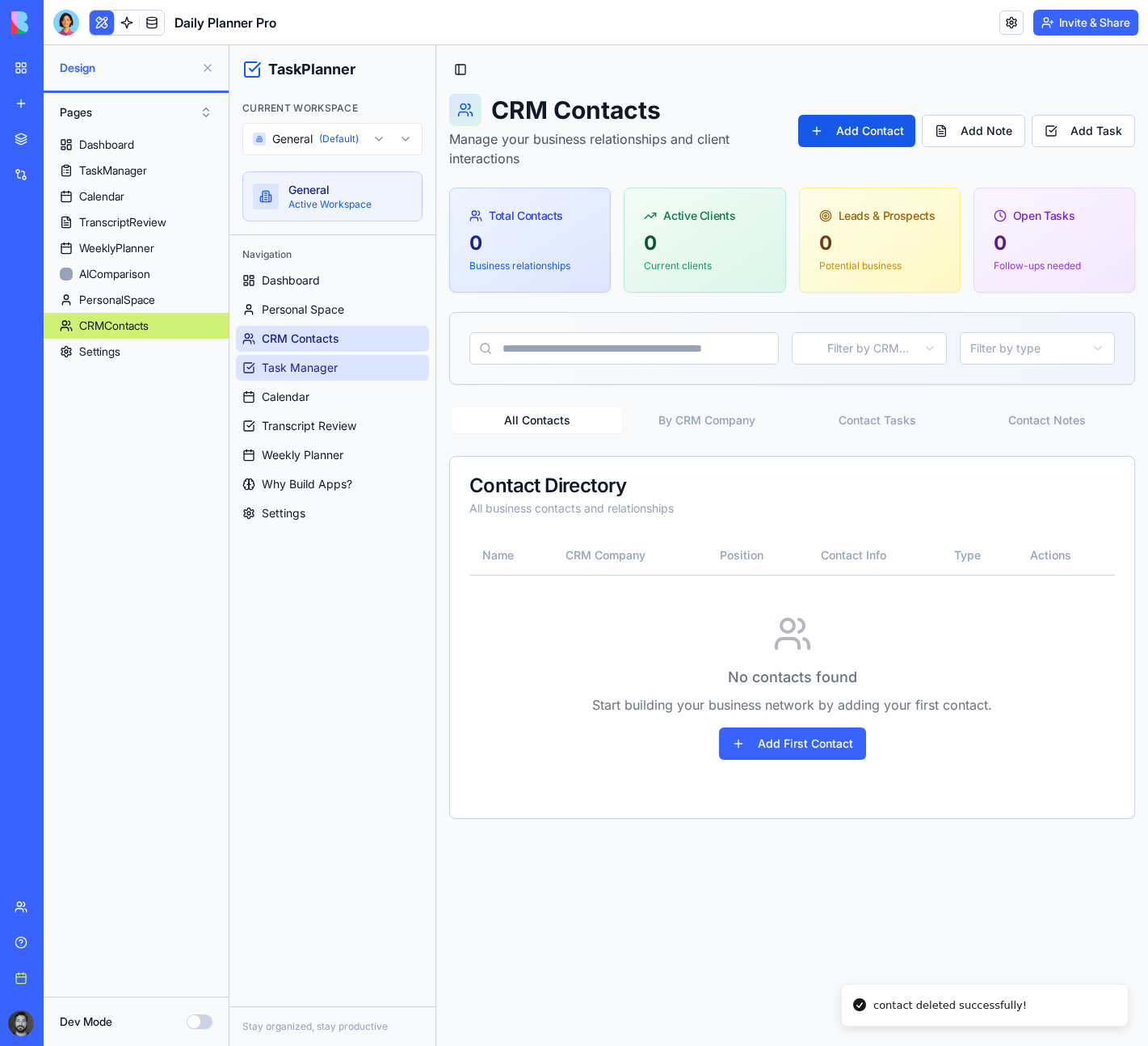
click at [301, 364] on span "Task Manager" at bounding box center [299, 367] width 76 height 16
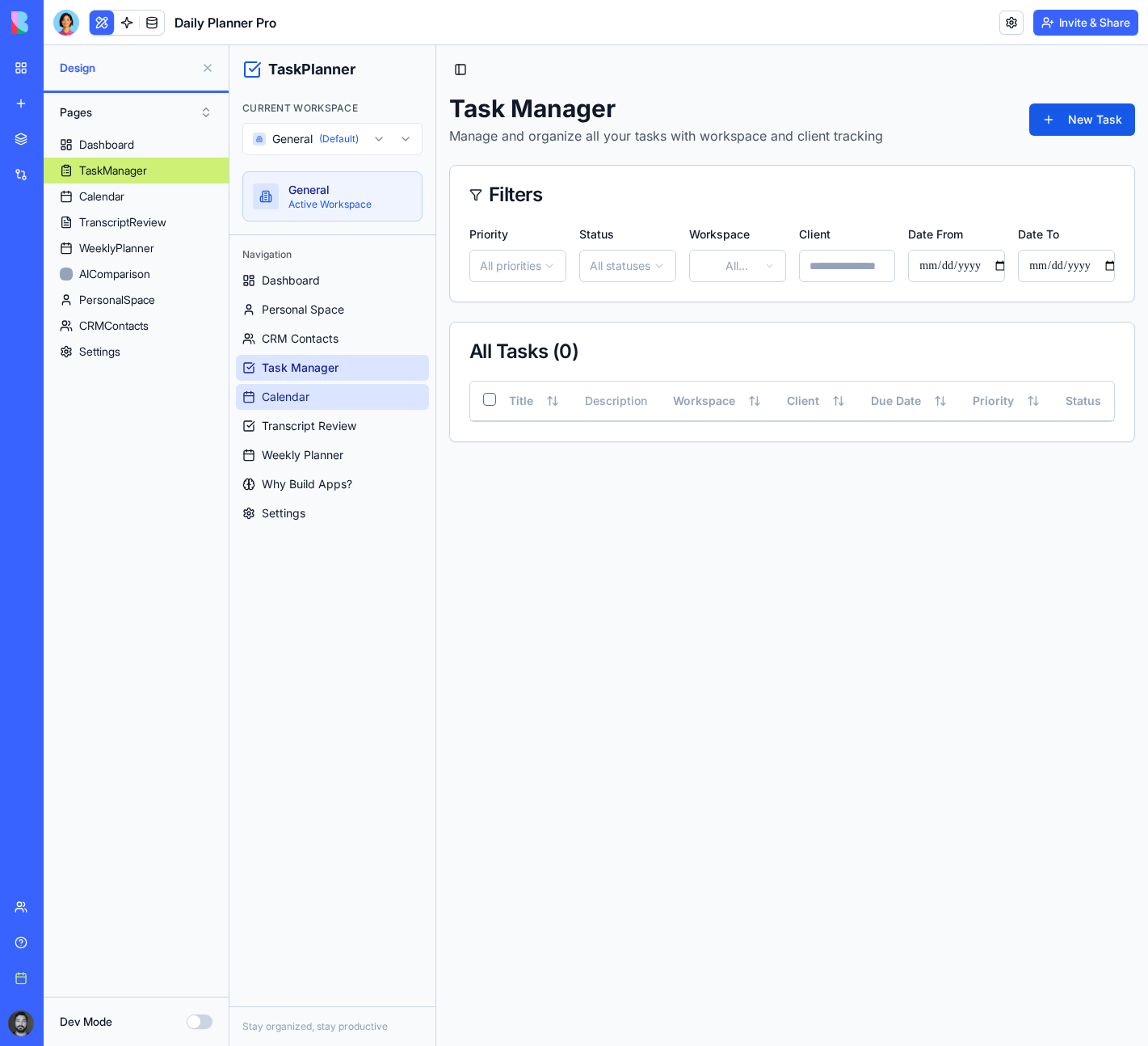
click at [309, 400] on span "Calendar" at bounding box center [286, 396] width 48 height 16
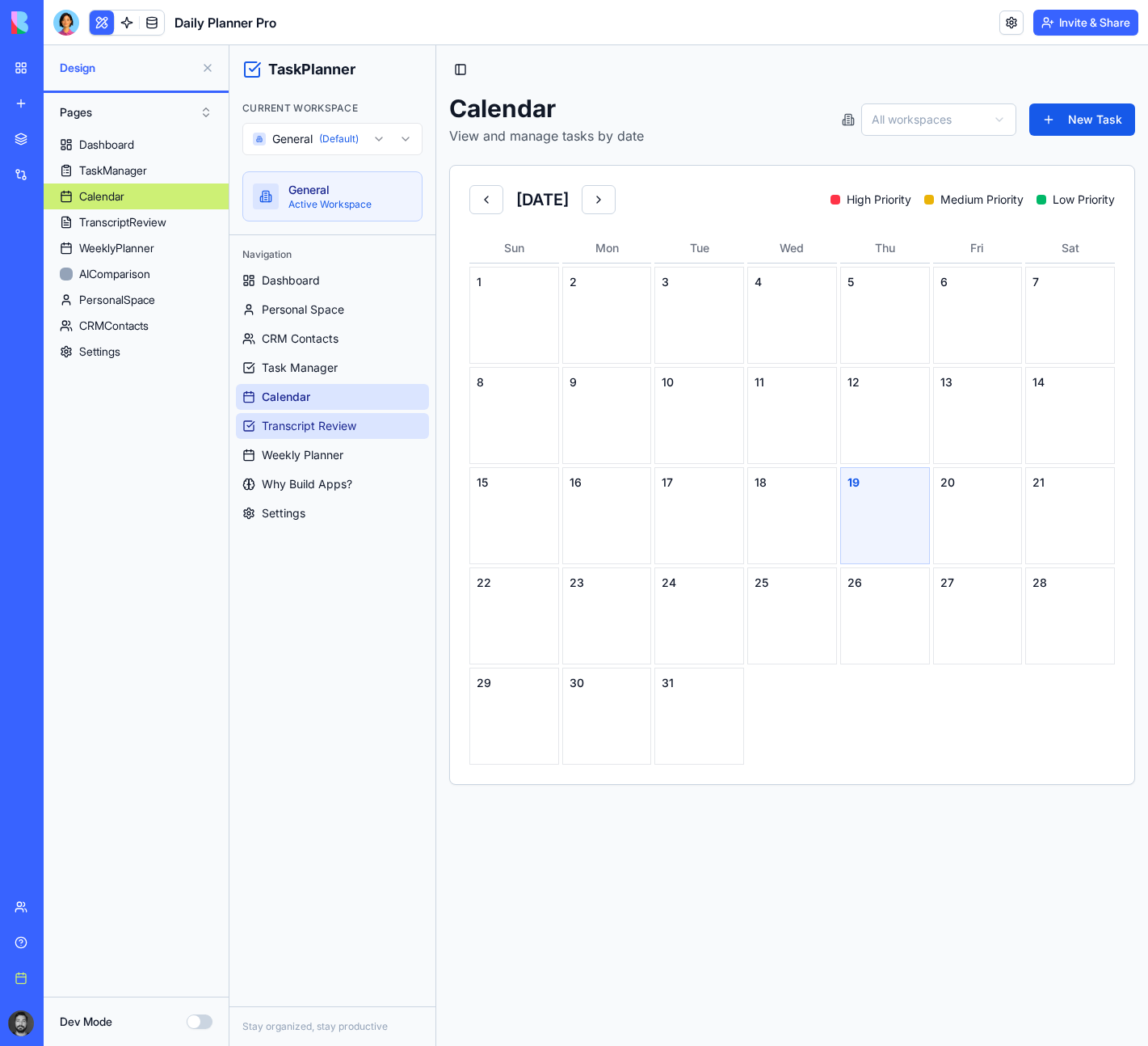
click at [322, 424] on span "Transcript Review" at bounding box center [309, 426] width 94 height 16
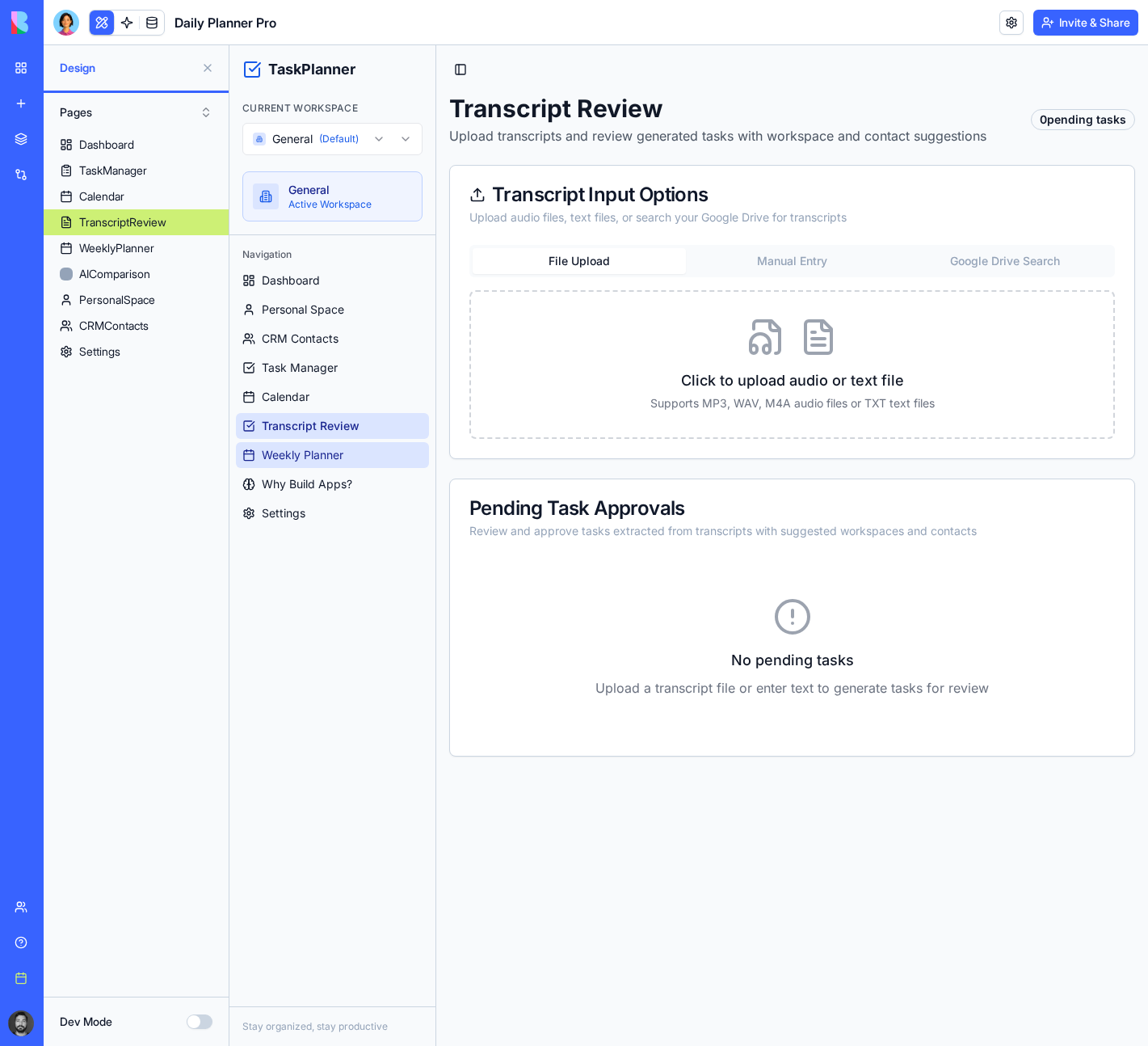
click at [317, 448] on span "Weekly Planner" at bounding box center [302, 454] width 81 height 16
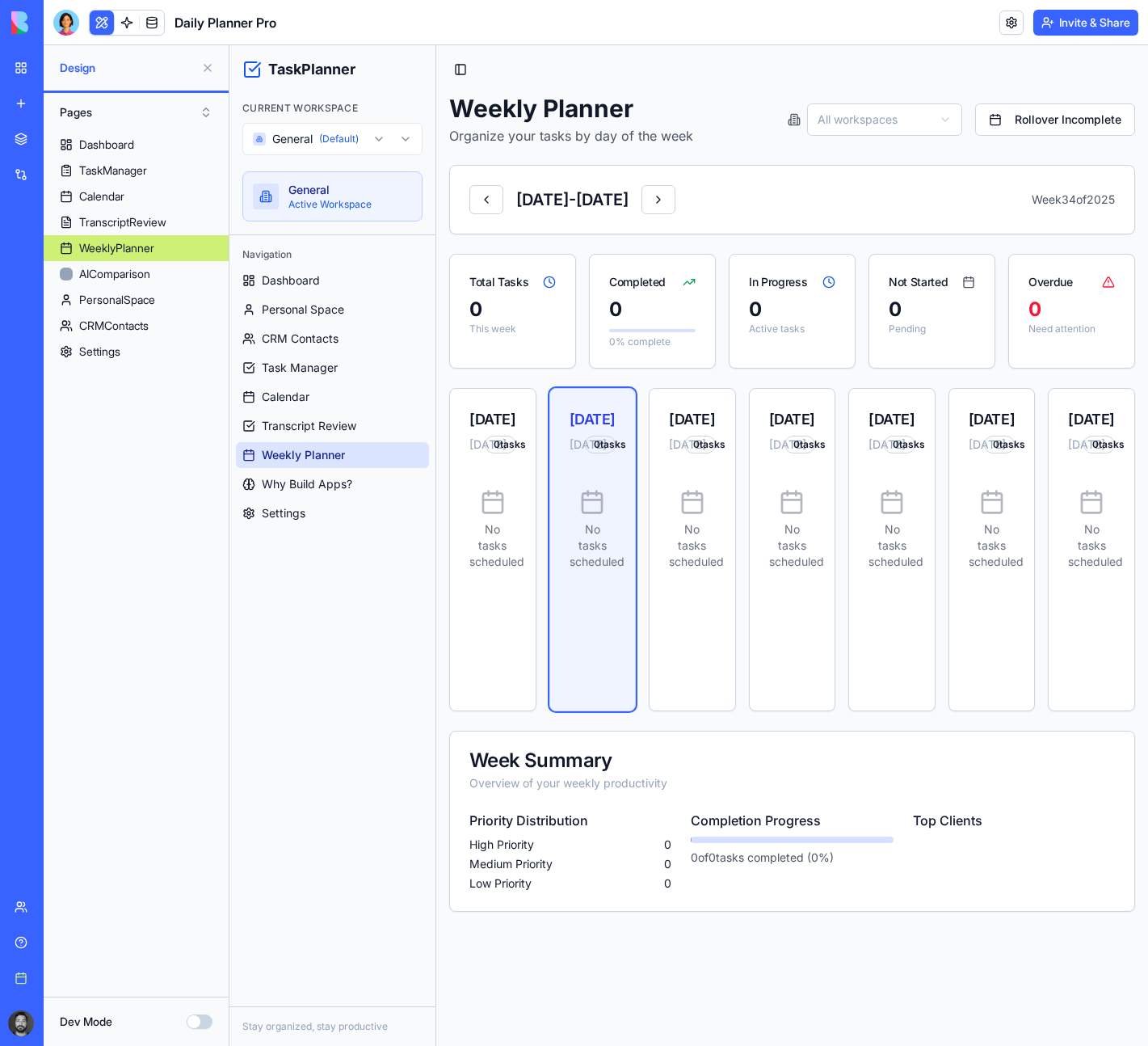
click at [679, 478] on div "No tasks scheduled" at bounding box center [693, 529] width 47 height 132
click at [707, 430] on div "[DATE]" at bounding box center [693, 419] width 47 height 23
click at [778, 437] on span "[DATE]" at bounding box center [777, 445] width 16 height 16
click at [286, 364] on span "Task Manager" at bounding box center [299, 367] width 76 height 16
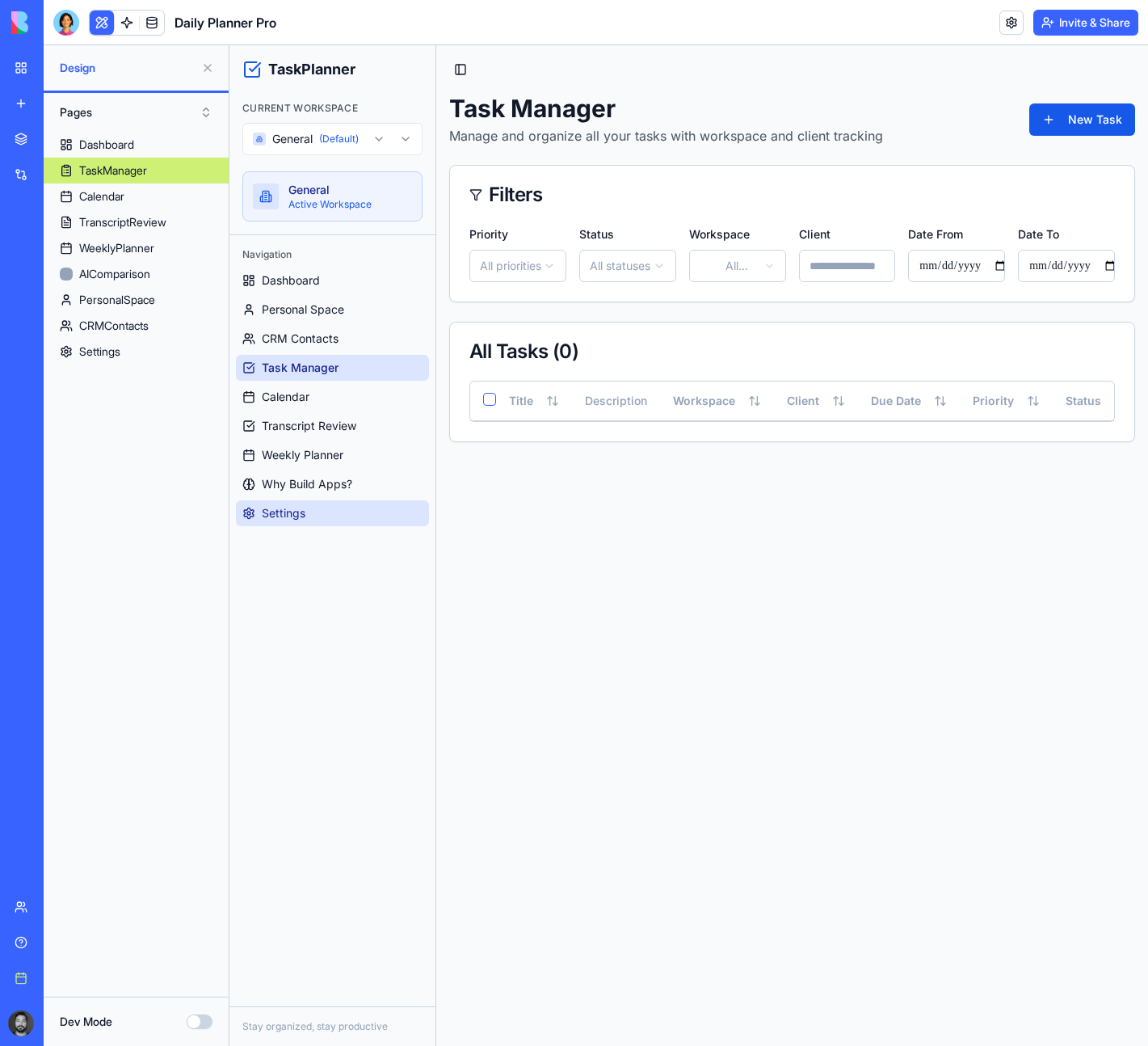
click at [275, 519] on span "Settings" at bounding box center [284, 513] width 43 height 16
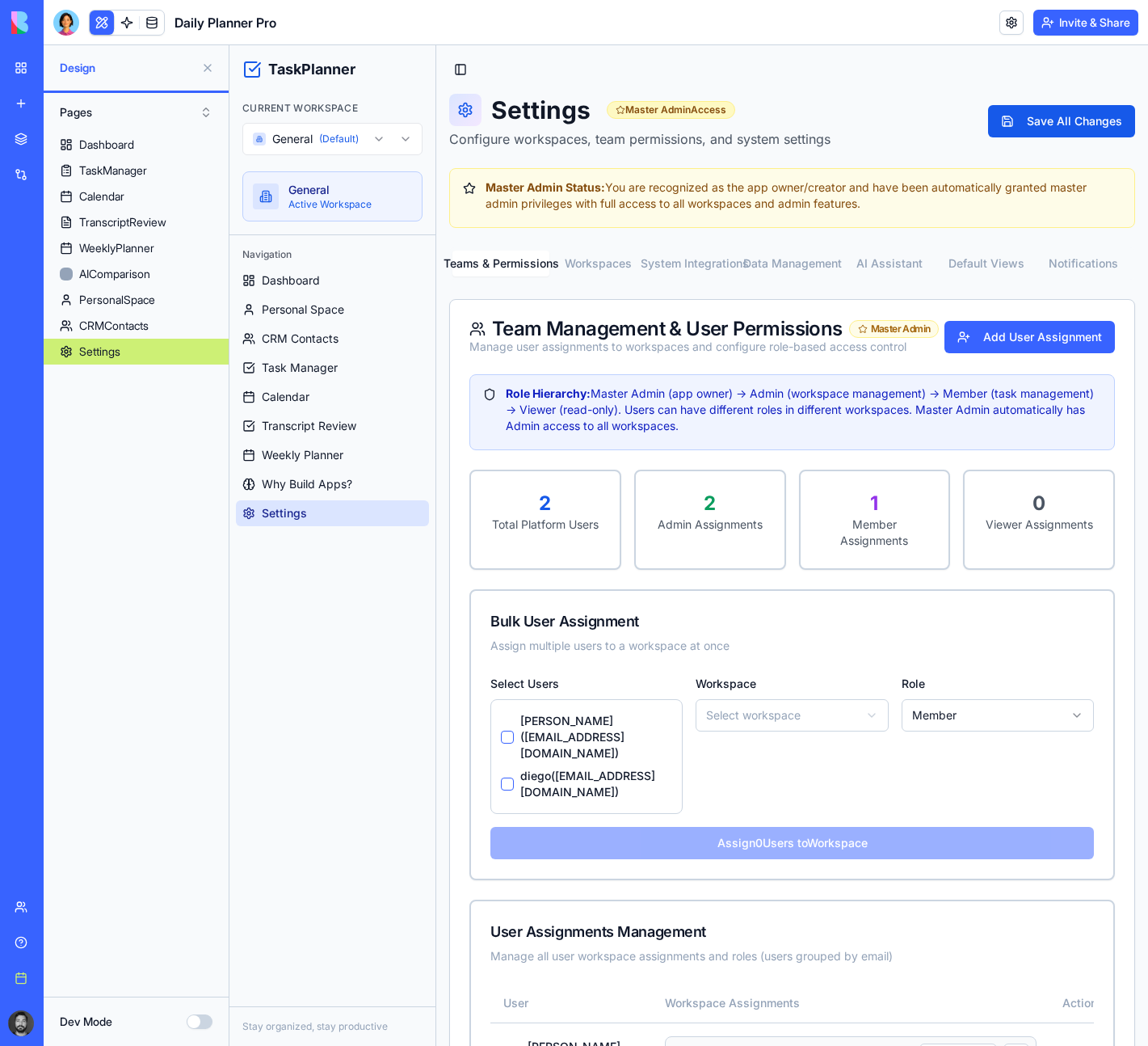
click at [504, 730] on button "[PERSON_NAME] ( [EMAIL_ADDRESS][DOMAIN_NAME] )" at bounding box center [507, 736] width 13 height 13
click at [1030, 335] on button "Add User Assignment" at bounding box center [1030, 337] width 171 height 32
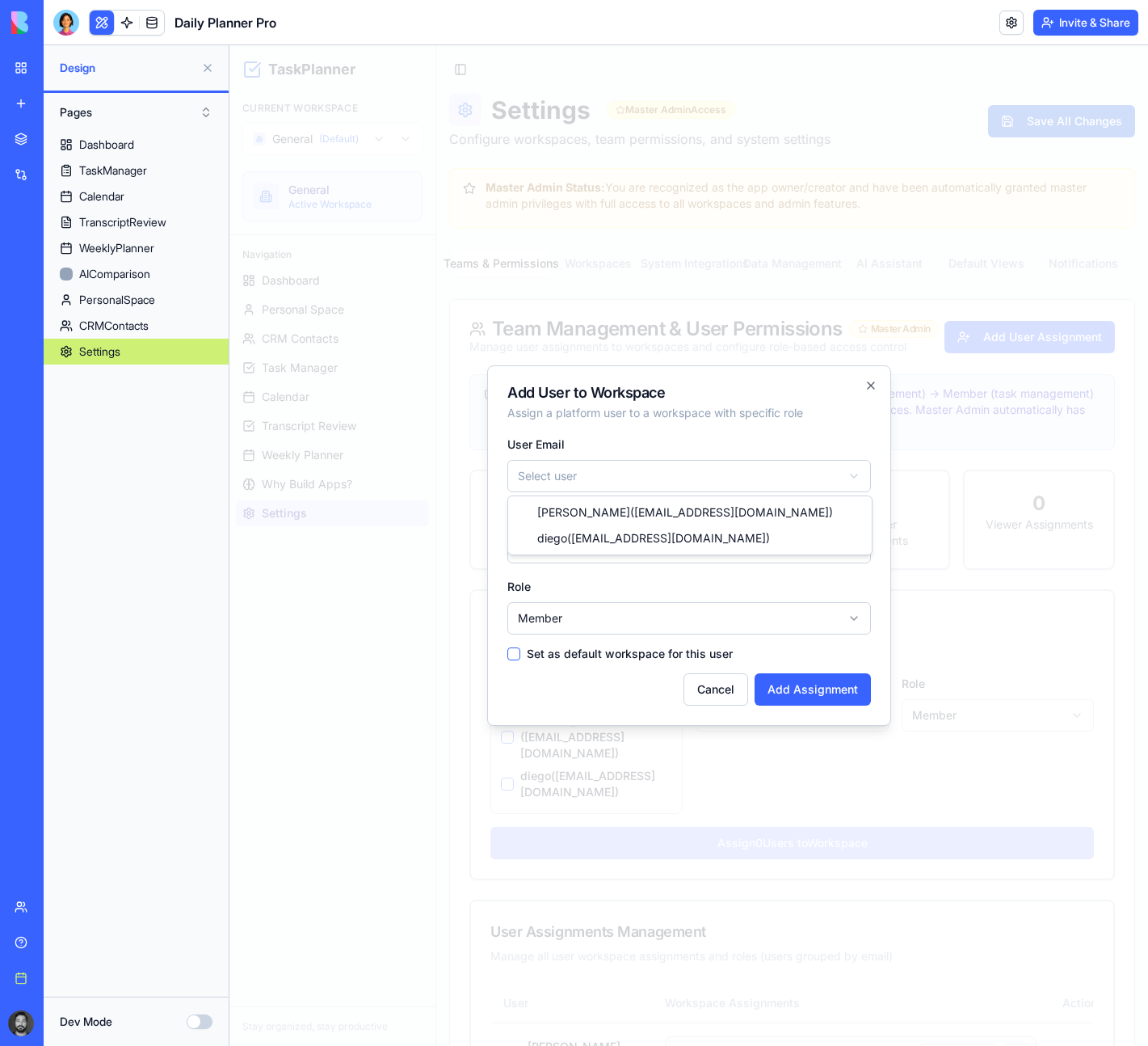
click at [629, 490] on body "TaskPlanner Current Workspace General (Default) General Active Workspace Naviga…" at bounding box center [689, 924] width 918 height 1759
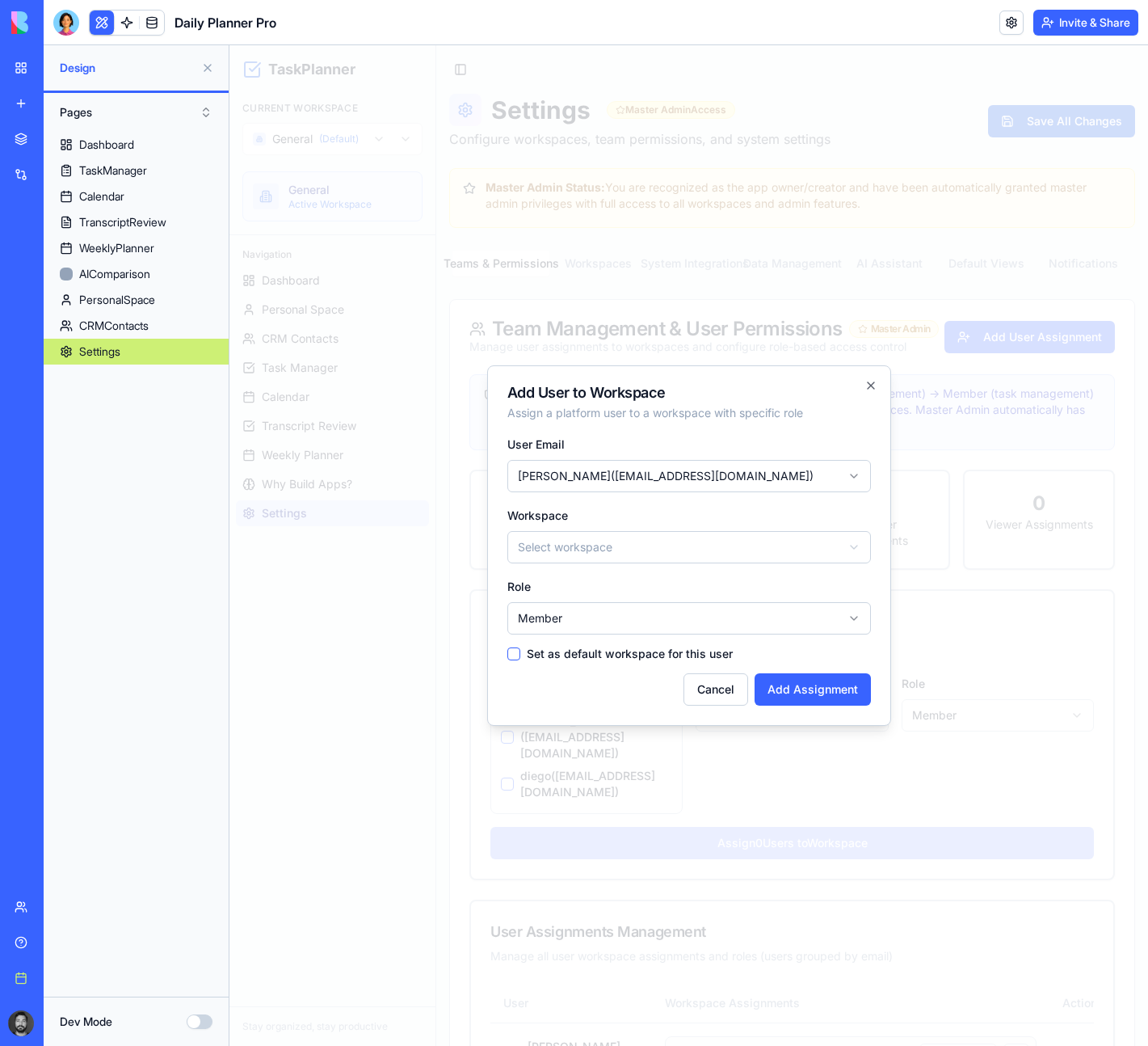
click at [585, 537] on body "TaskPlanner Current Workspace General (Default) General Active Workspace Naviga…" at bounding box center [689, 924] width 918 height 1759
click at [574, 609] on body "TaskPlanner Current Workspace General (Default) General Active Workspace Naviga…" at bounding box center [689, 924] width 918 height 1759
click at [816, 699] on button "Add Assignment" at bounding box center [812, 689] width 117 height 32
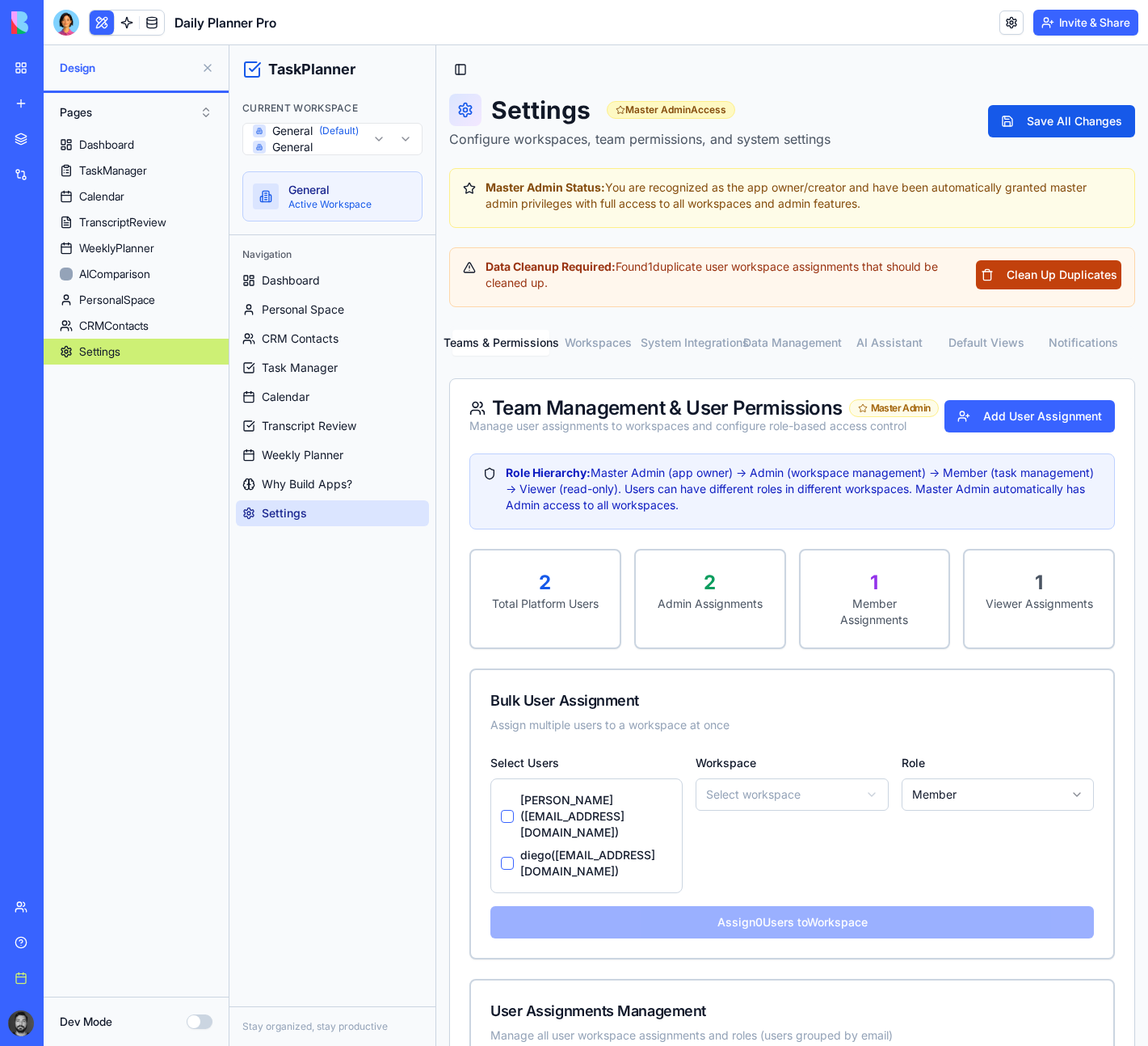
click at [1013, 275] on button "Clean Up Duplicates" at bounding box center [1049, 275] width 145 height 29
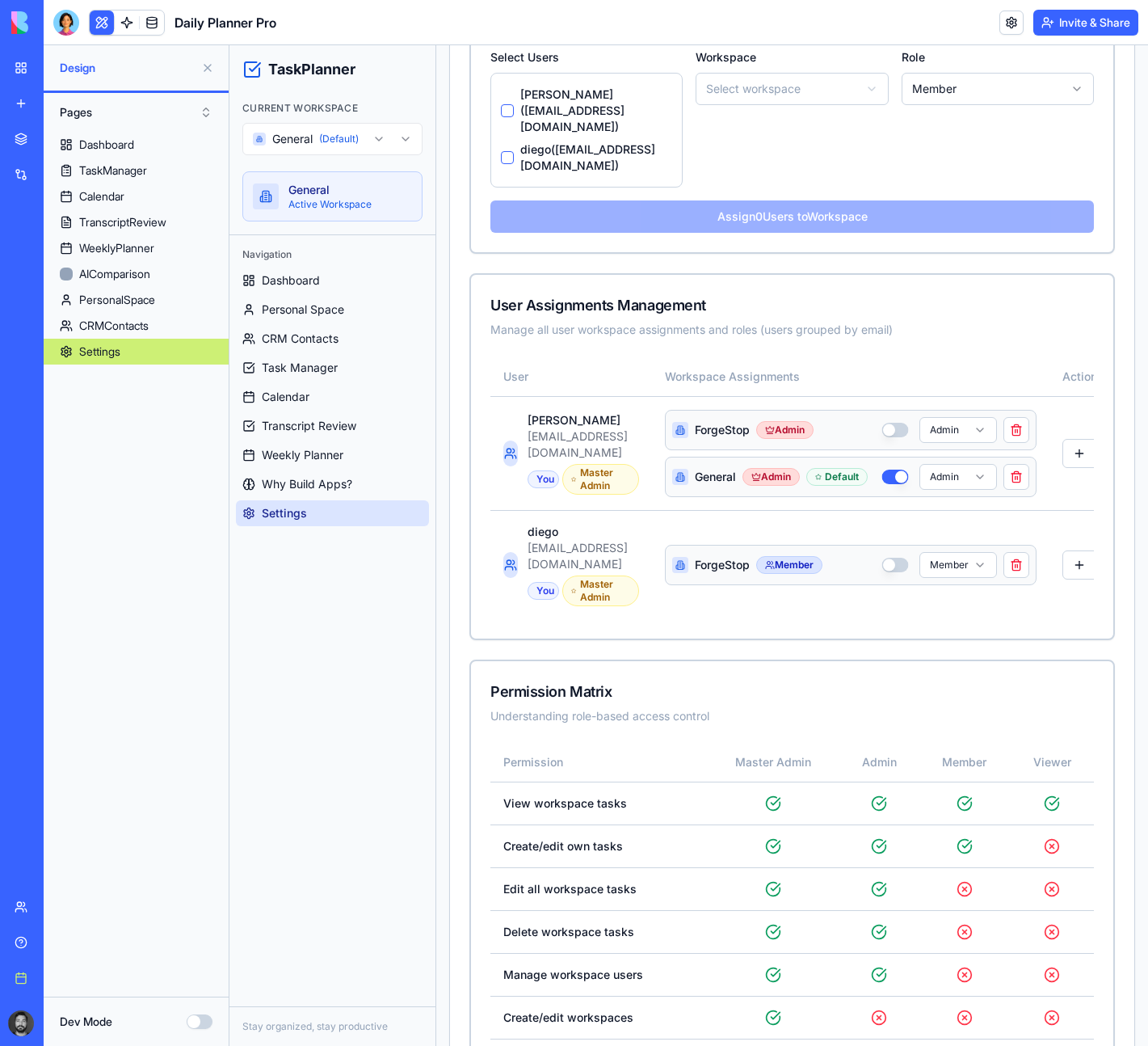
scroll to position [602, 0]
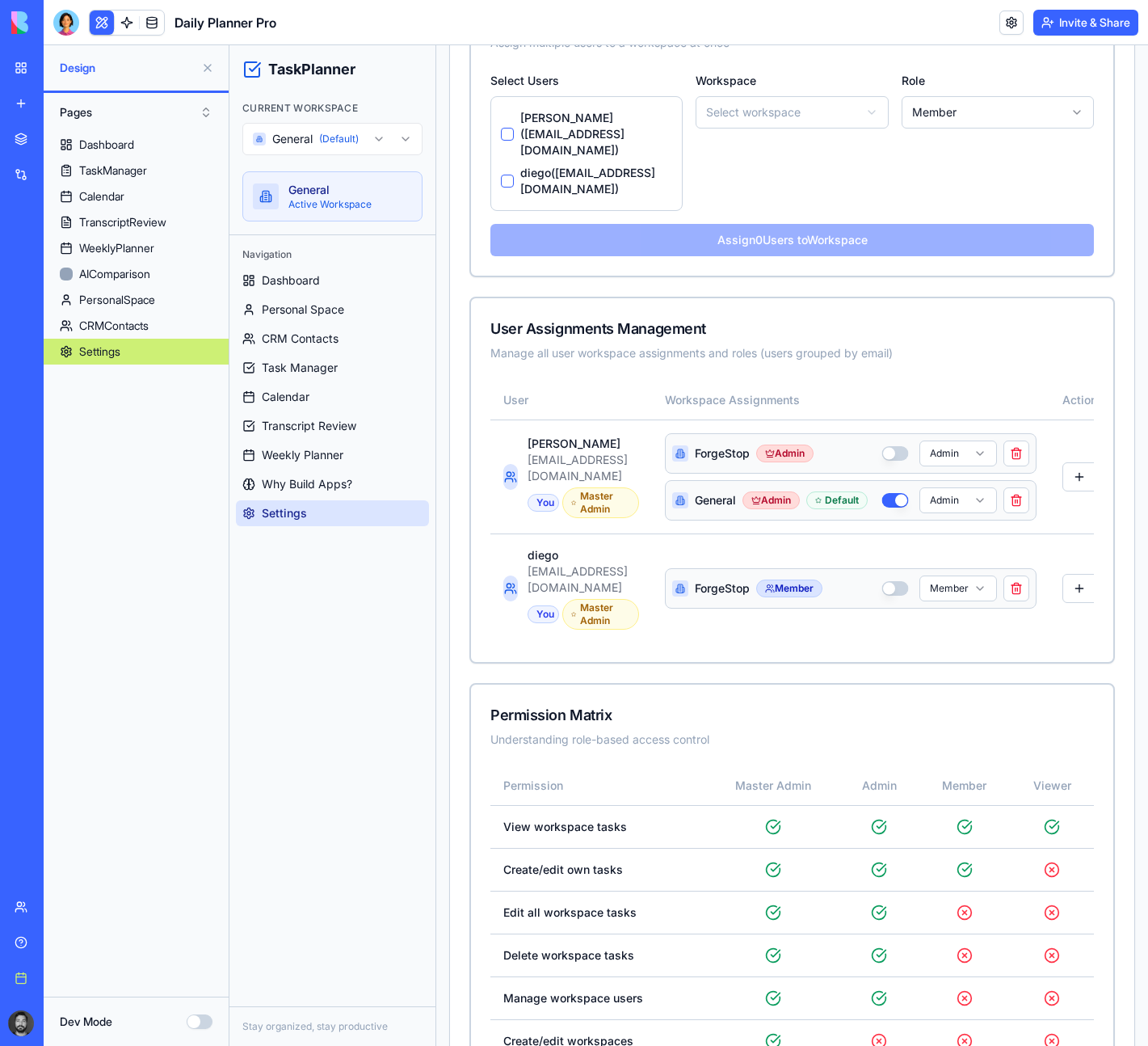
click at [208, 64] on button at bounding box center [207, 68] width 26 height 26
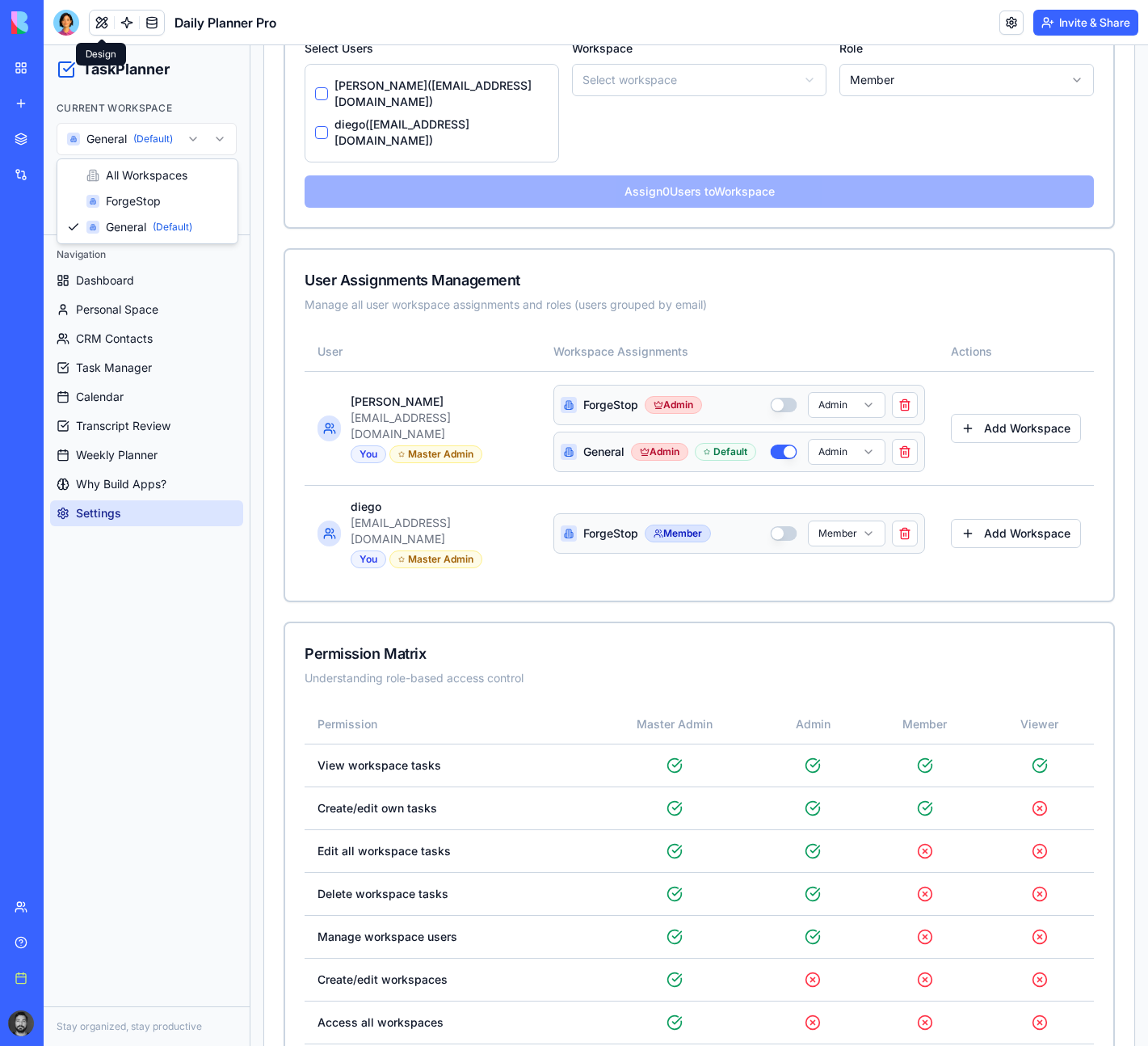
click at [233, 134] on html "TaskPlanner Current Workspace General (Default) General Active Workspace Naviga…" at bounding box center [596, 291] width 1105 height 1698
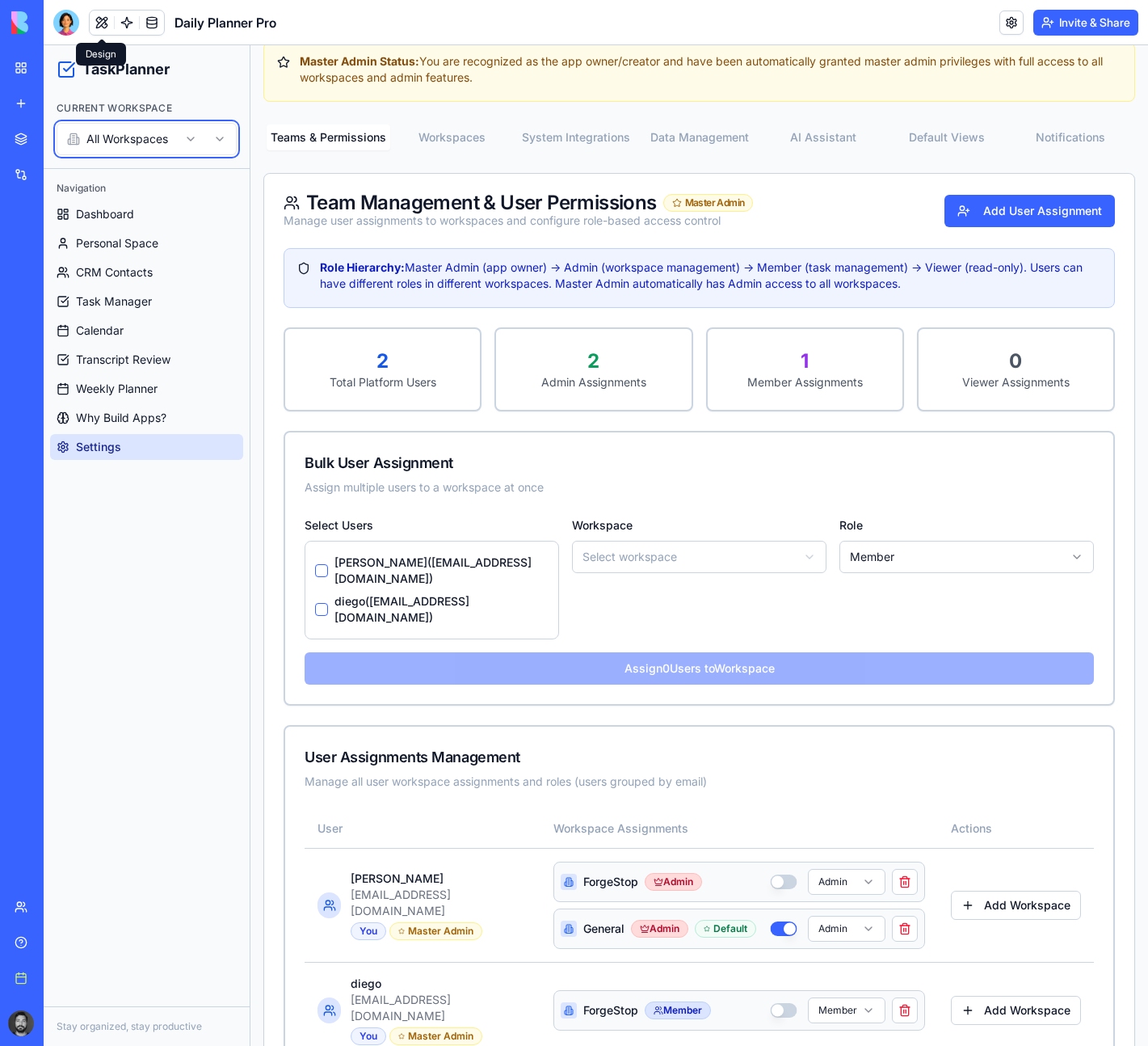
scroll to position [0, 0]
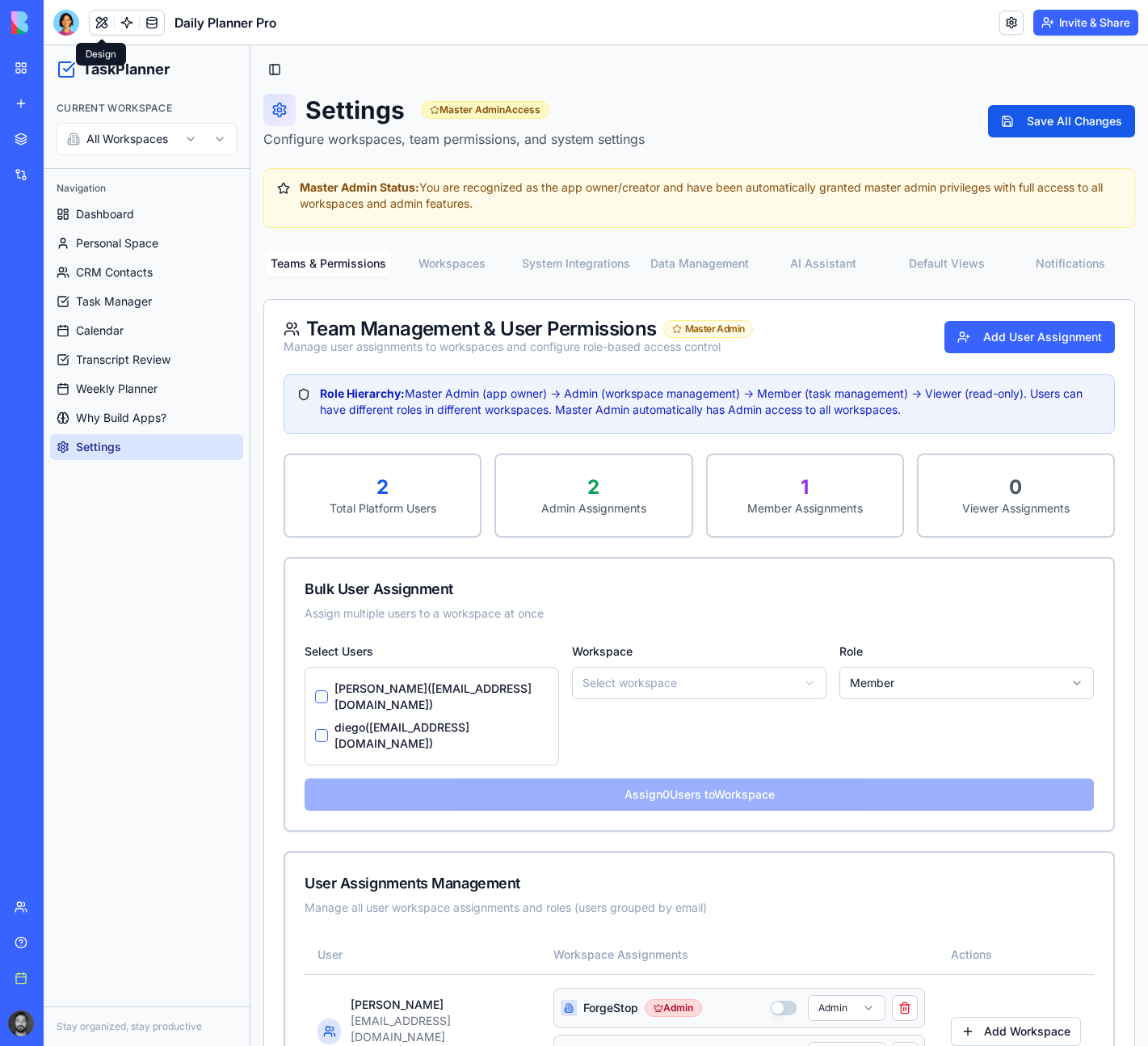
click at [466, 260] on button "Workspaces" at bounding box center [452, 263] width 124 height 26
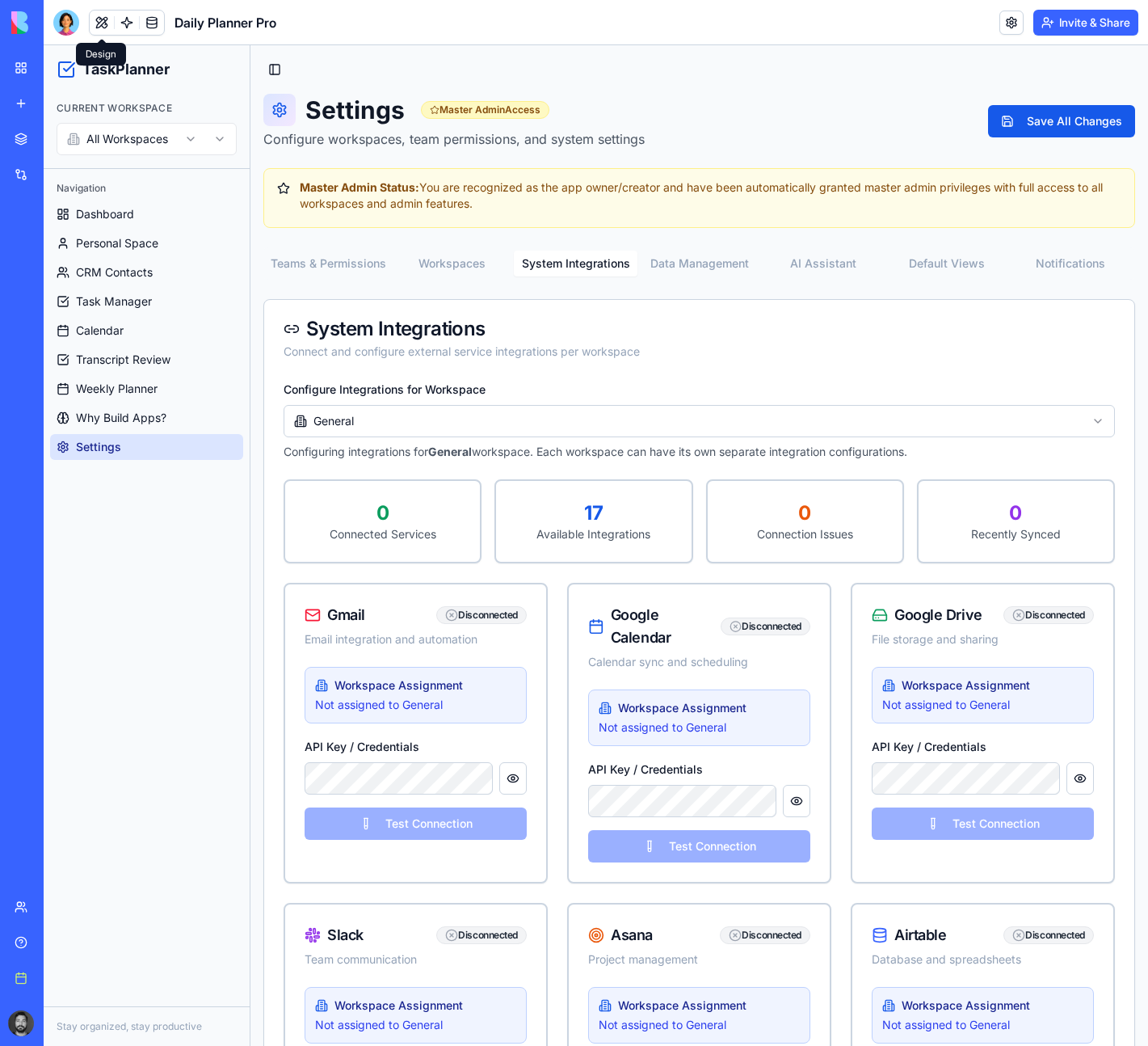
click at [525, 257] on button "System Integrations" at bounding box center [576, 263] width 124 height 26
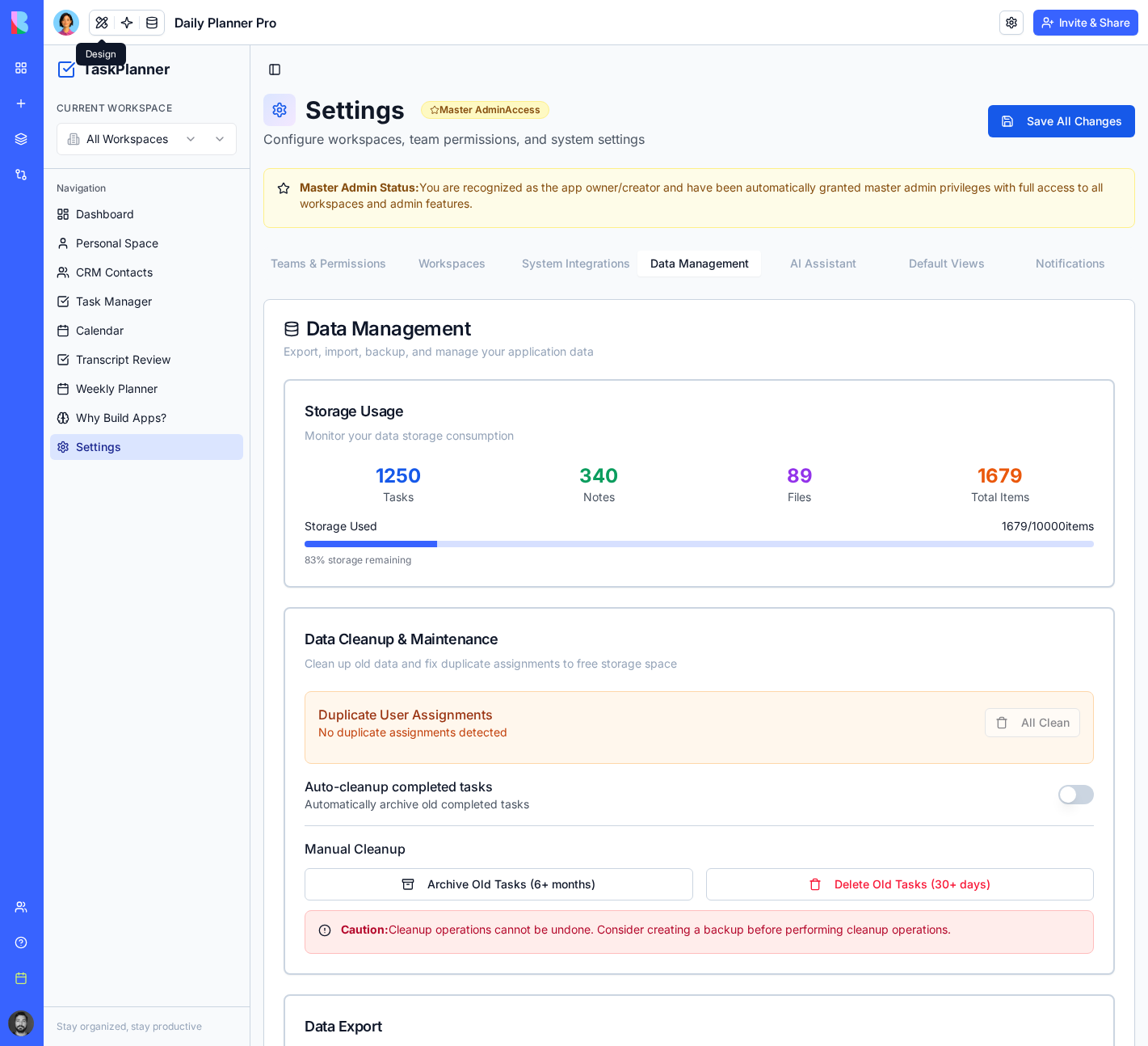
click at [693, 268] on button "Data Management" at bounding box center [700, 263] width 124 height 26
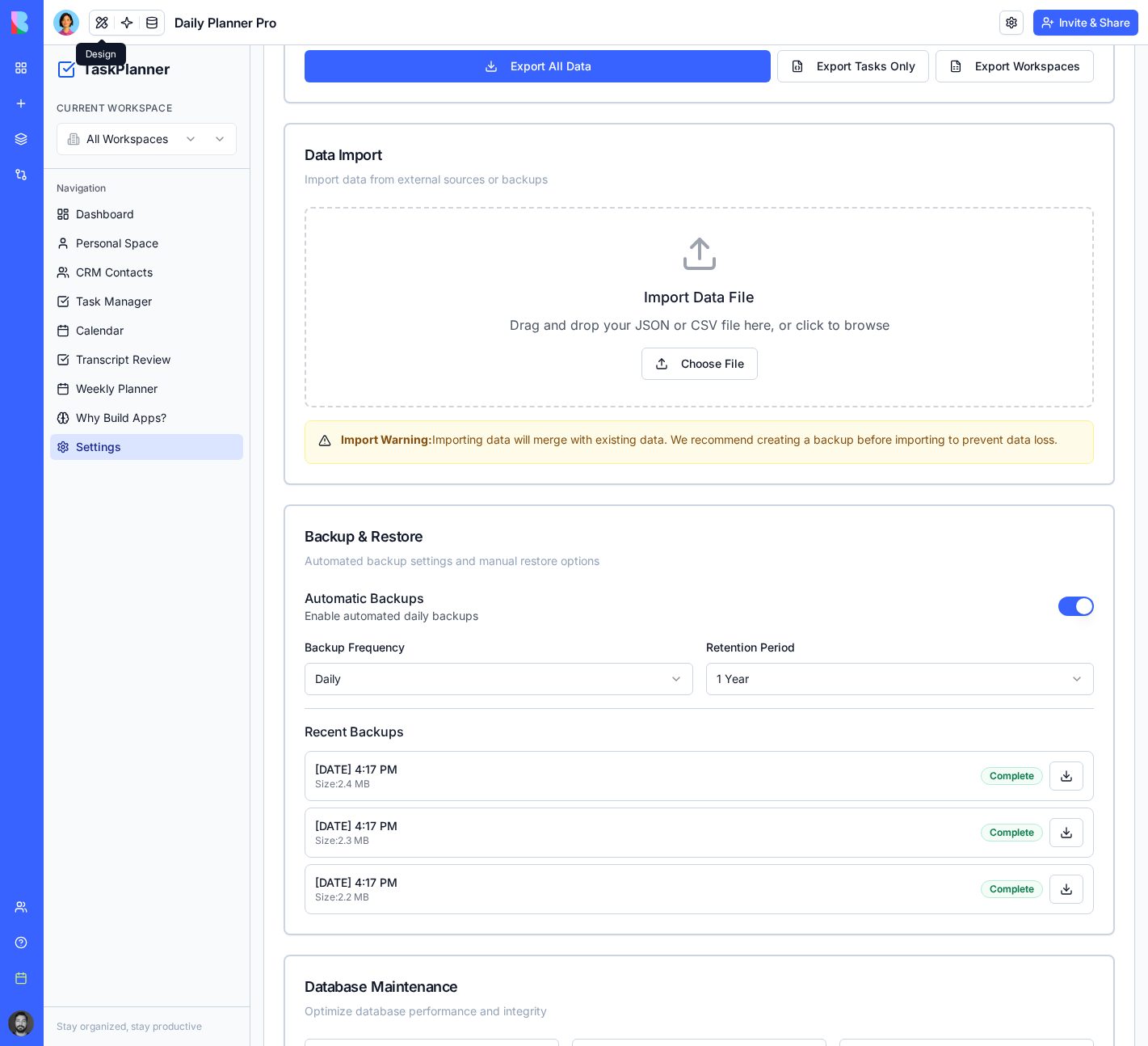
scroll to position [1207, 0]
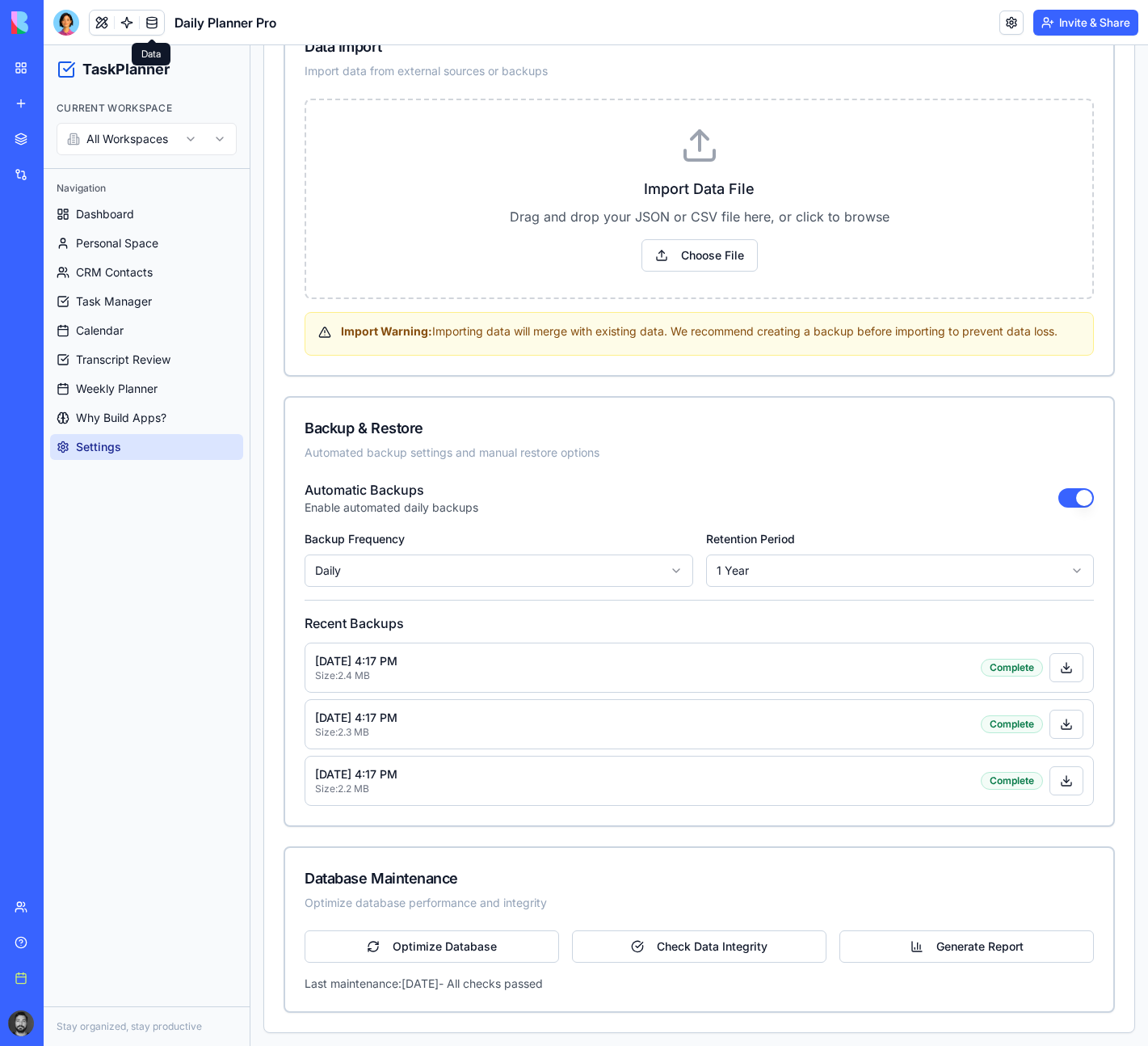
click at [158, 29] on link at bounding box center [151, 23] width 25 height 25
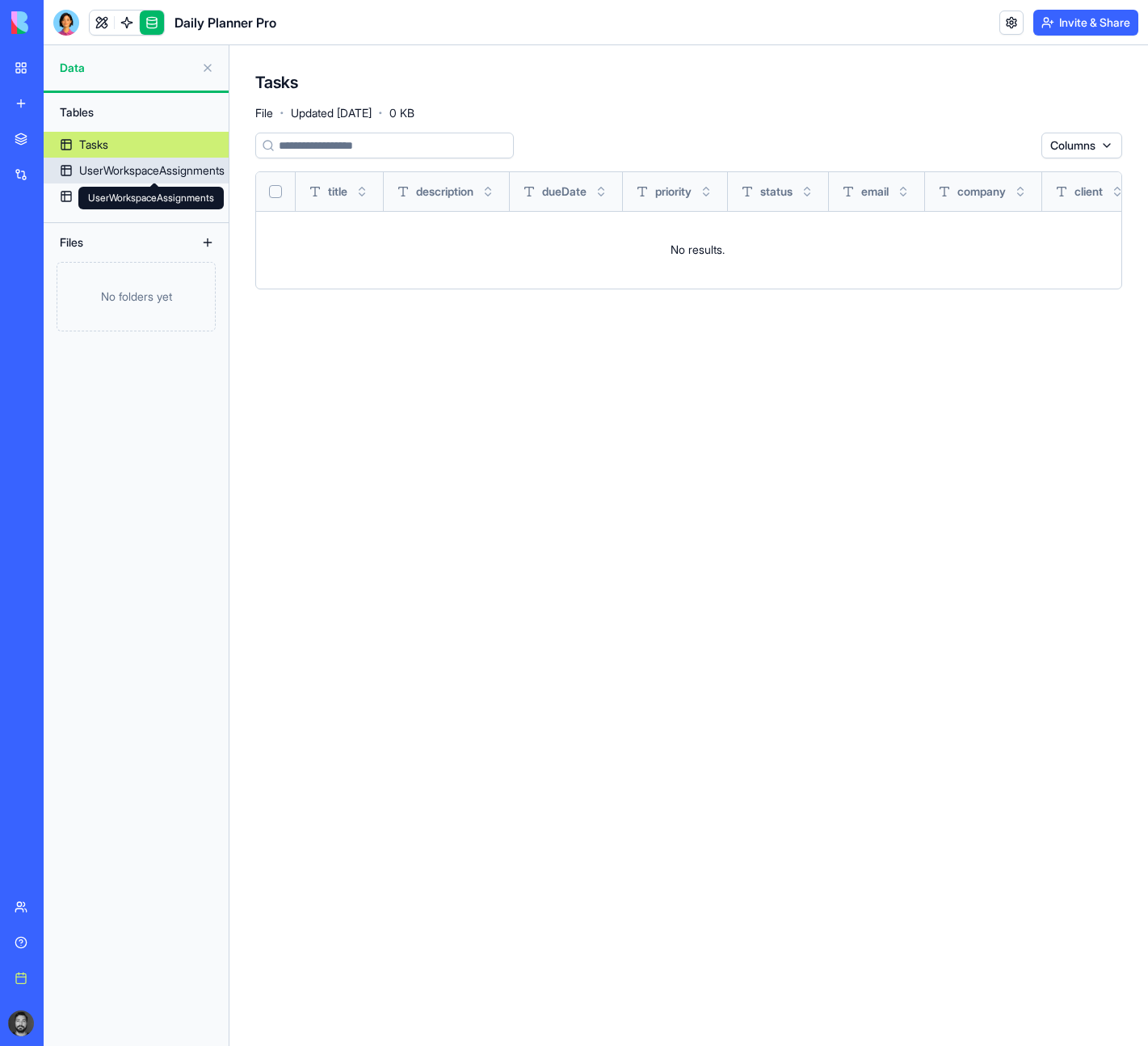
click at [103, 170] on div "UserWorkspaceAssignments" at bounding box center [152, 171] width 145 height 16
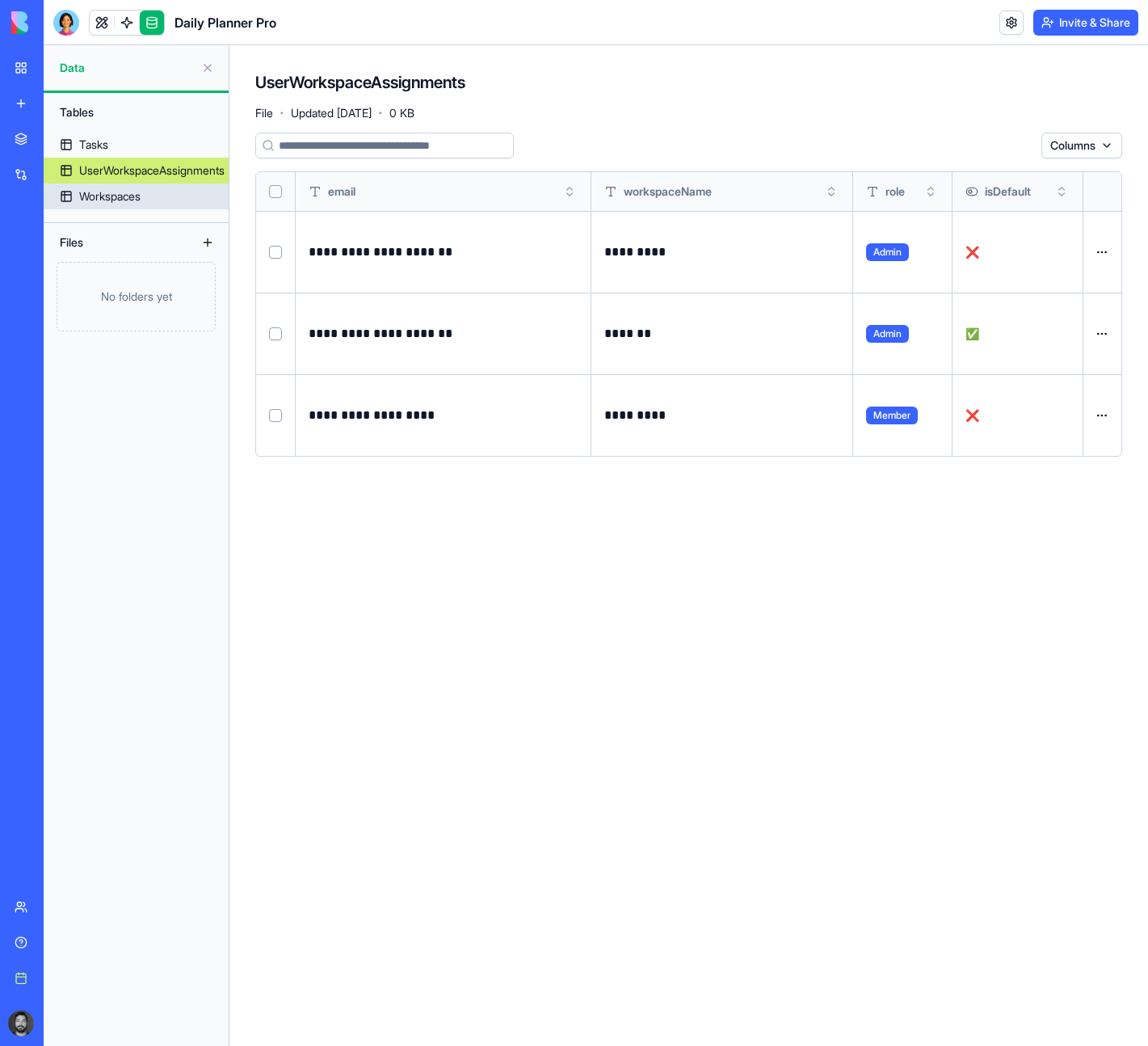
click at [98, 201] on div "Workspaces" at bounding box center [110, 196] width 62 height 16
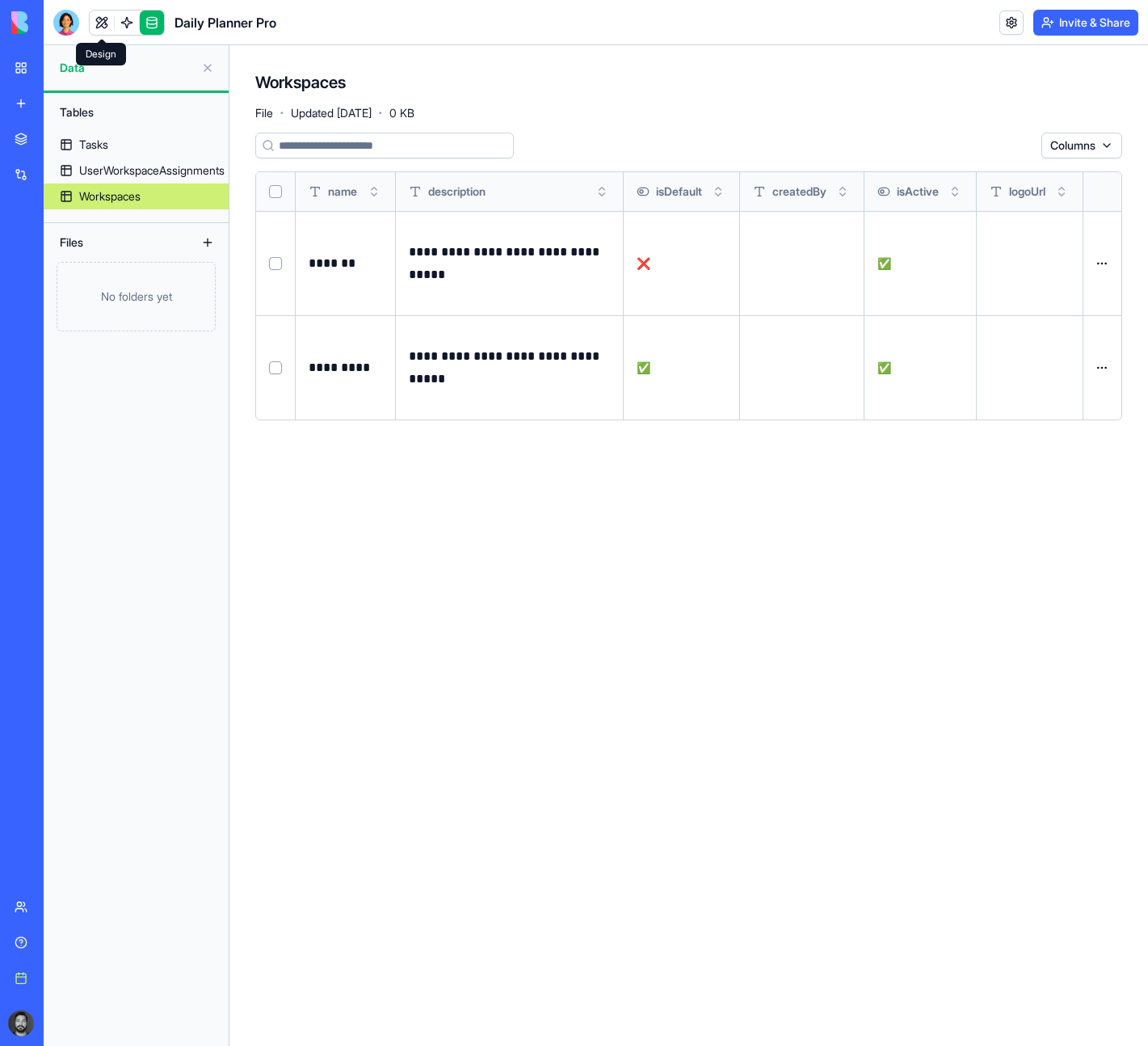
click at [100, 18] on link at bounding box center [101, 23] width 25 height 25
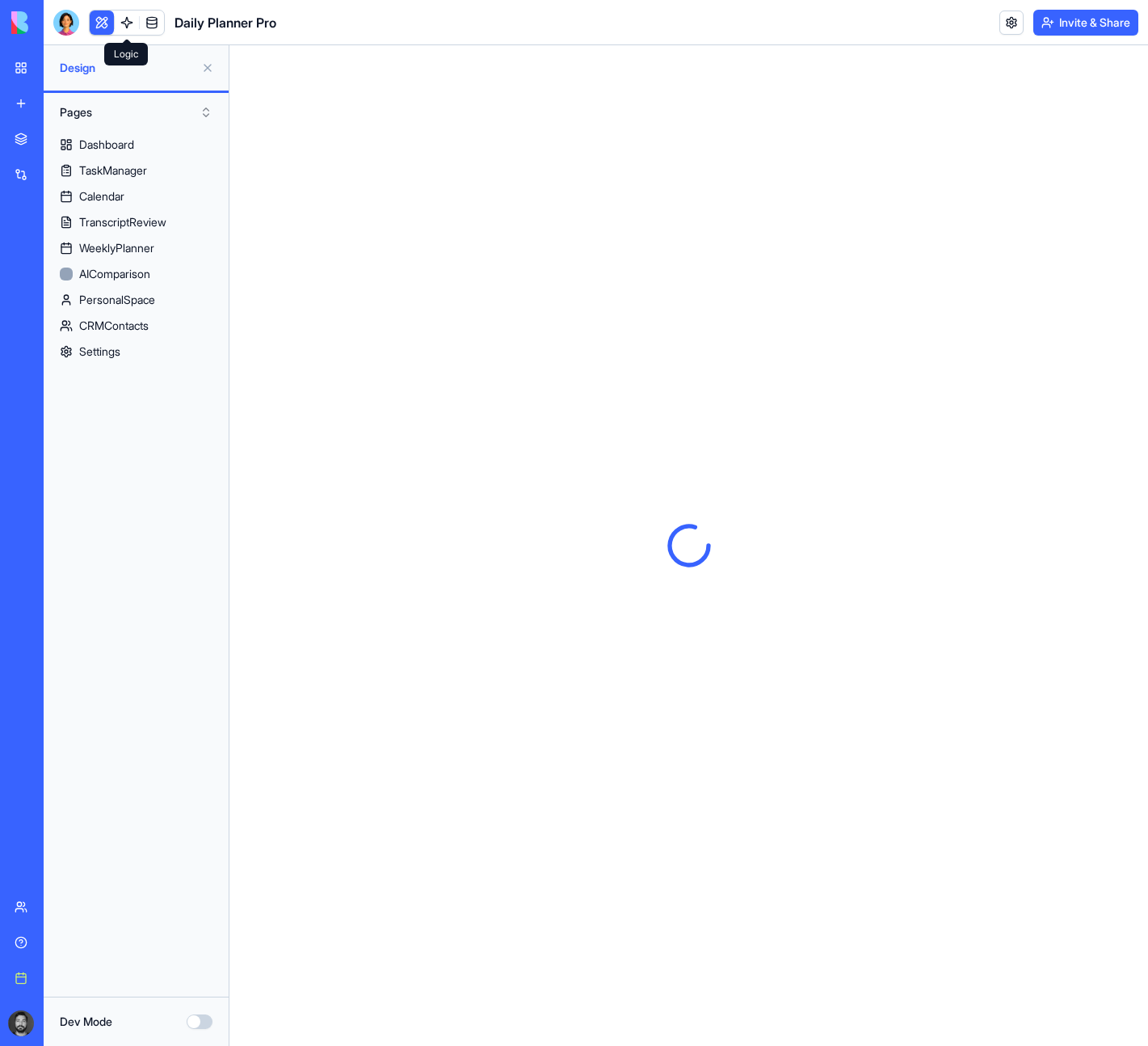
click at [125, 20] on link at bounding box center [127, 23] width 25 height 25
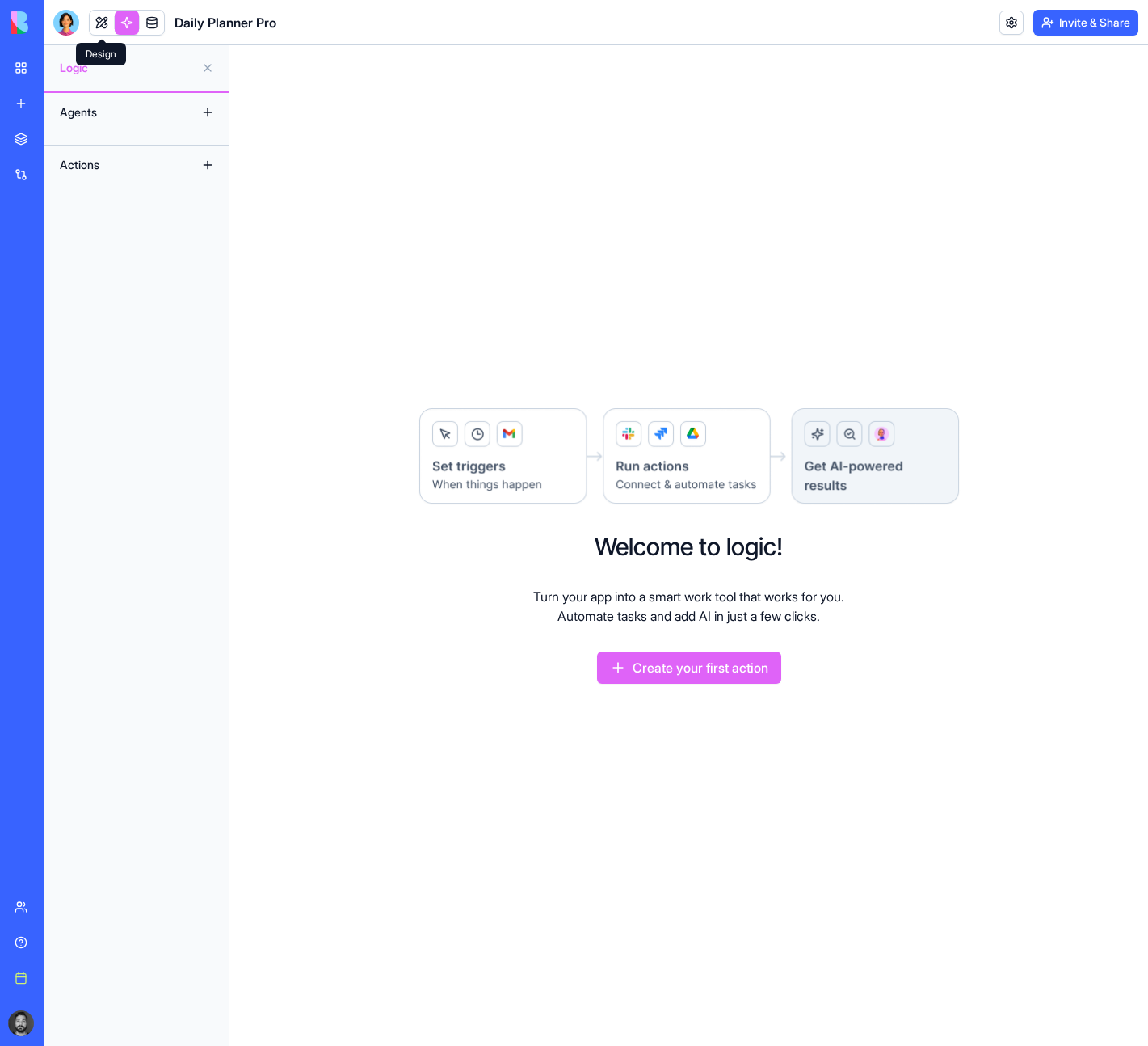
click at [102, 22] on link at bounding box center [101, 23] width 25 height 25
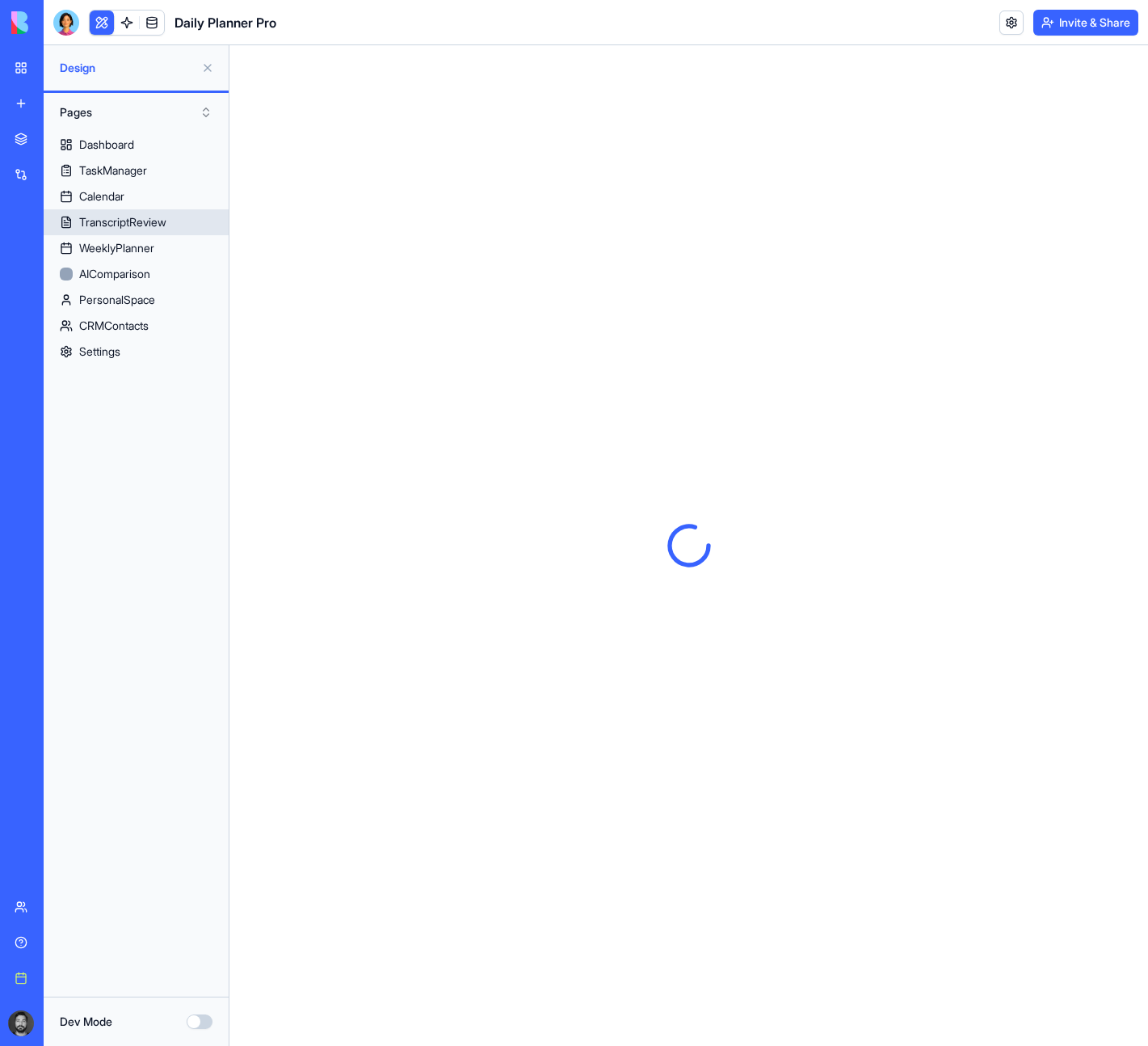
click at [174, 227] on link "TranscriptReview" at bounding box center [135, 222] width 185 height 26
click at [123, 190] on div "Calendar" at bounding box center [102, 196] width 45 height 16
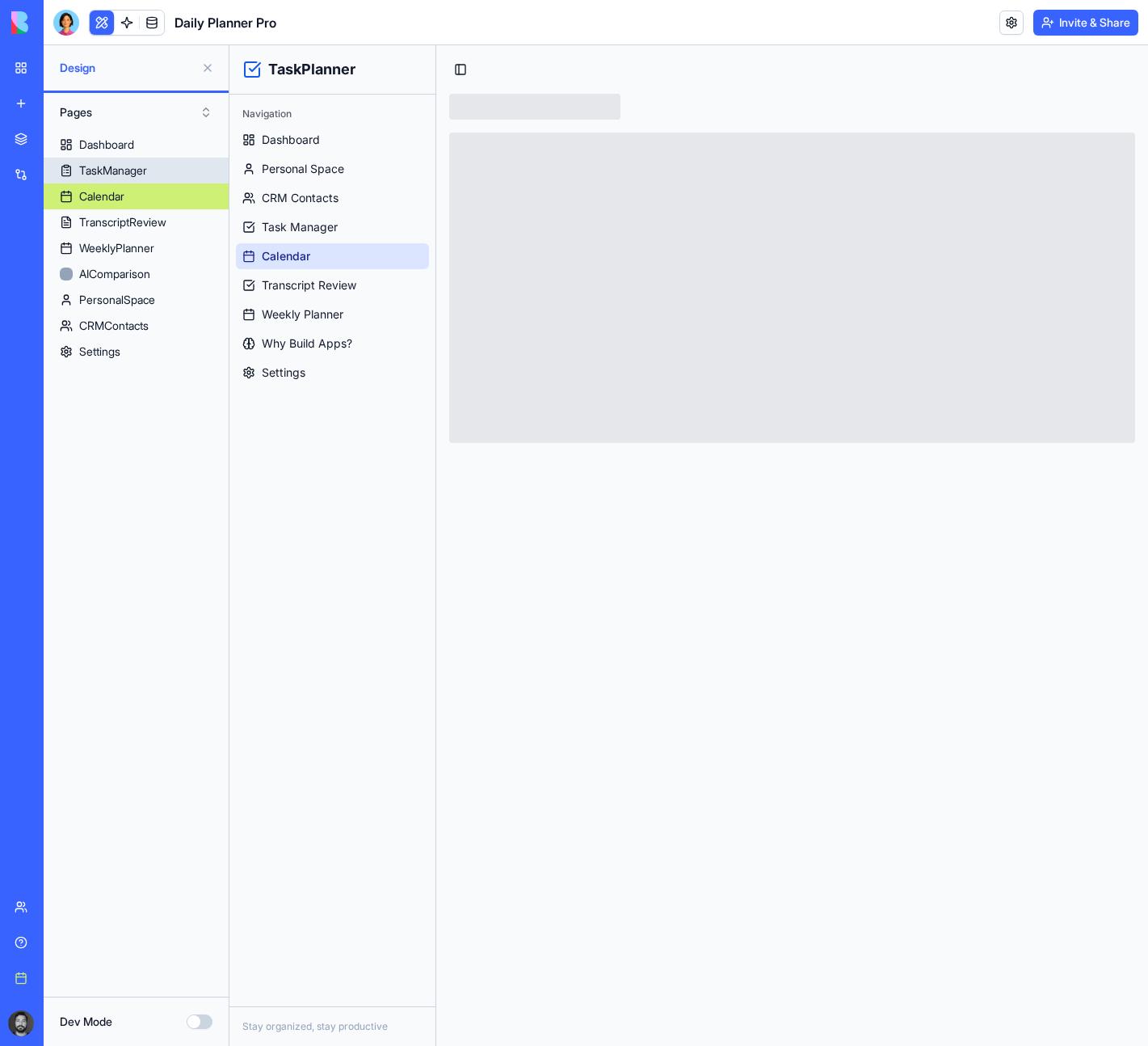
click at [120, 170] on div "TaskManager" at bounding box center [113, 171] width 68 height 16
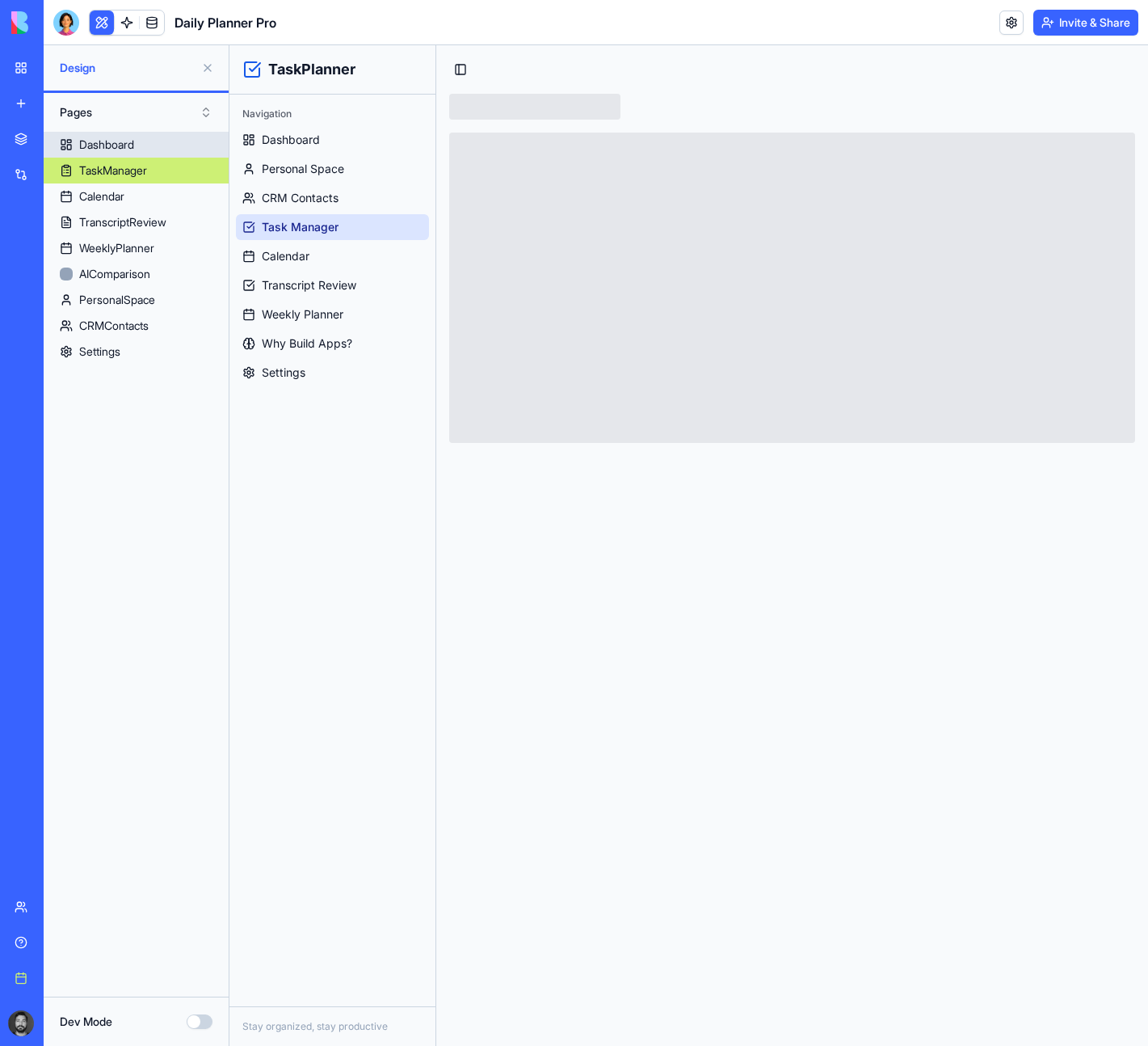
click at [117, 153] on link "Dashboard" at bounding box center [135, 144] width 185 height 26
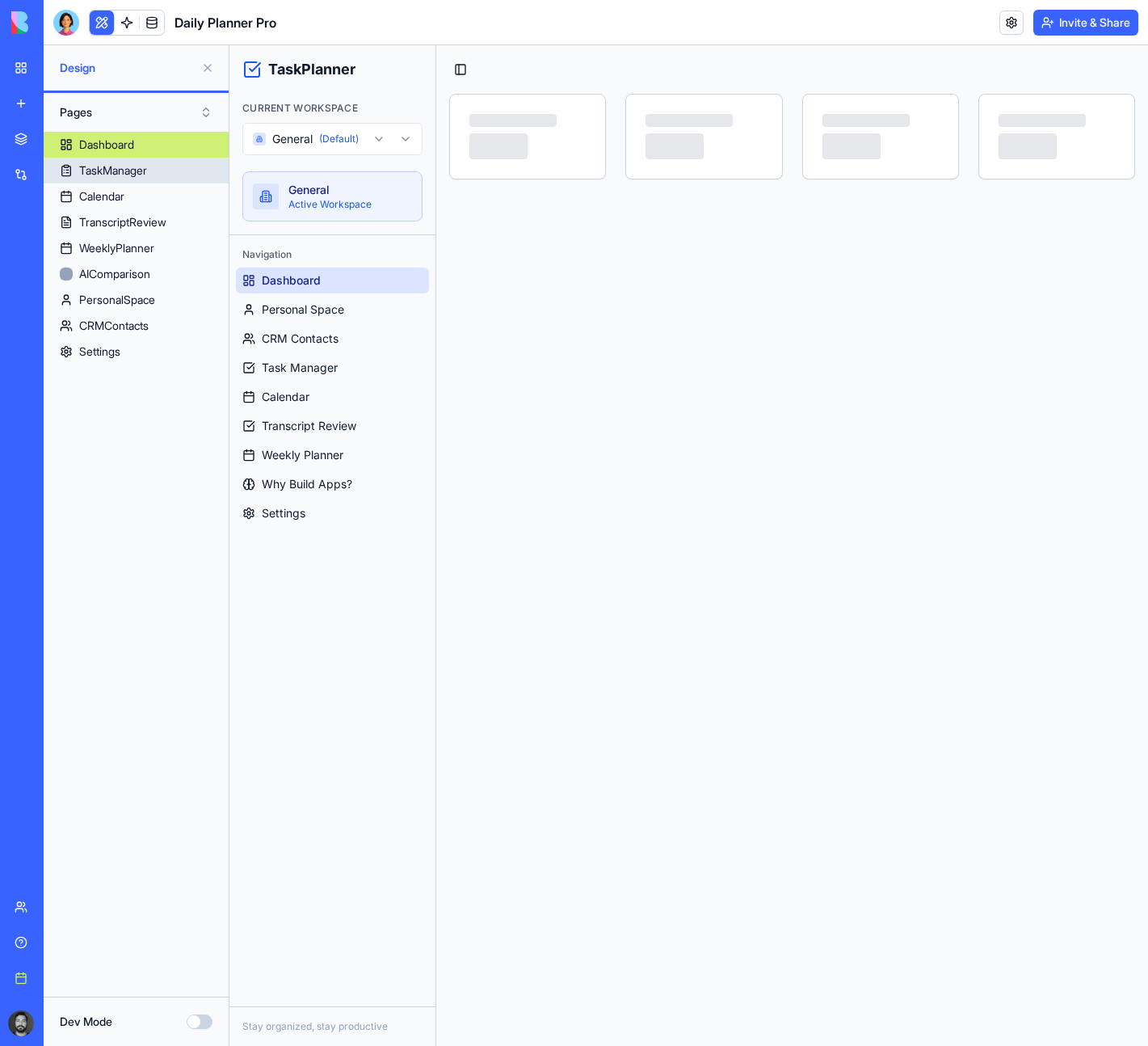
click at [119, 169] on div "TaskManager" at bounding box center [113, 171] width 68 height 16
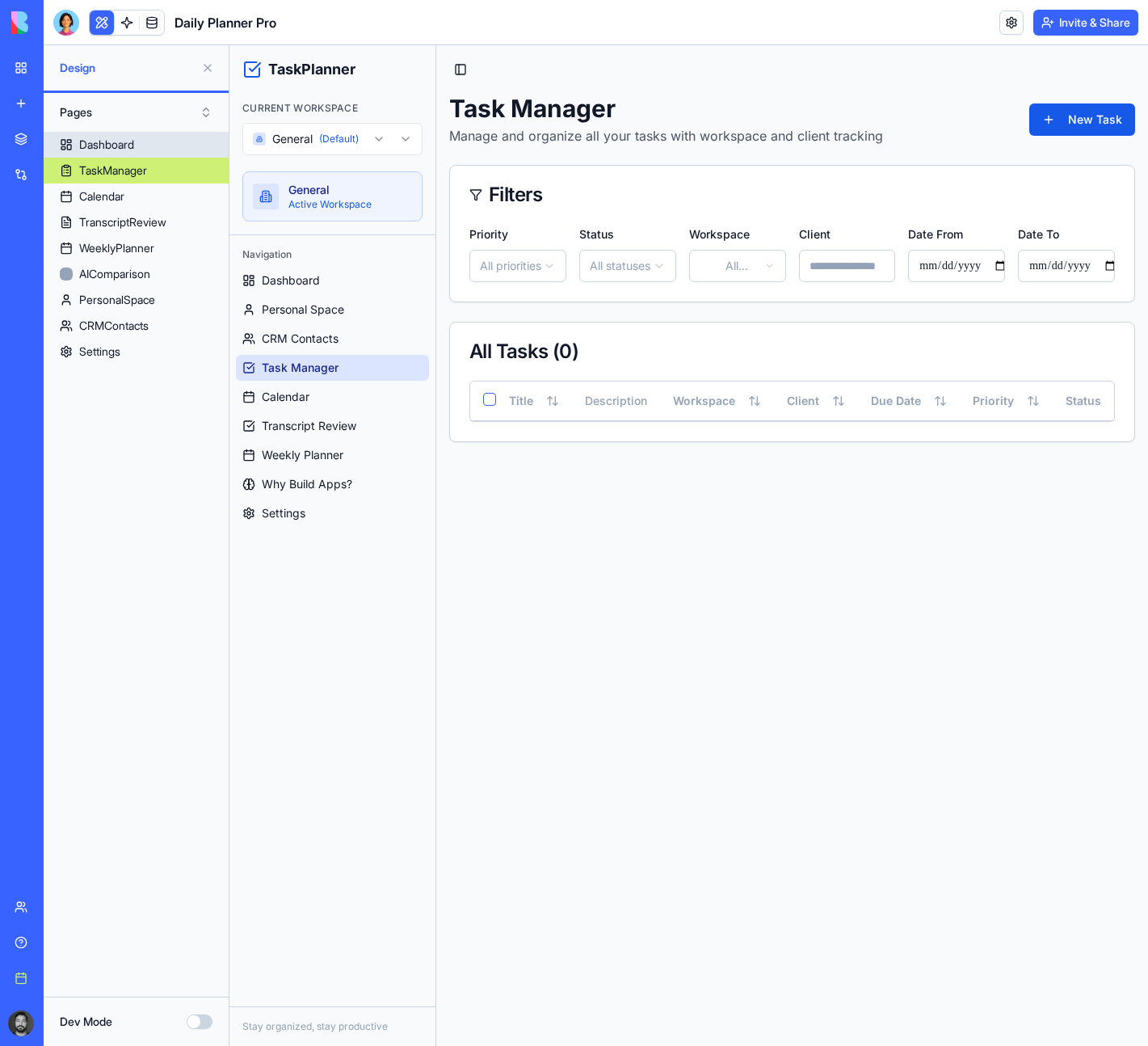
click at [110, 151] on div "Dashboard" at bounding box center [107, 144] width 55 height 16
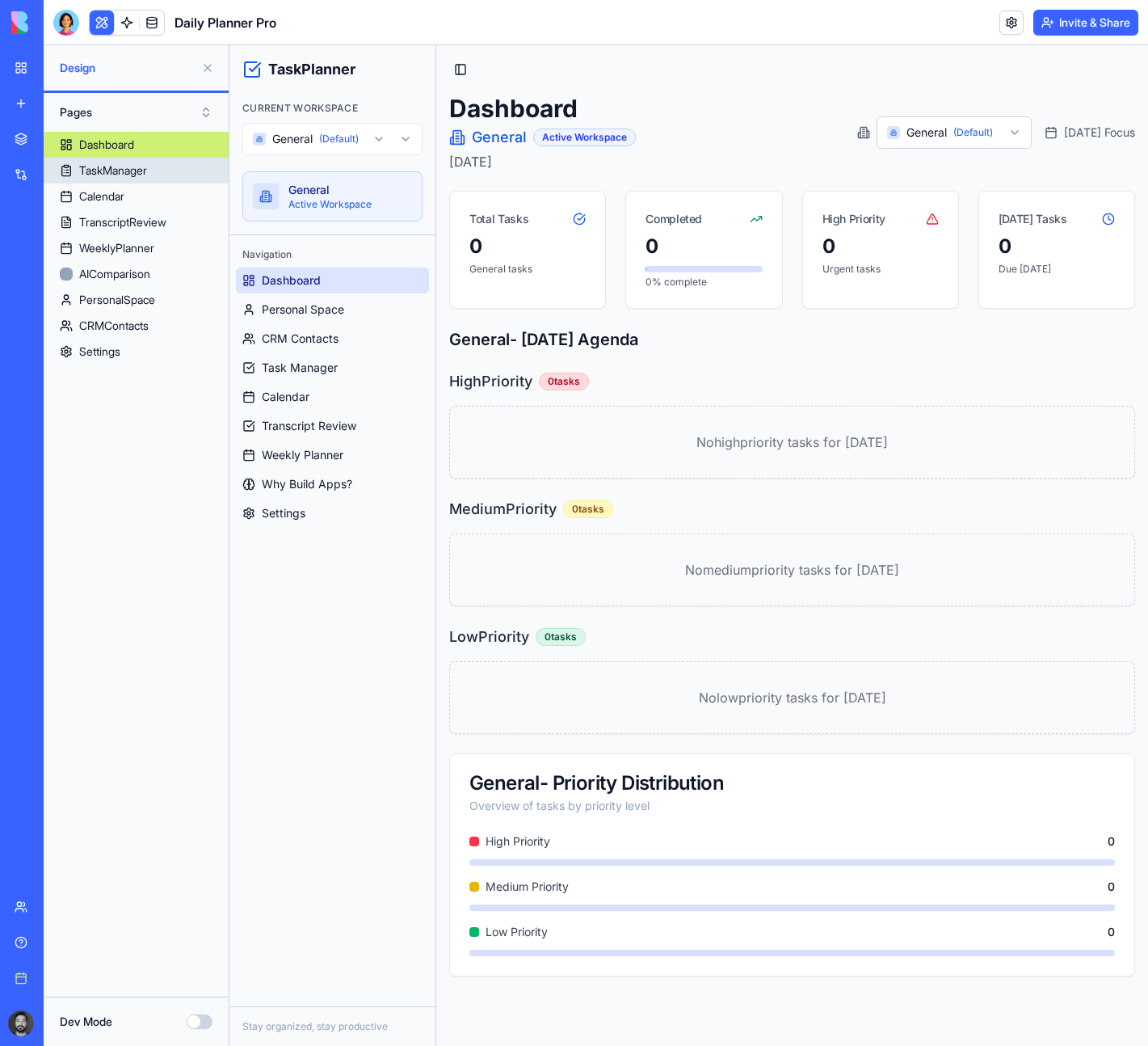
click at [121, 166] on div "TaskManager" at bounding box center [113, 171] width 68 height 16
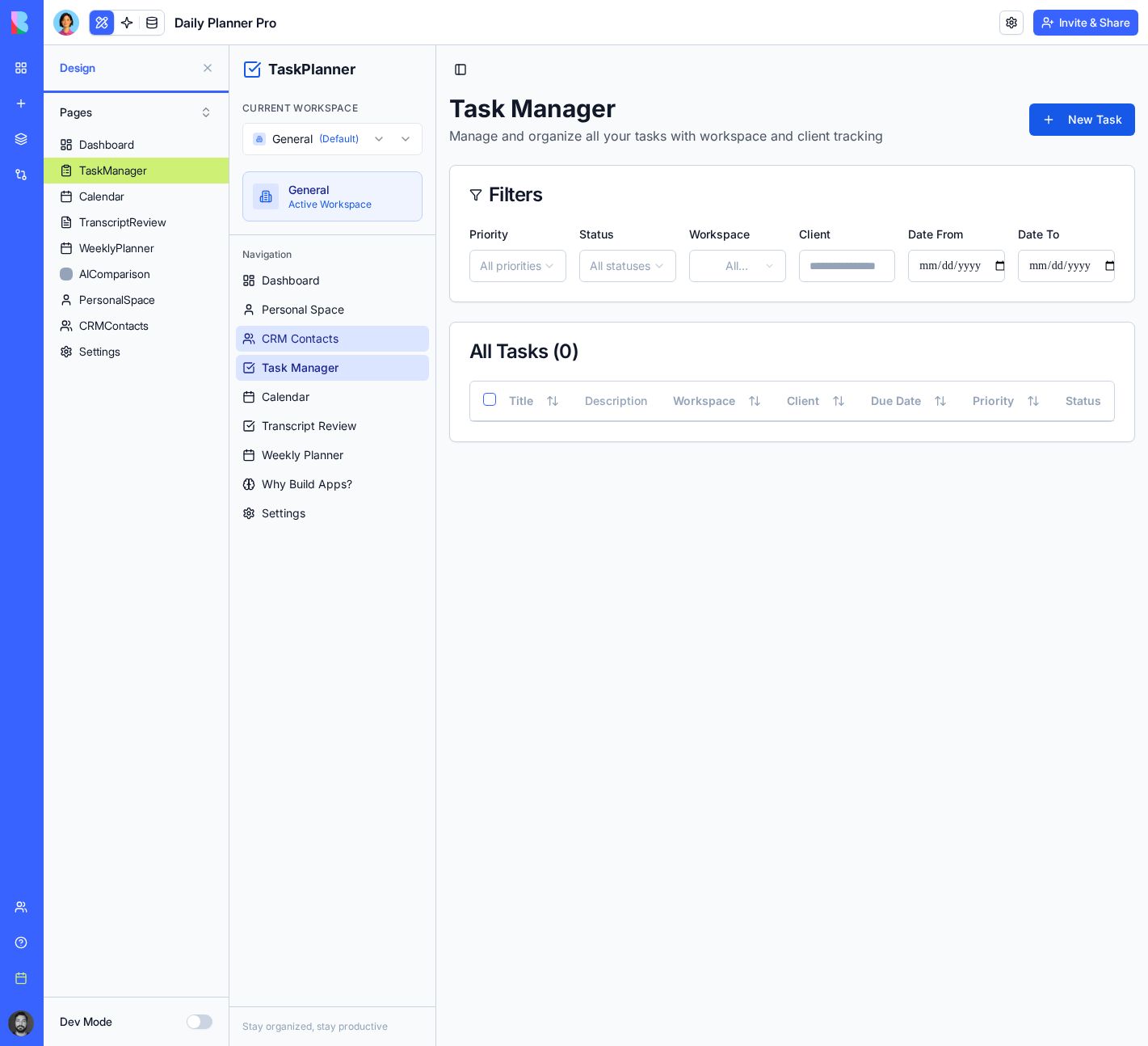
click at [287, 341] on span "CRM Contacts" at bounding box center [300, 339] width 77 height 16
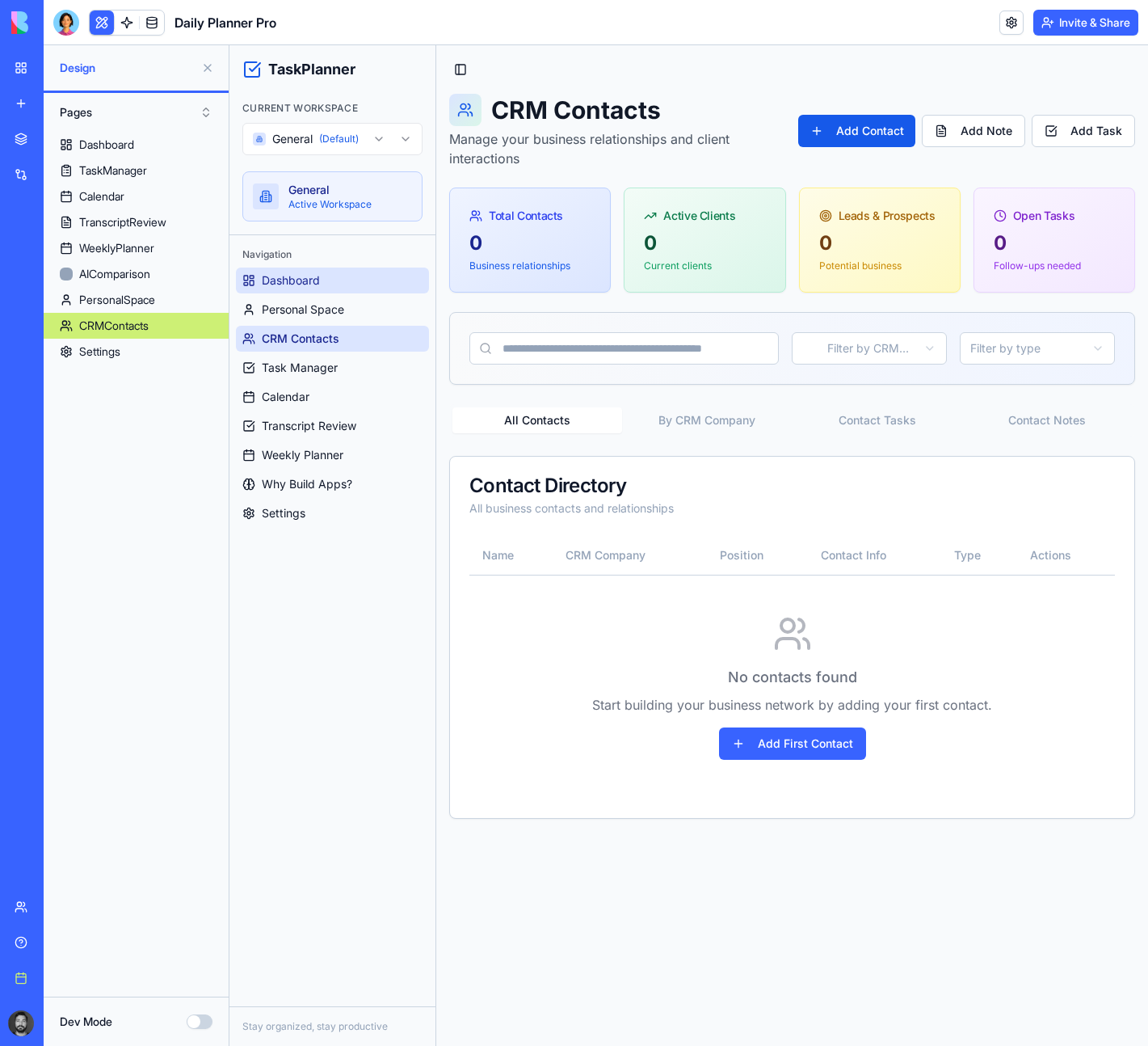
click at [296, 282] on span "Dashboard" at bounding box center [290, 281] width 58 height 16
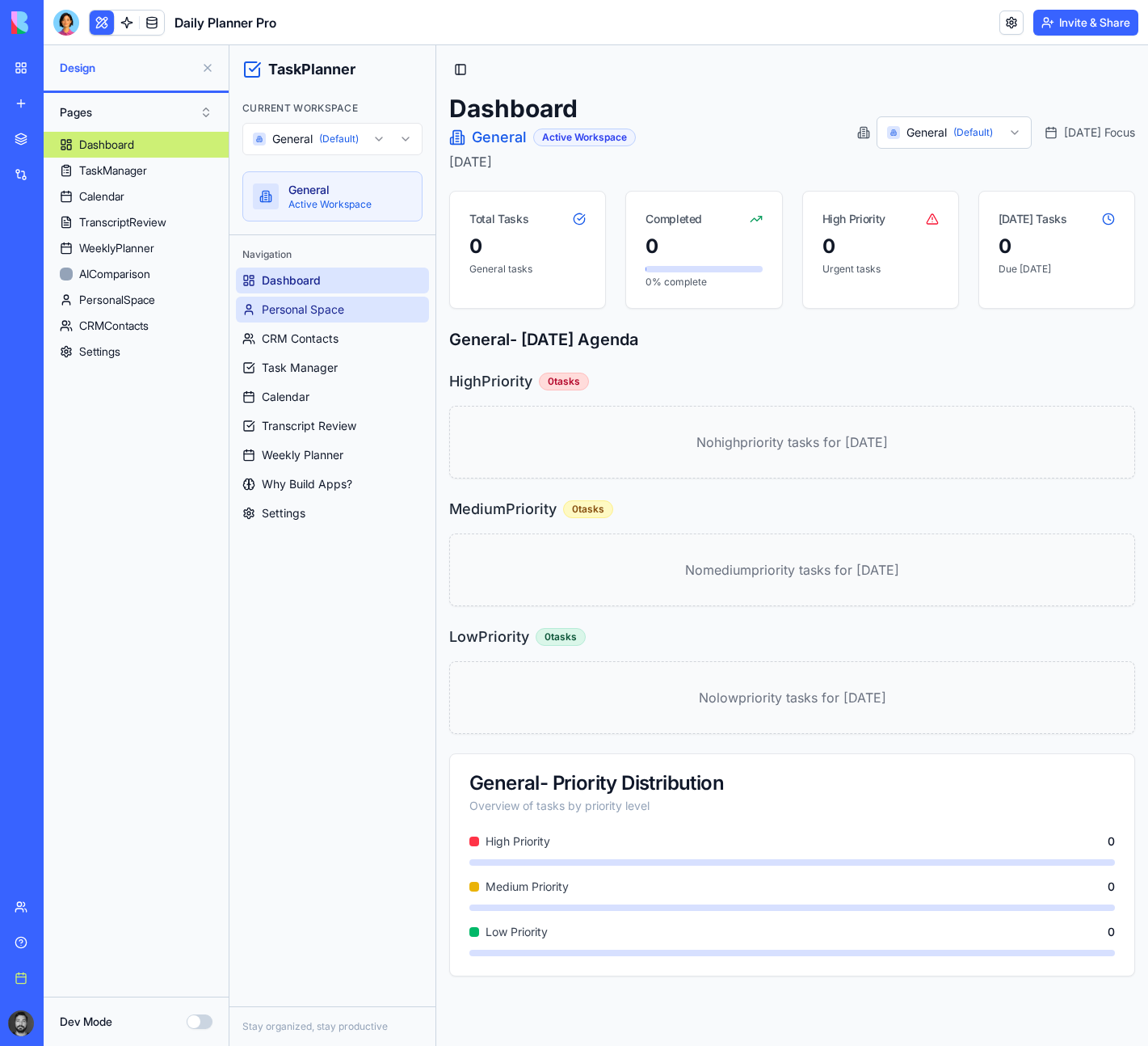
click at [306, 300] on link "Personal Space" at bounding box center [332, 309] width 193 height 26
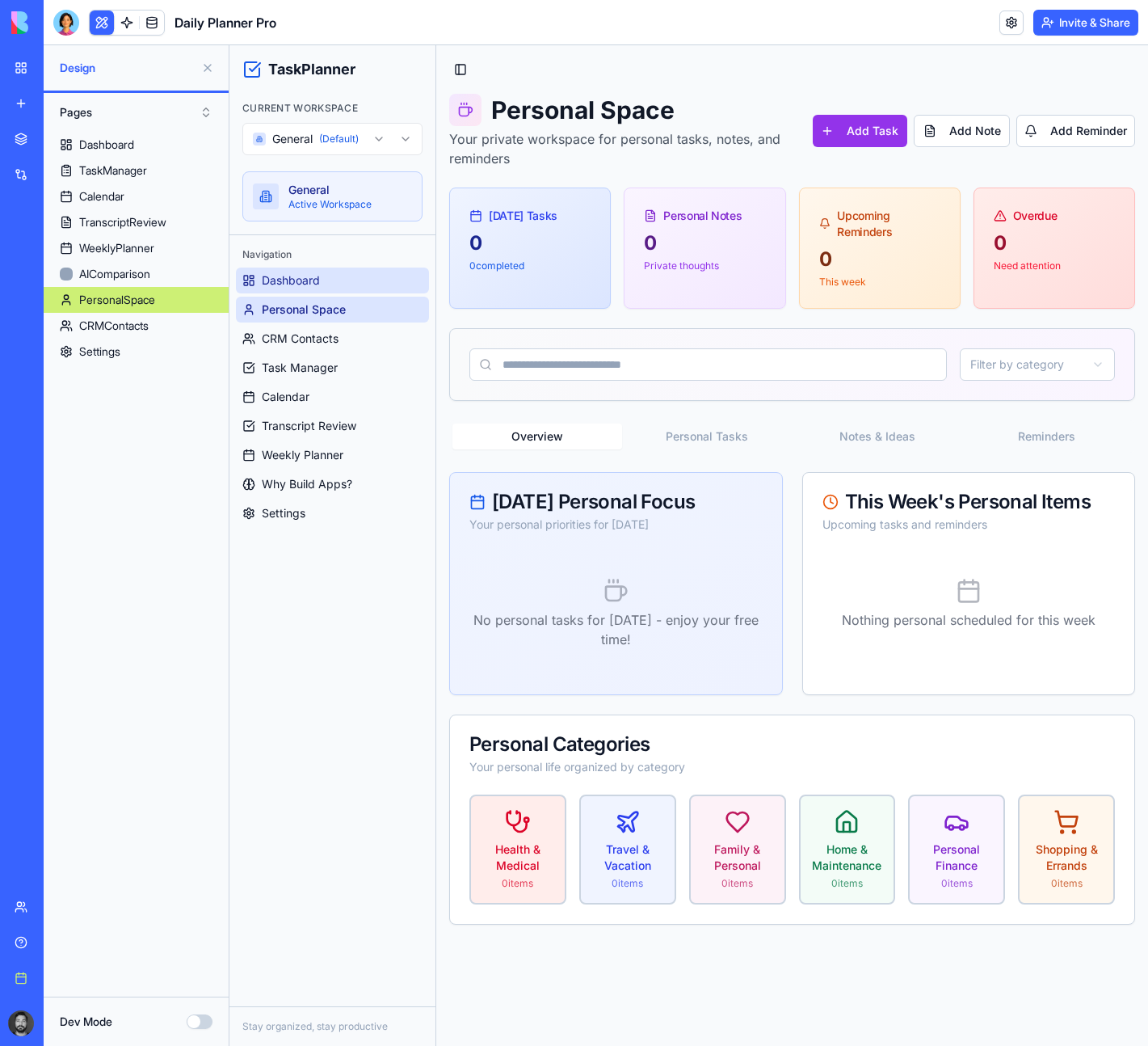
click at [305, 284] on span "Dashboard" at bounding box center [290, 281] width 58 height 16
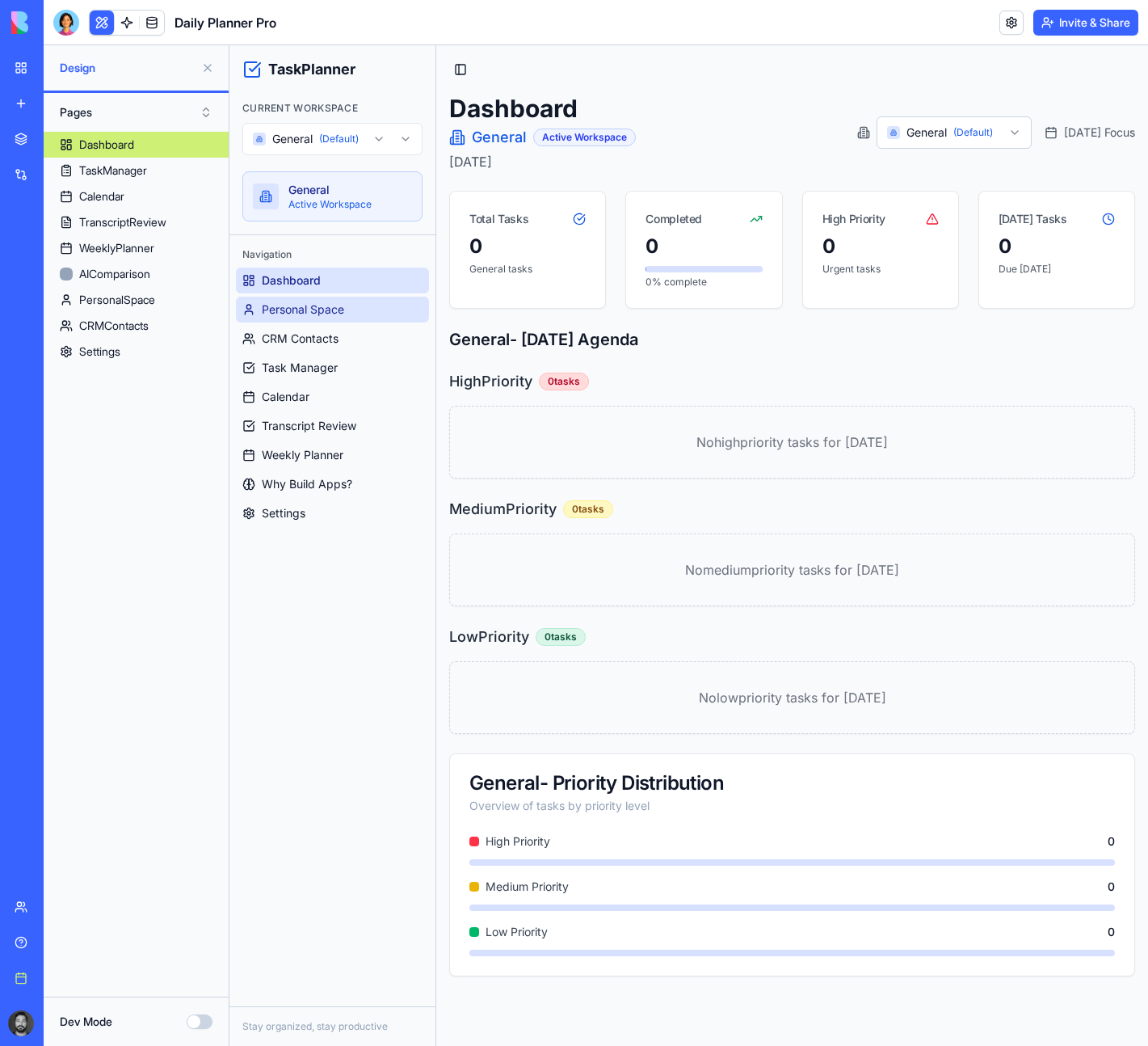
click at [305, 309] on span "Personal Space" at bounding box center [303, 309] width 82 height 16
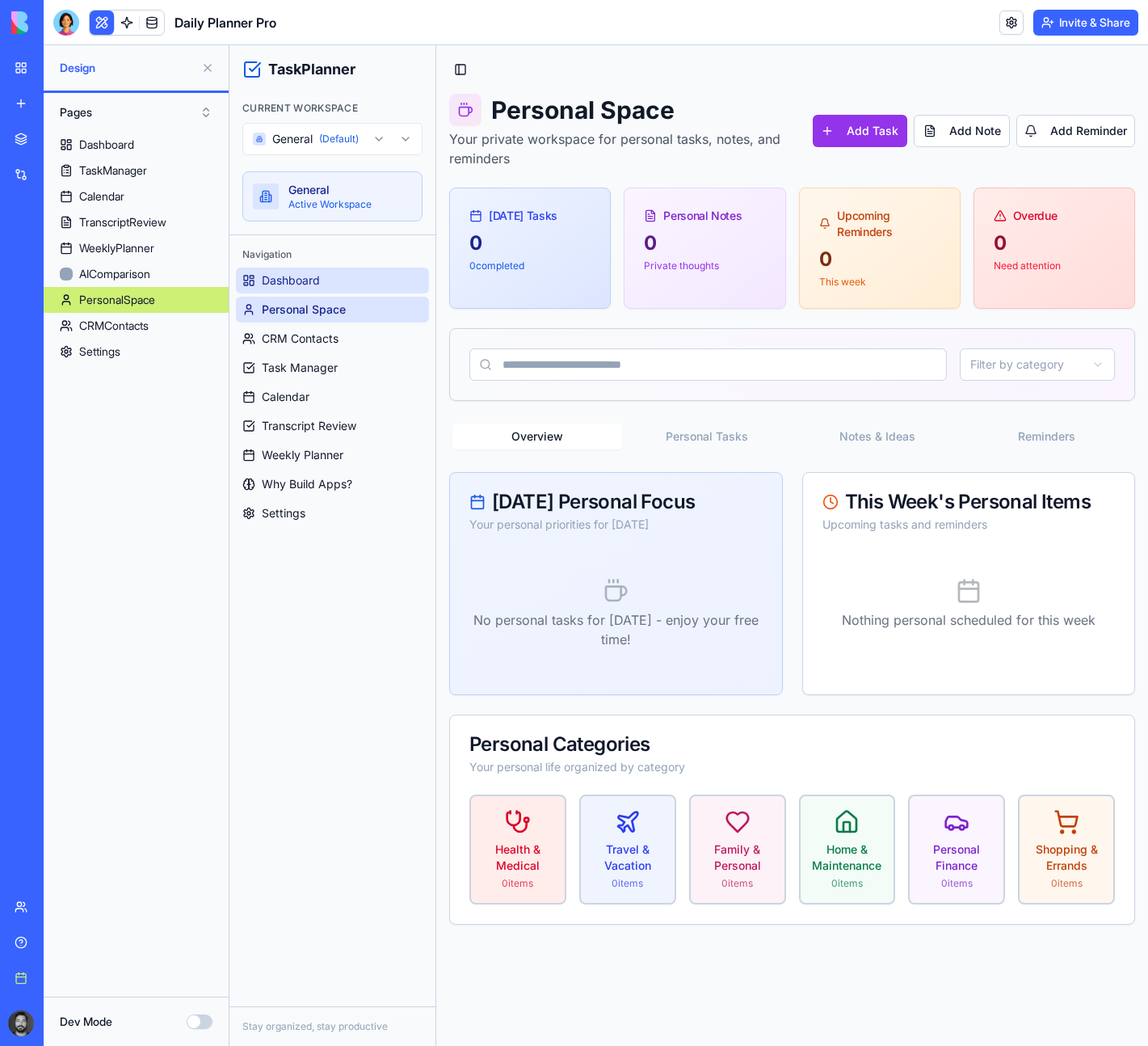
click at [301, 287] on span "Dashboard" at bounding box center [290, 281] width 58 height 16
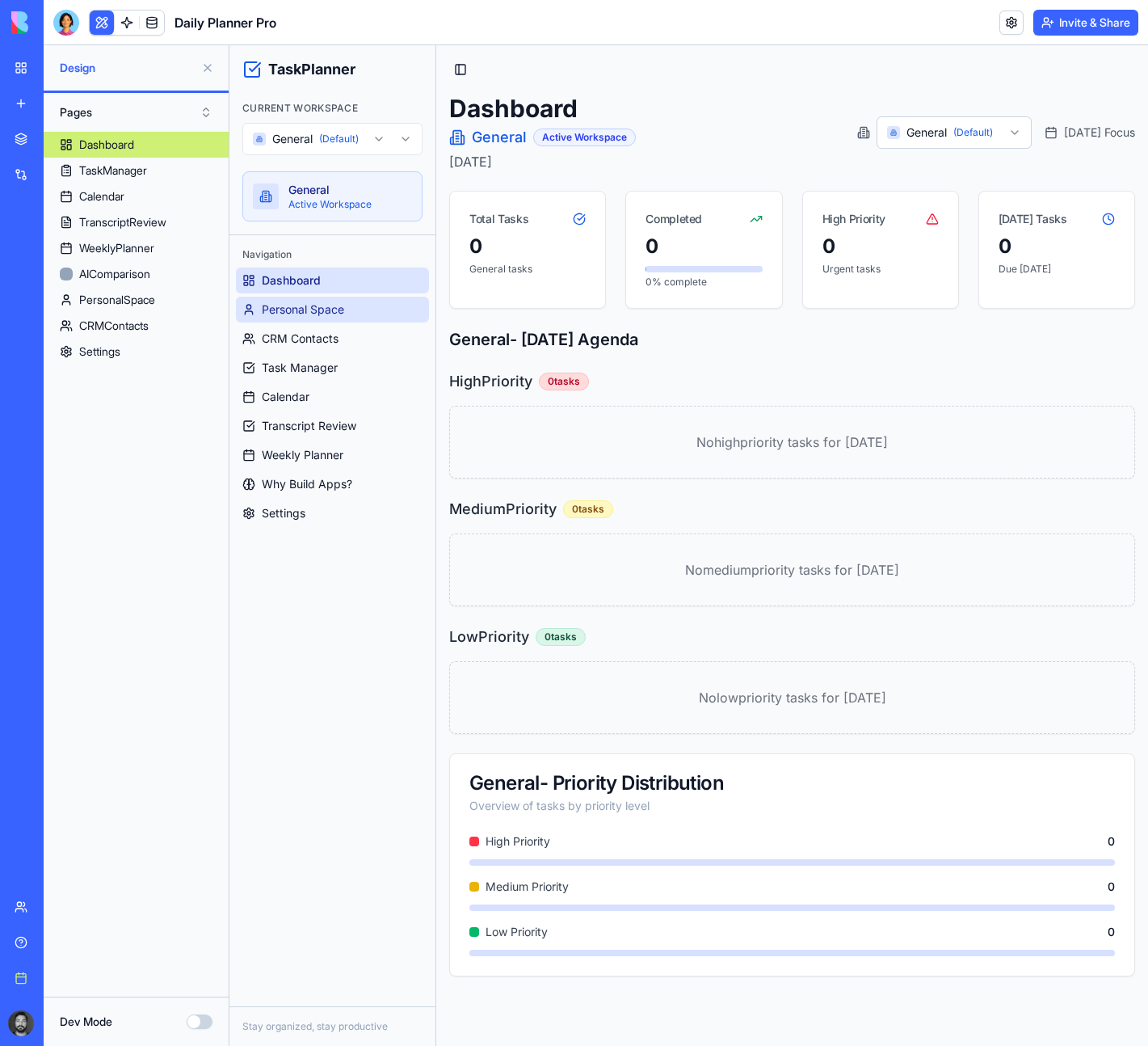
click at [312, 313] on span "Personal Space" at bounding box center [303, 309] width 82 height 16
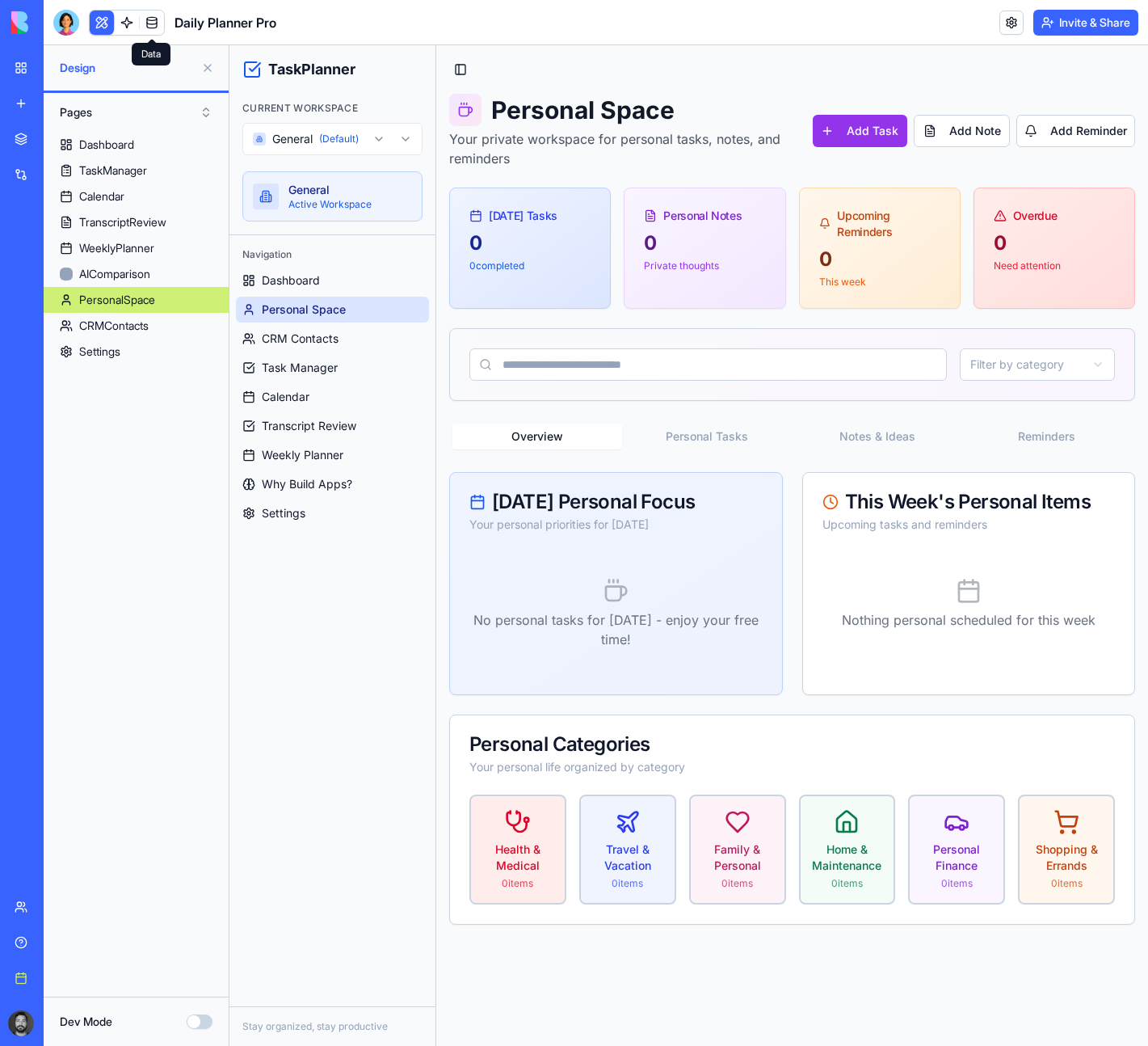
click at [153, 18] on link at bounding box center [151, 23] width 25 height 25
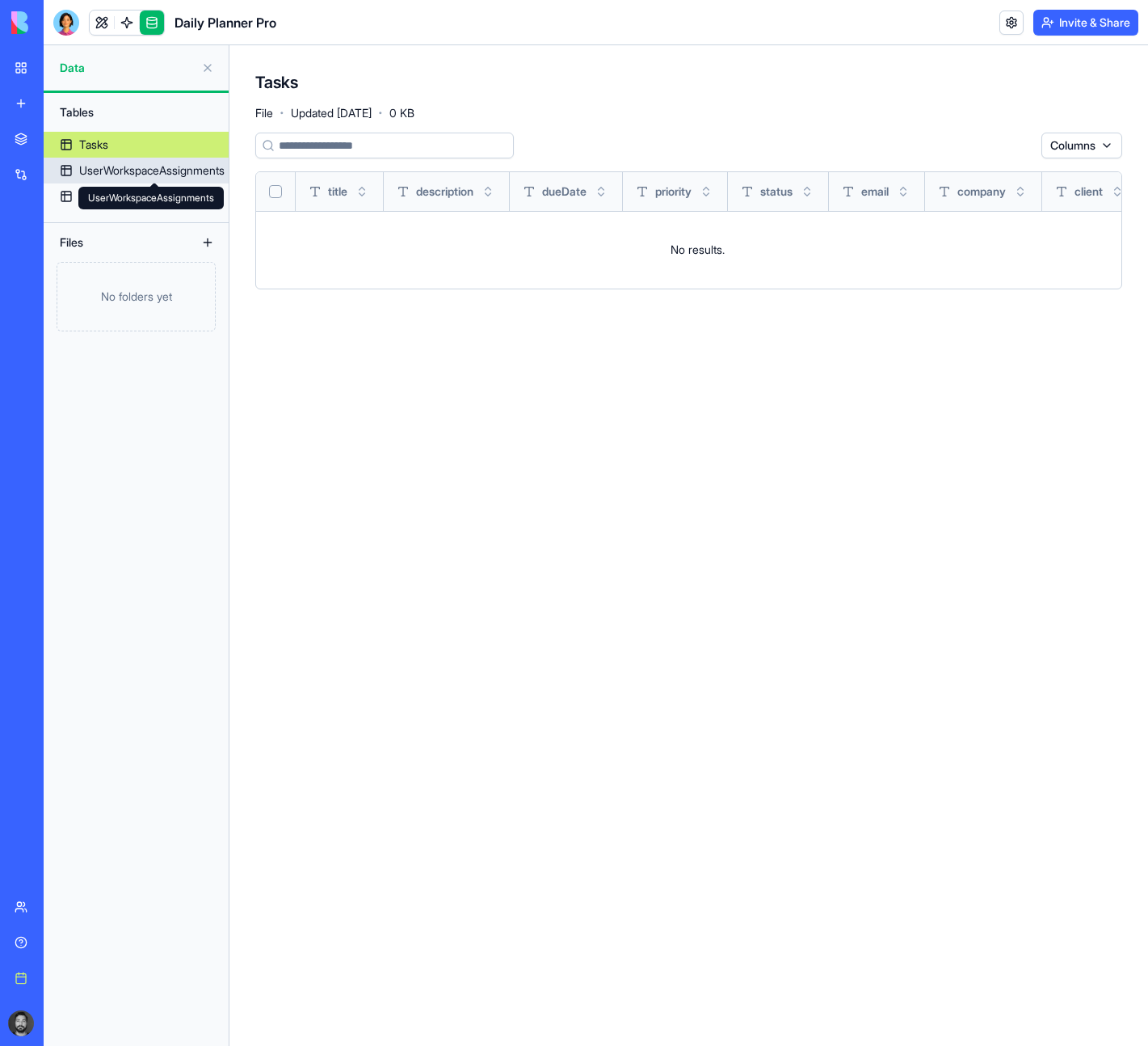
click at [136, 180] on link "UserWorkspaceAssignments" at bounding box center [135, 171] width 185 height 26
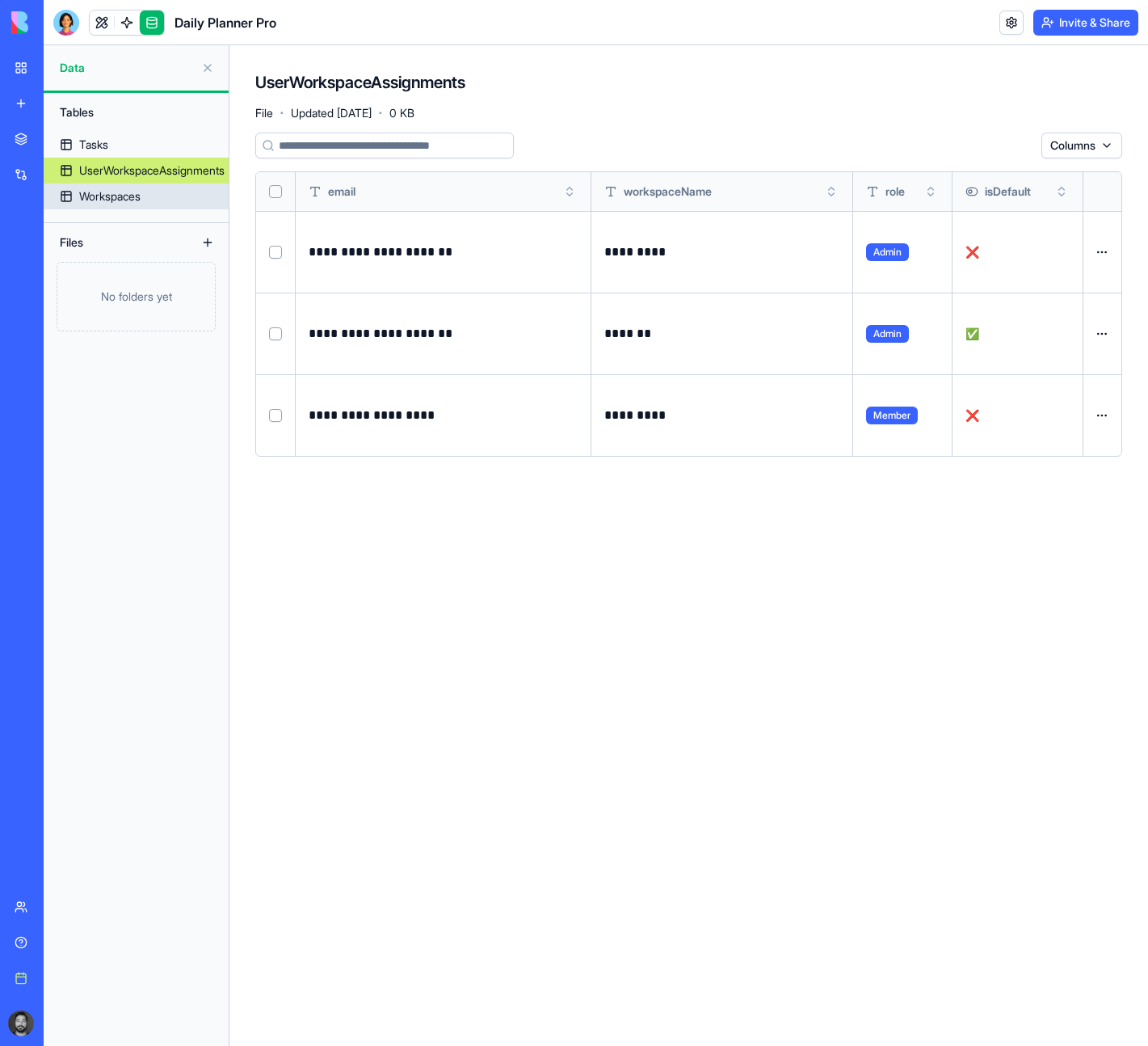
click at [134, 194] on div "Workspaces" at bounding box center [110, 196] width 62 height 16
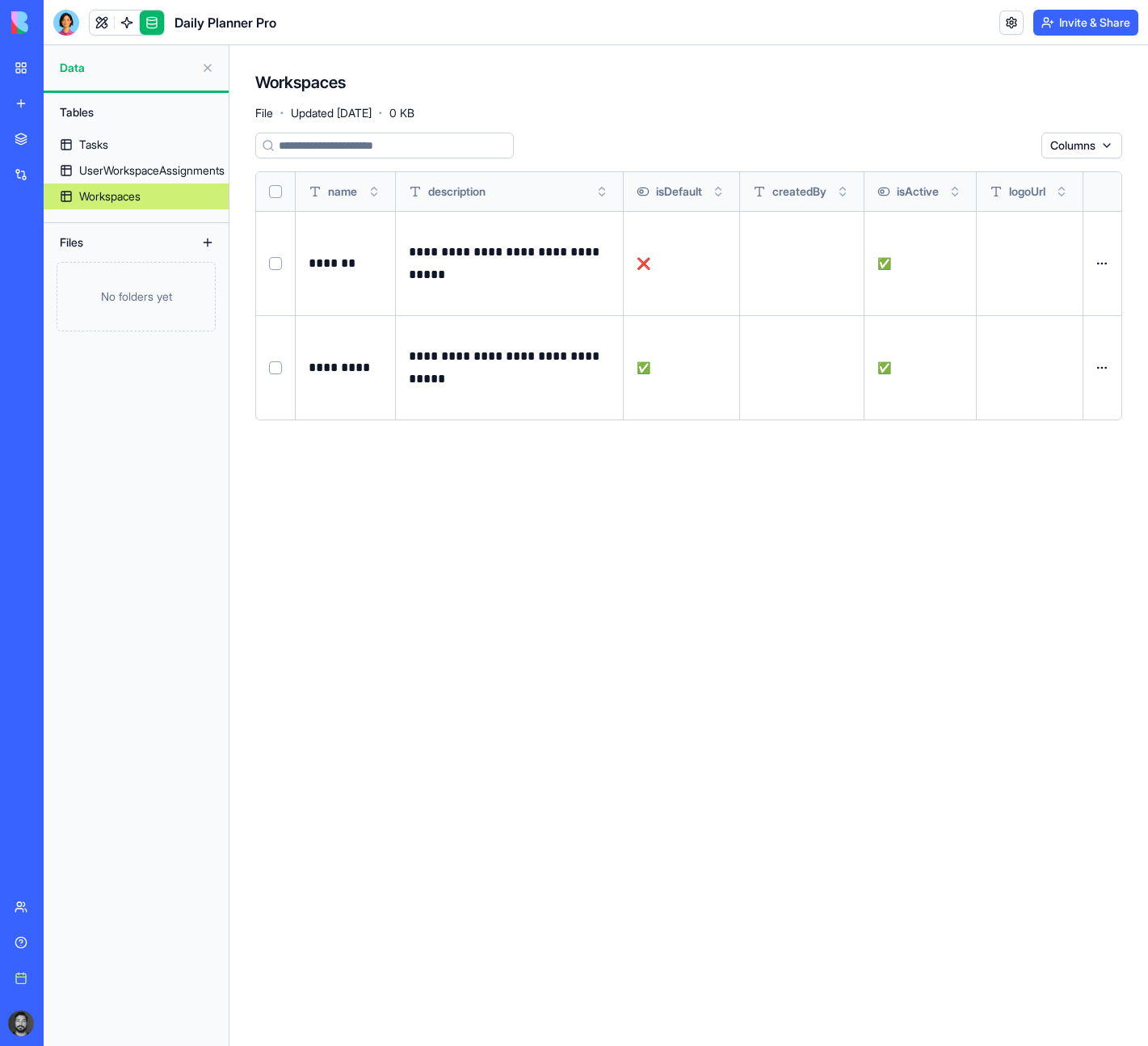
click at [532, 575] on div "**********" at bounding box center [689, 576] width 867 height 887
click at [92, 13] on link at bounding box center [101, 23] width 25 height 25
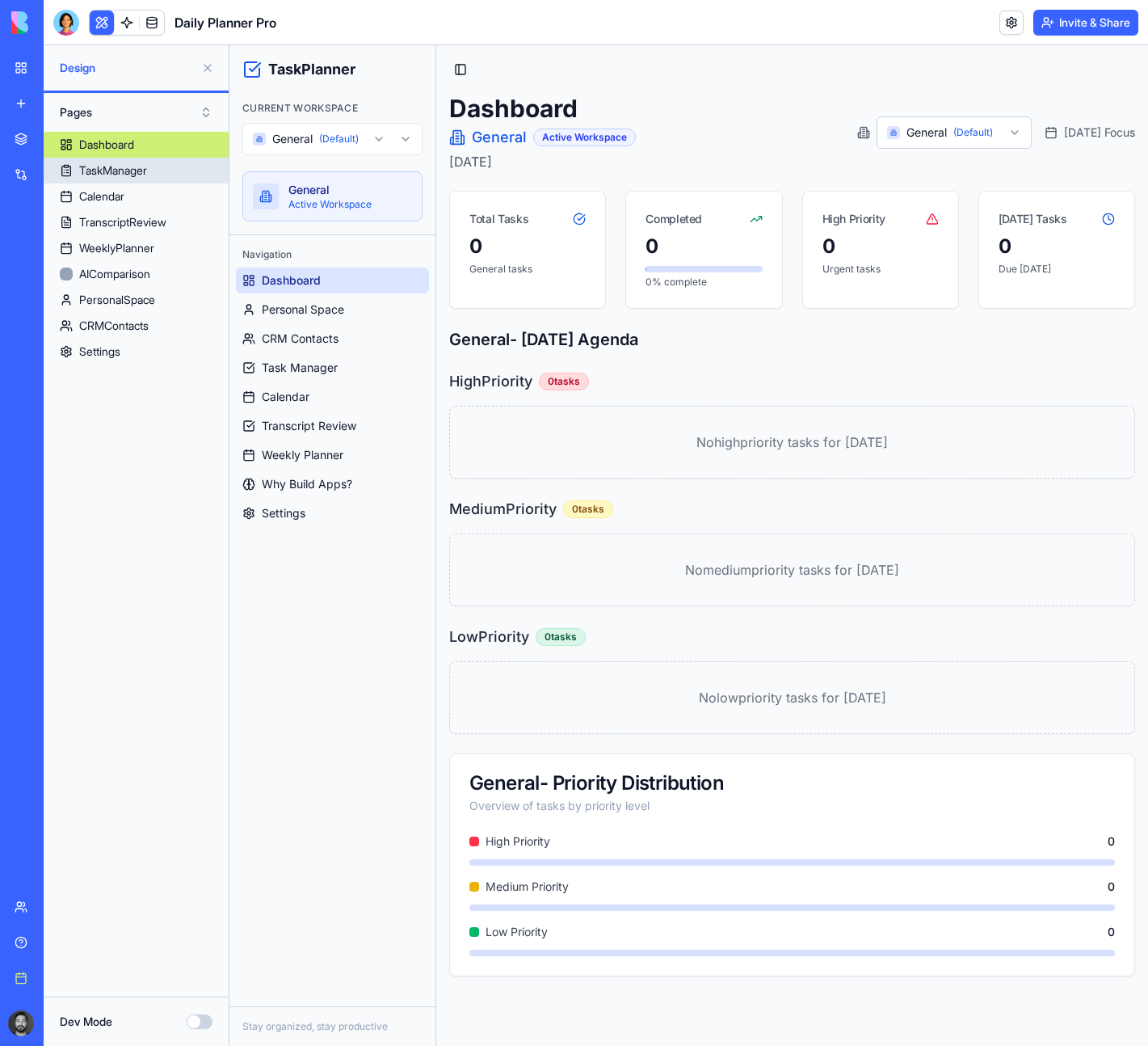
click at [167, 174] on link "TaskManager" at bounding box center [135, 171] width 185 height 26
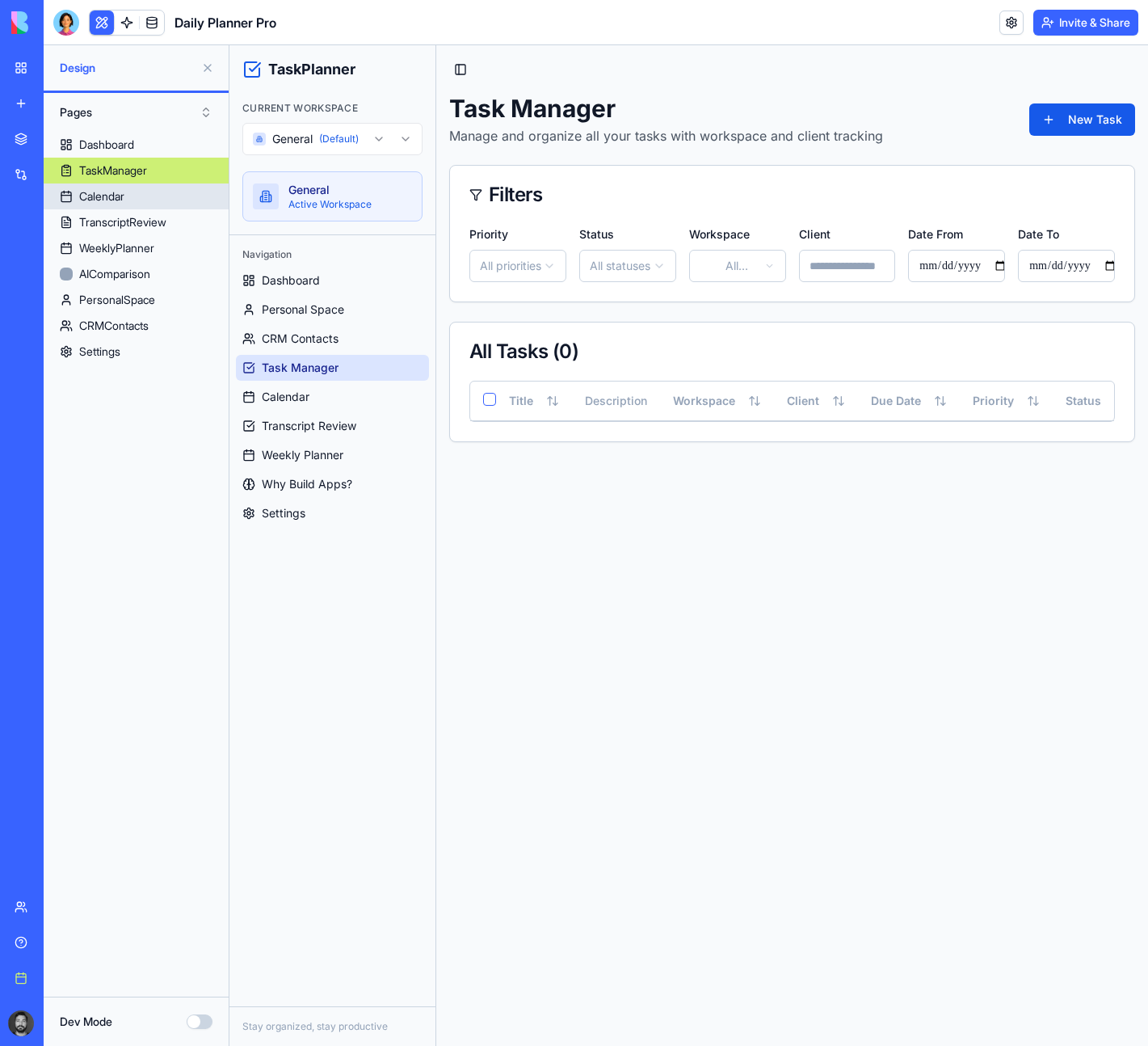
click at [112, 188] on div "Calendar" at bounding box center [102, 196] width 45 height 16
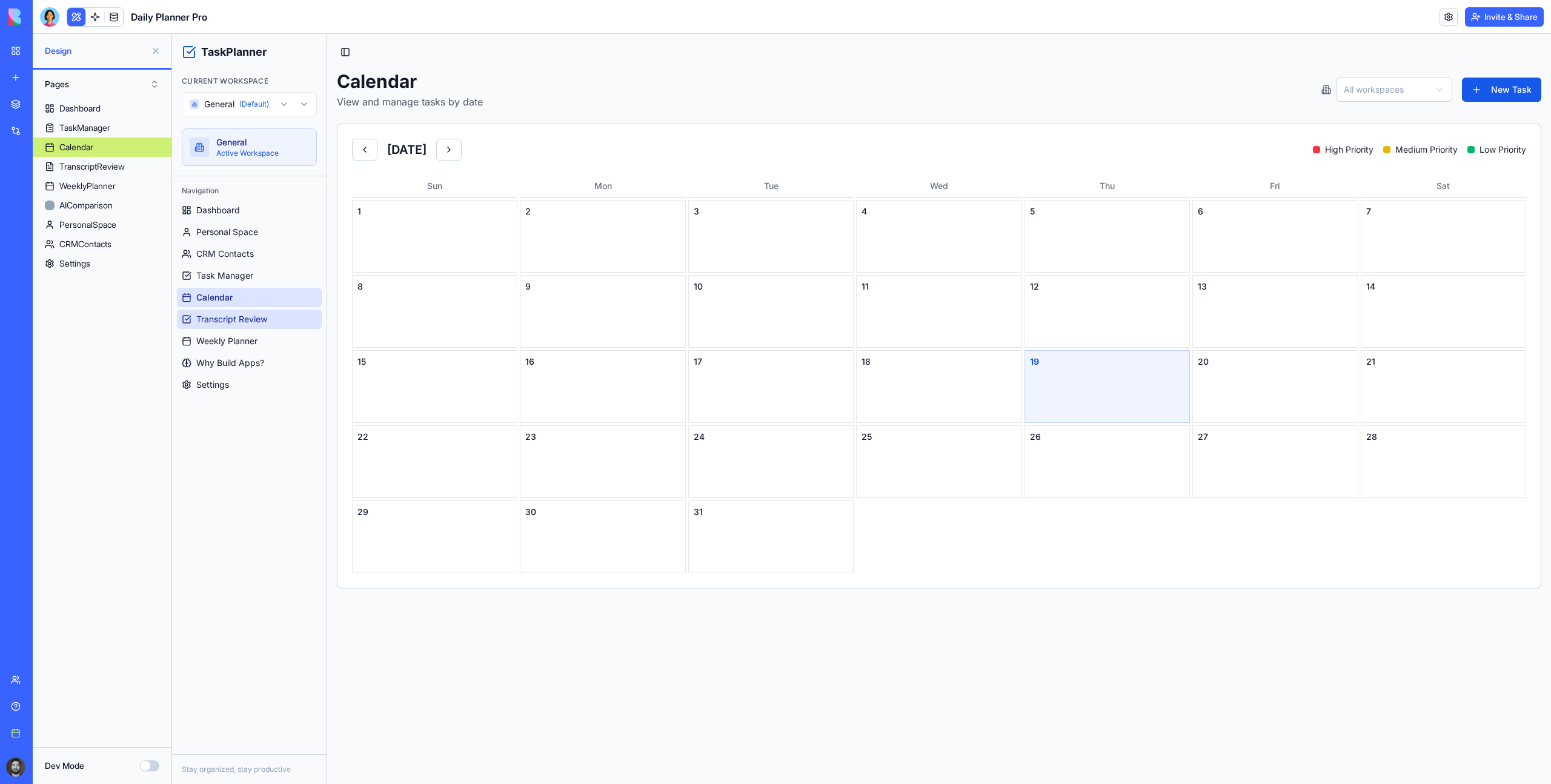
click at [218, 325] on link "Transcript Review" at bounding box center [249, 319] width 145 height 19
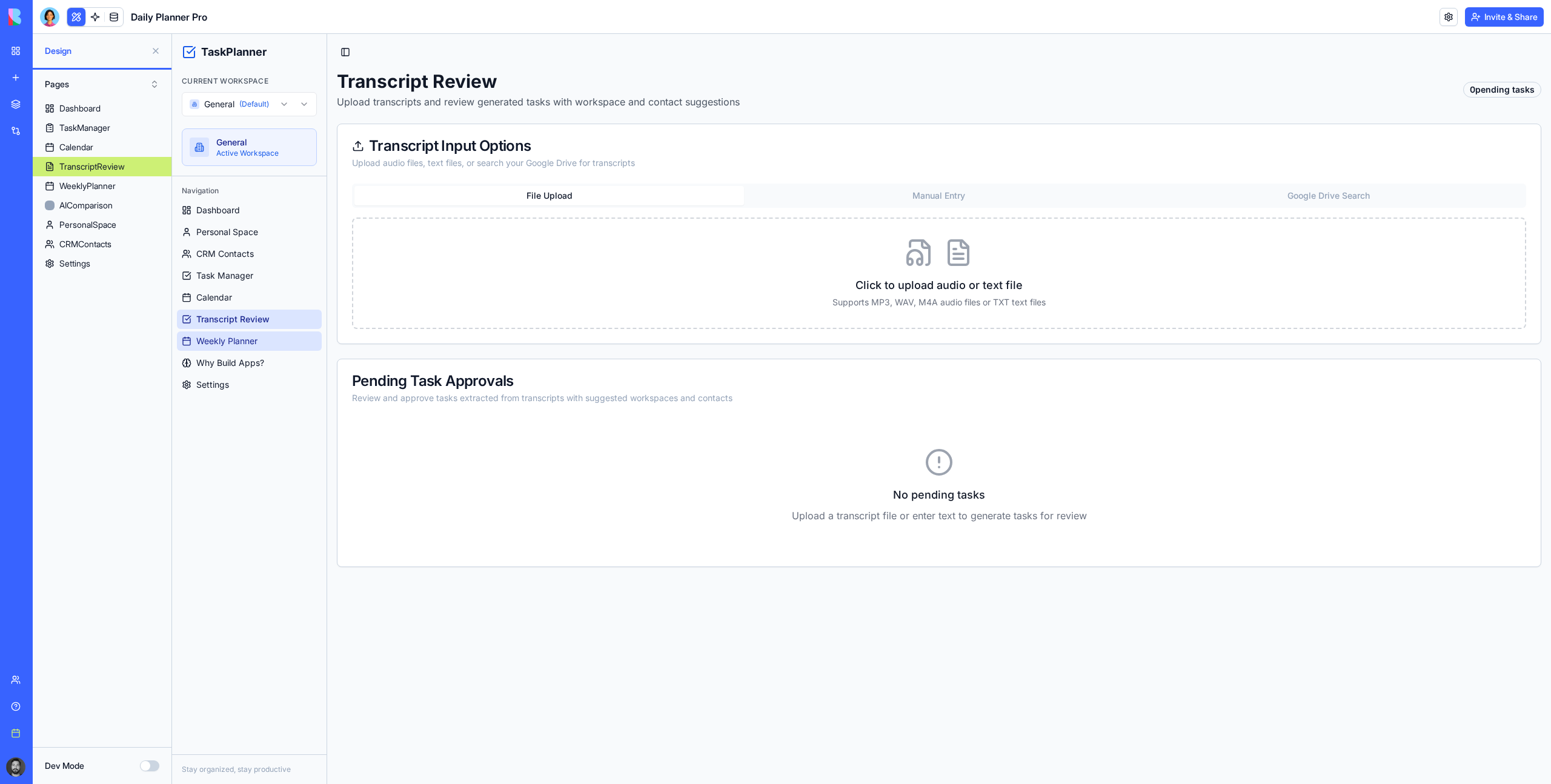
click at [251, 346] on span "Weekly Planner" at bounding box center [227, 341] width 61 height 12
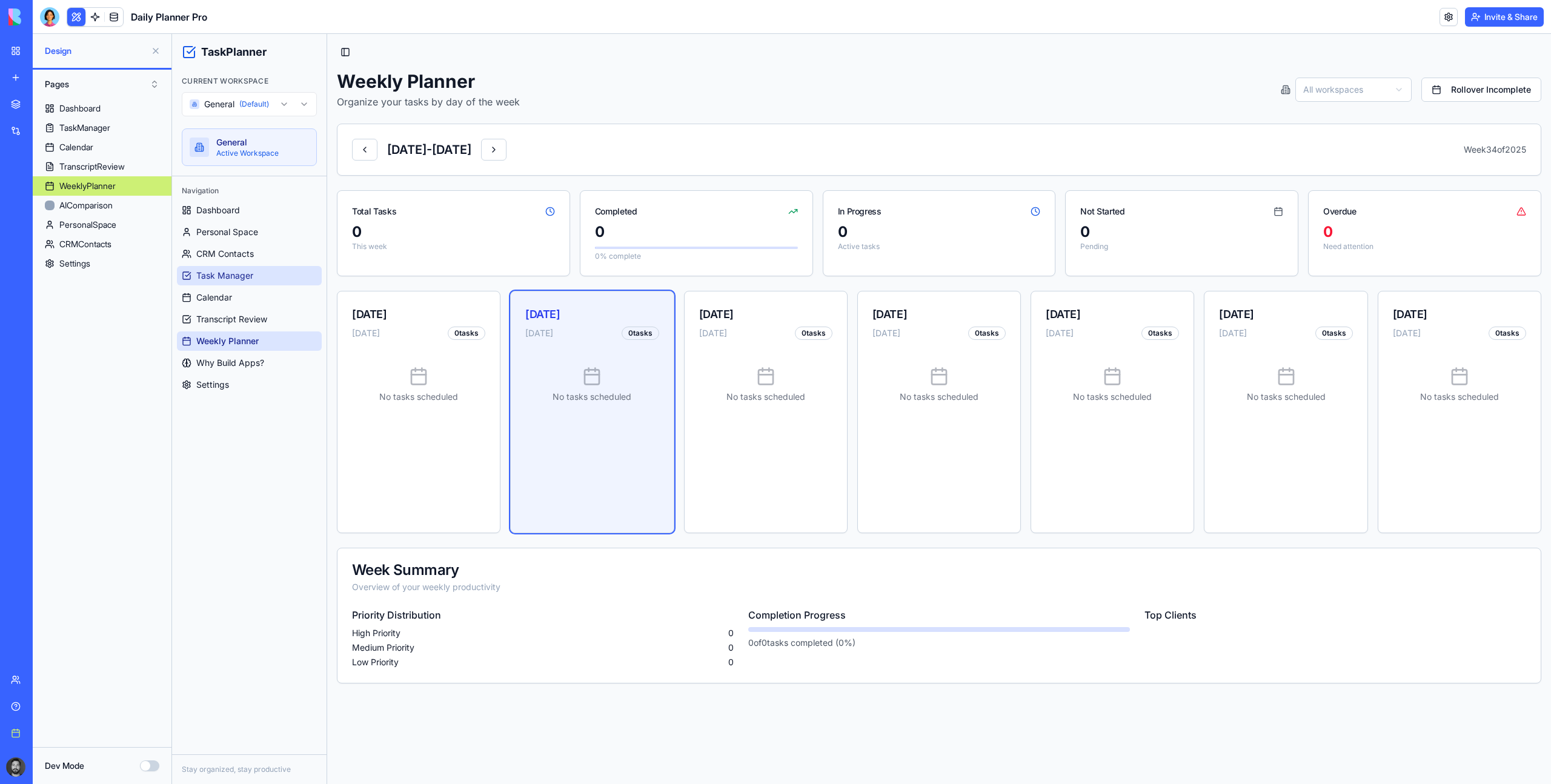
click at [221, 282] on link "Task Manager" at bounding box center [249, 276] width 145 height 19
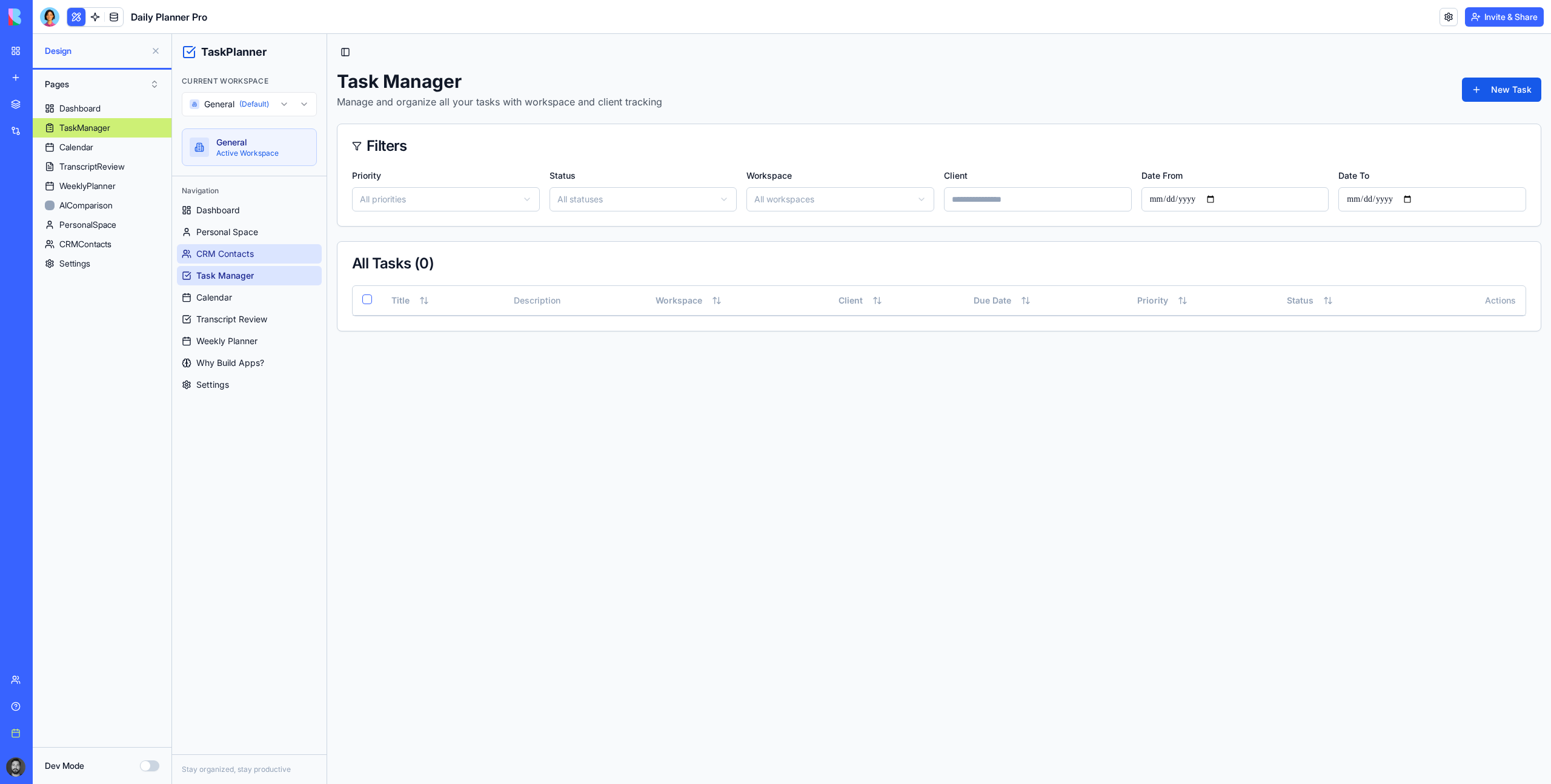
click at [223, 256] on span "CRM Contacts" at bounding box center [225, 254] width 57 height 12
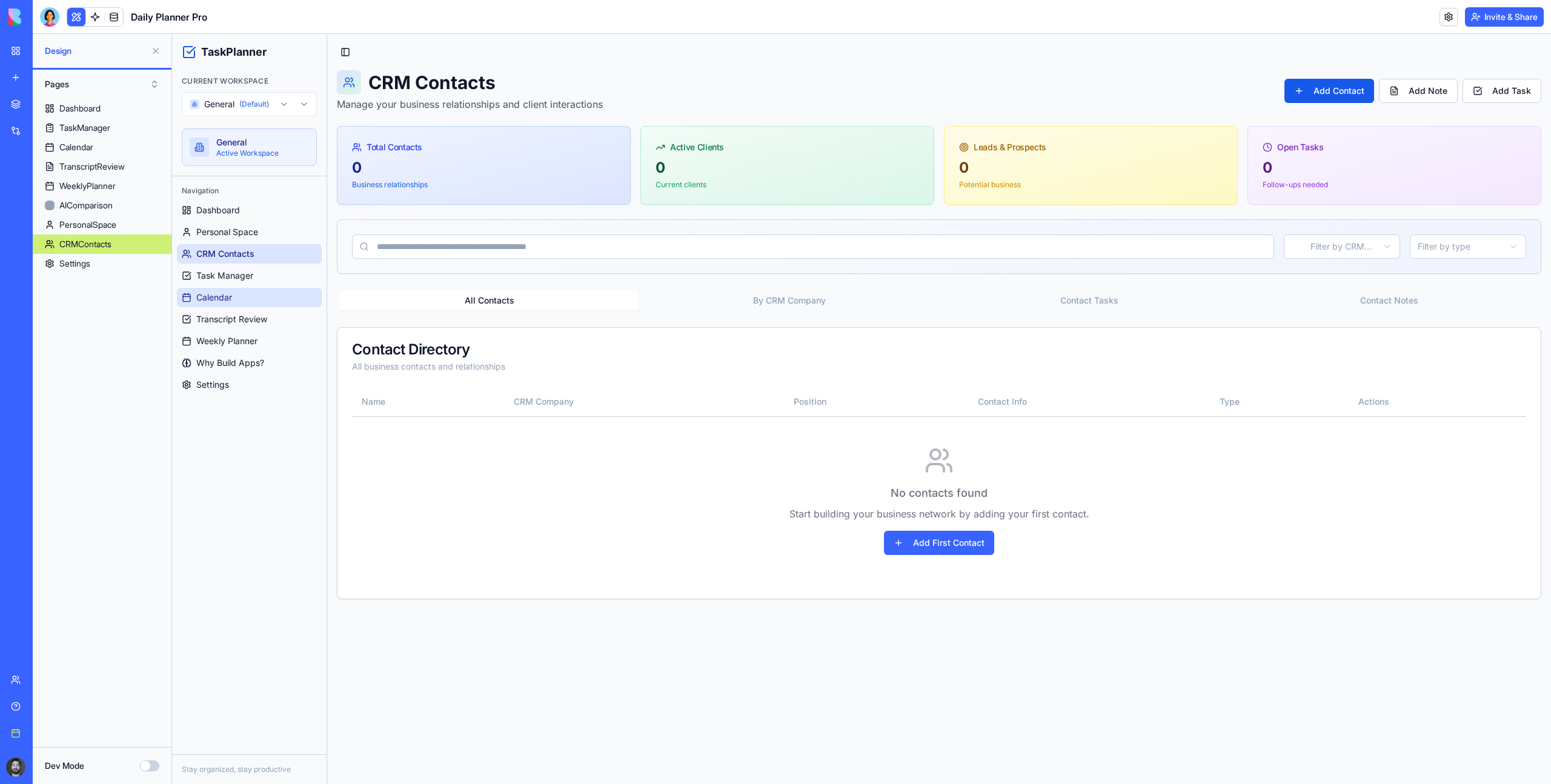
click at [239, 294] on link "Calendar" at bounding box center [249, 297] width 145 height 19
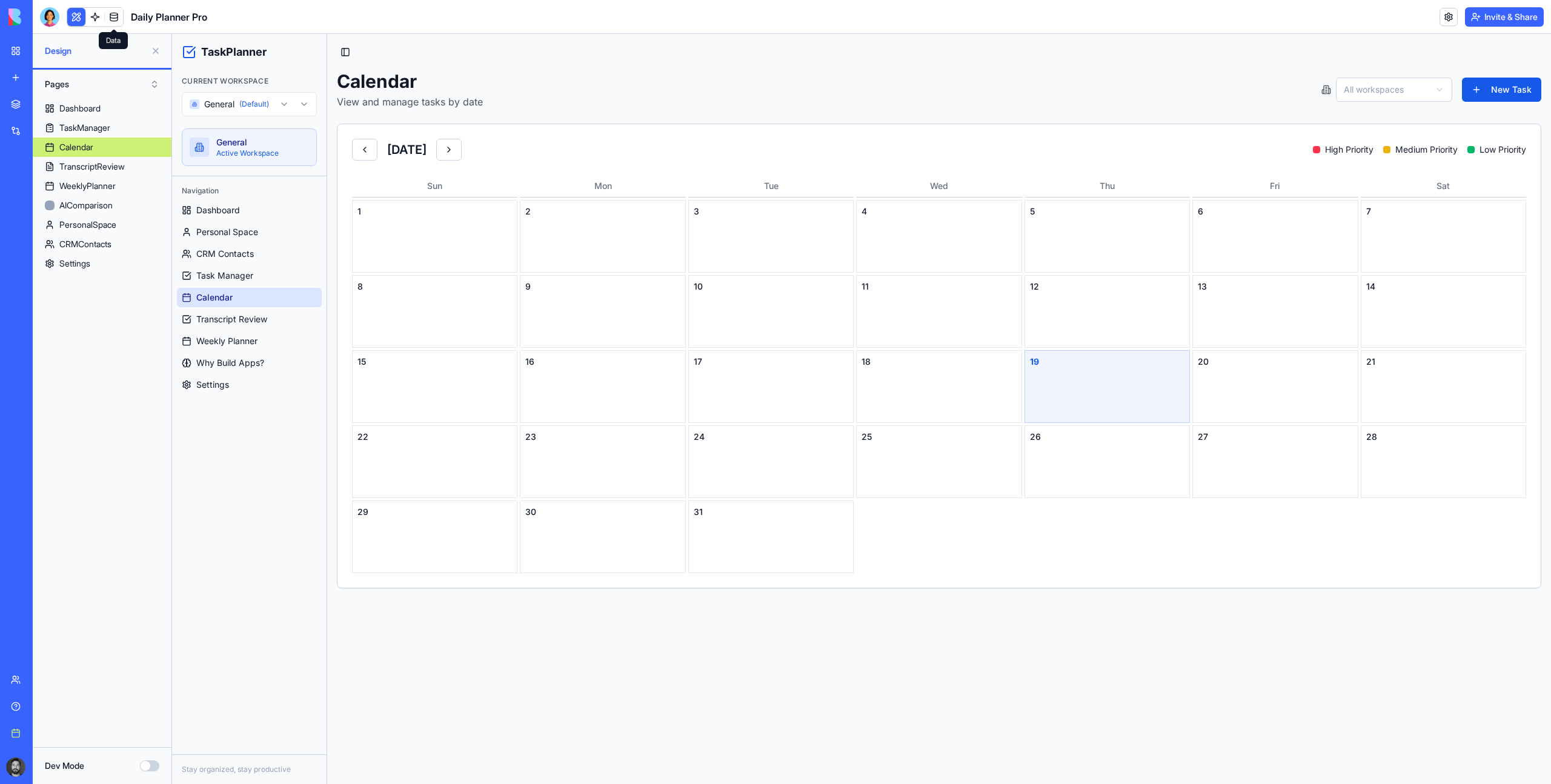
click at [111, 14] on link at bounding box center [113, 17] width 18 height 18
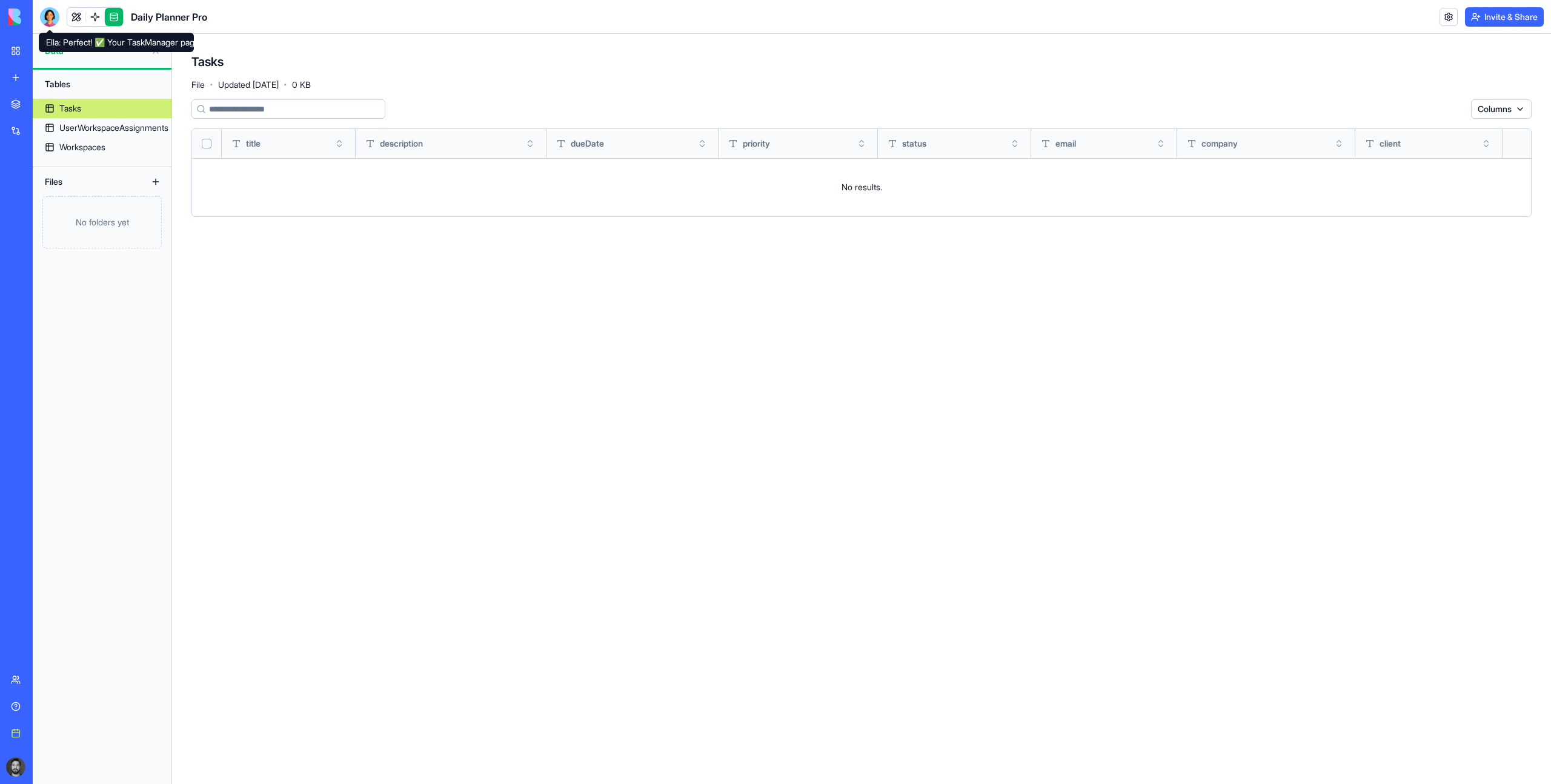
click at [51, 18] on div at bounding box center [49, 17] width 19 height 19
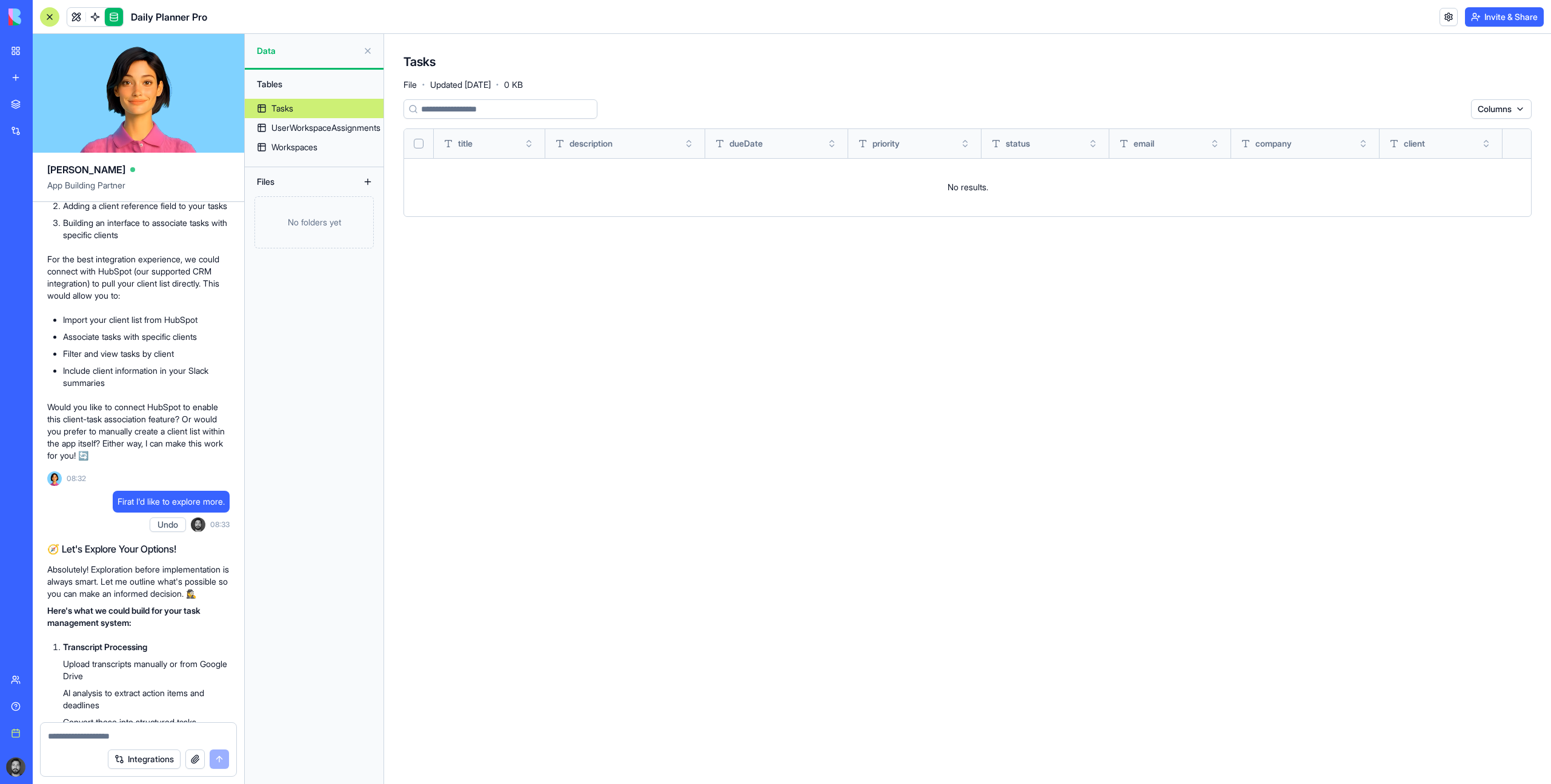
scroll to position [2189, 0]
click at [743, 335] on div "Columns title description dueDate priority status email company client No resul…" at bounding box center [967, 432] width 1128 height 665
